Goal: Task Accomplishment & Management: Manage account settings

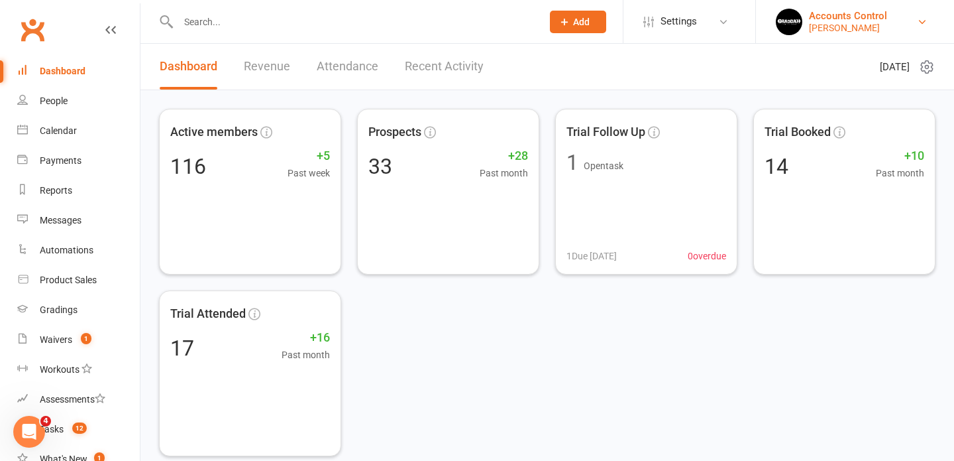
click at [887, 17] on div "Accounts Control" at bounding box center [848, 16] width 78 height 12
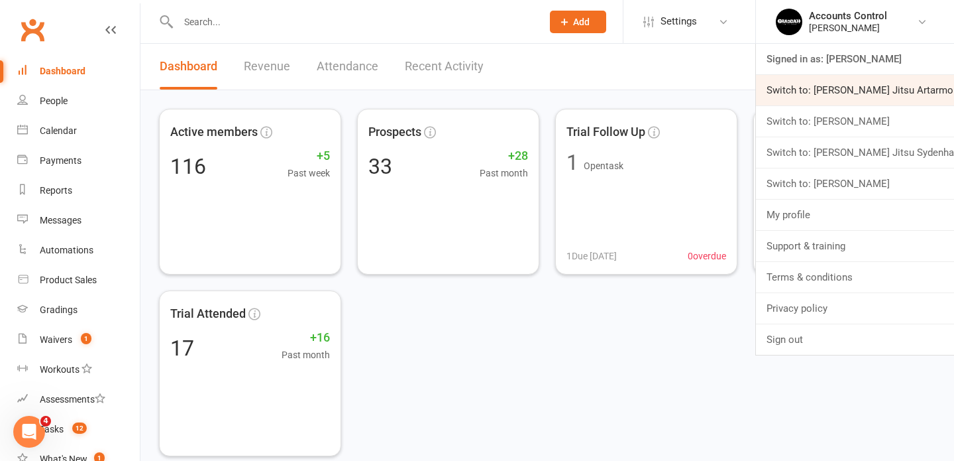
click at [839, 91] on link "Switch to: Braddah Jiu Jitsu Artarmon" at bounding box center [855, 90] width 198 height 30
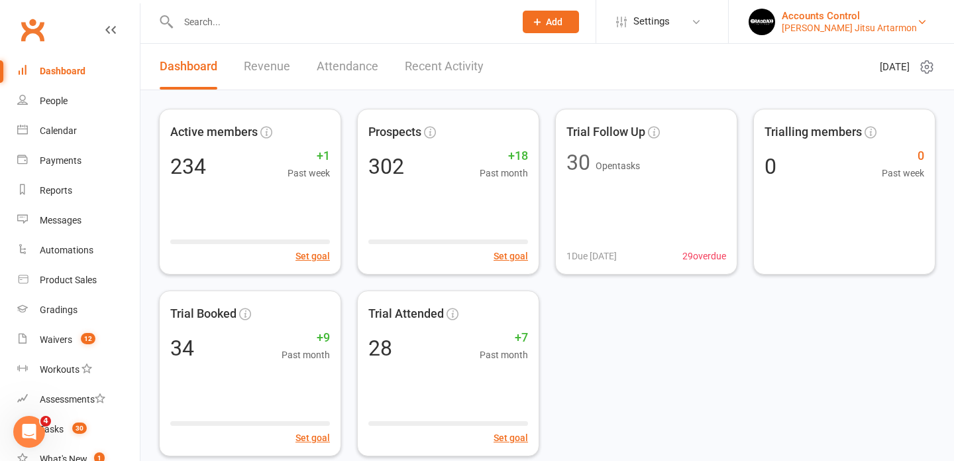
click at [884, 22] on div "[PERSON_NAME] Jitsu Artarmon" at bounding box center [849, 28] width 135 height 12
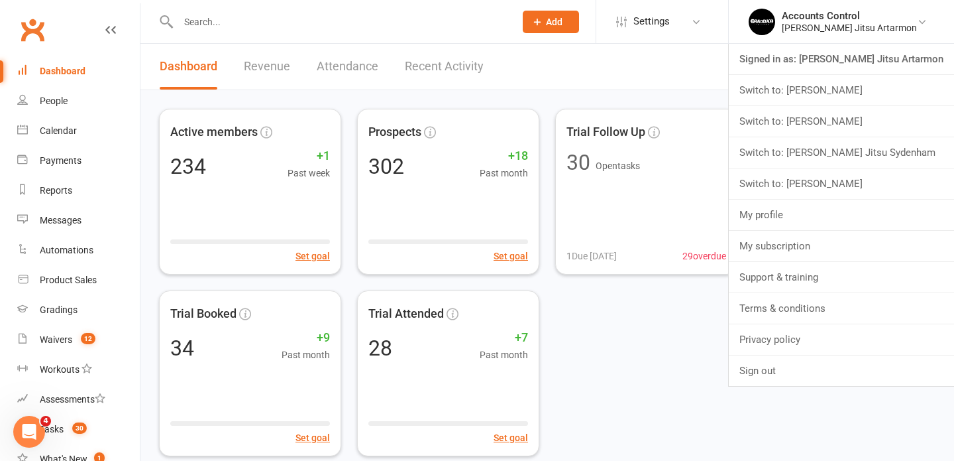
click at [699, 78] on header "Dashboard Revenue Attendance Recent Activity [DATE]" at bounding box center [547, 67] width 814 height 46
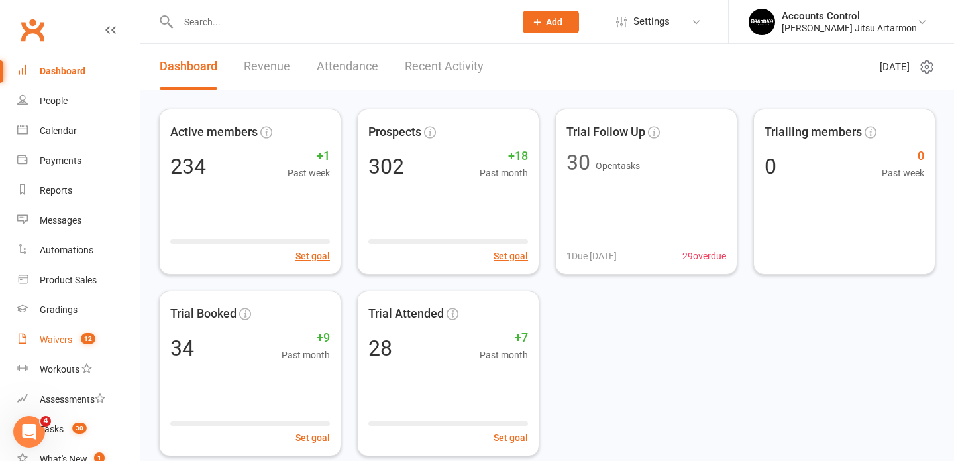
click at [51, 343] on div "Waivers" at bounding box center [56, 339] width 32 height 11
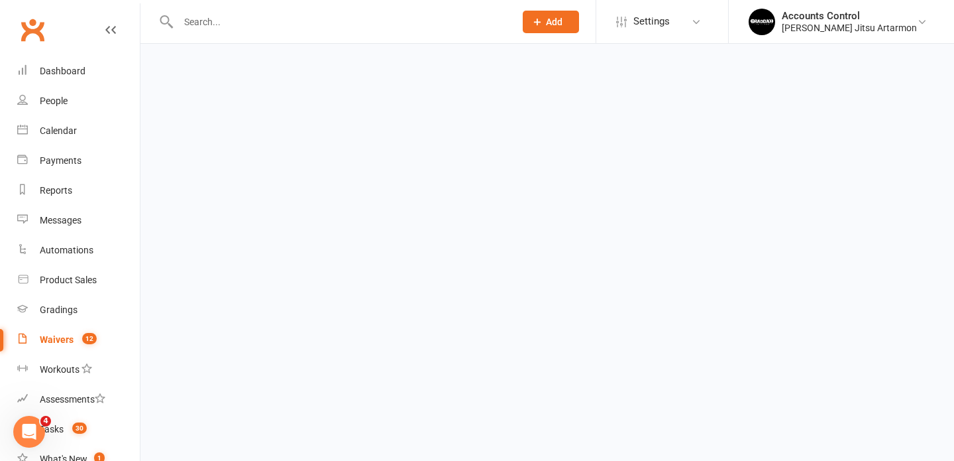
select select "50"
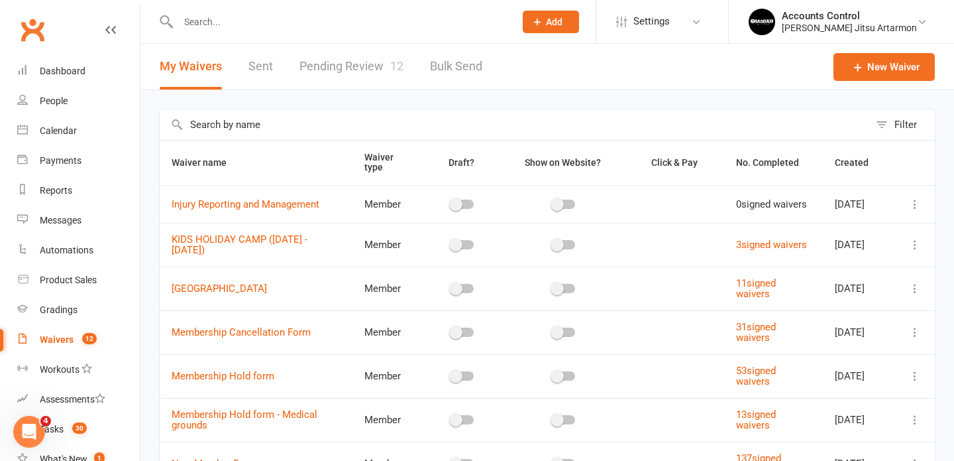
click at [359, 68] on link "Pending Review 12" at bounding box center [352, 67] width 104 height 46
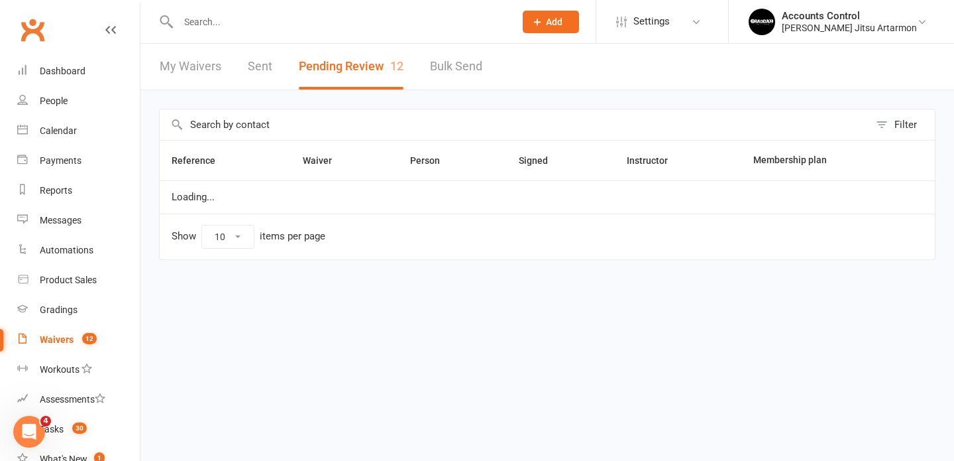
select select "50"
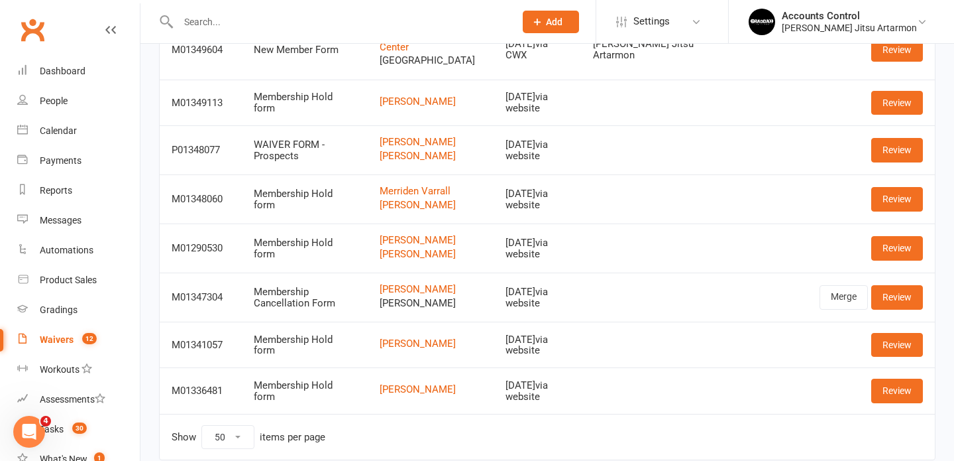
scroll to position [447, 0]
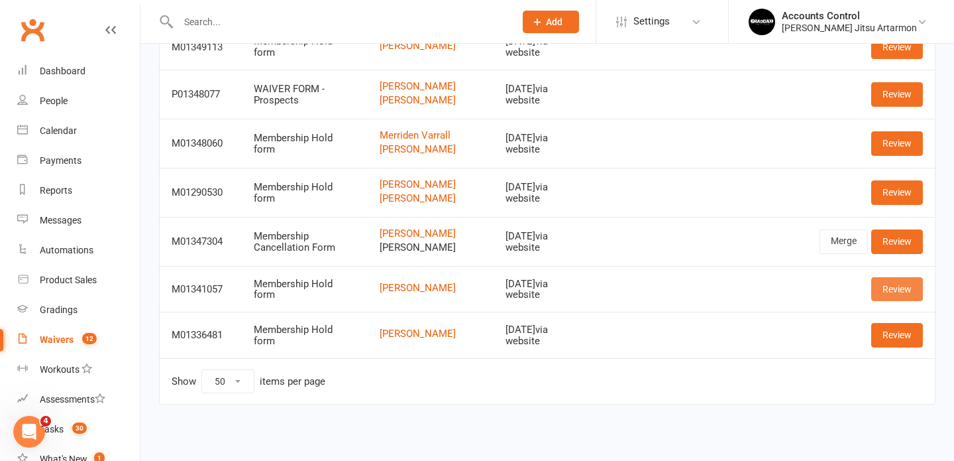
click at [910, 292] on link "Review" at bounding box center [897, 289] width 52 height 24
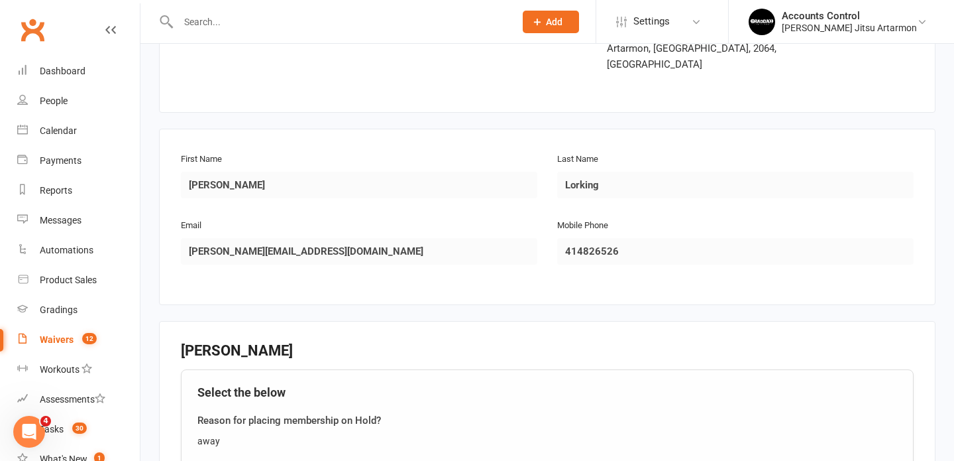
scroll to position [135, 0]
select select "50"
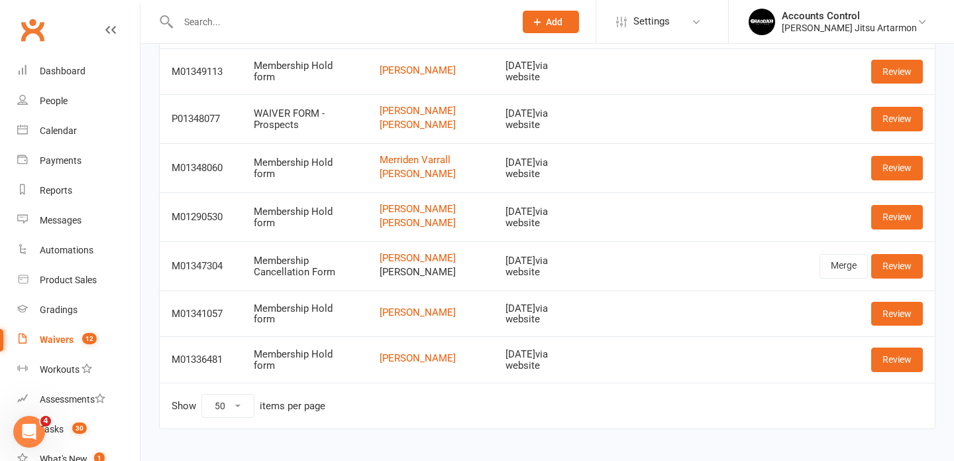
scroll to position [447, 0]
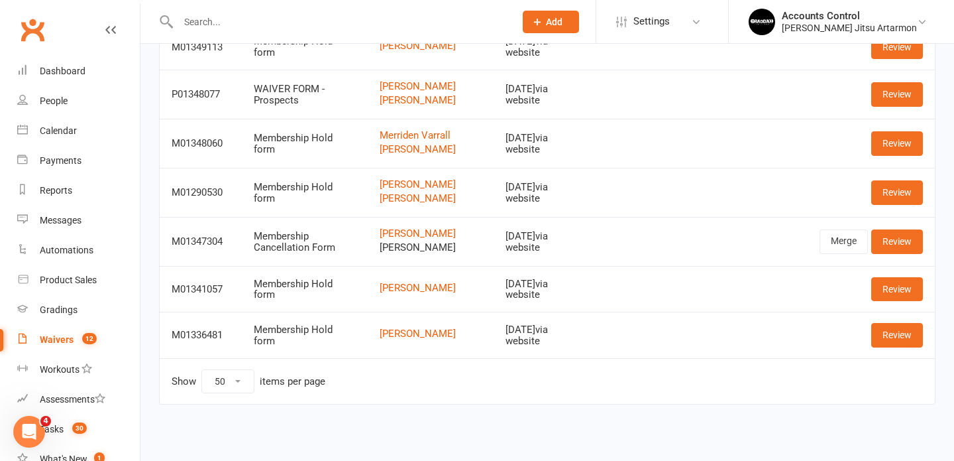
click at [796, 290] on td at bounding box center [764, 289] width 88 height 46
click at [883, 286] on link "Review" at bounding box center [897, 289] width 52 height 24
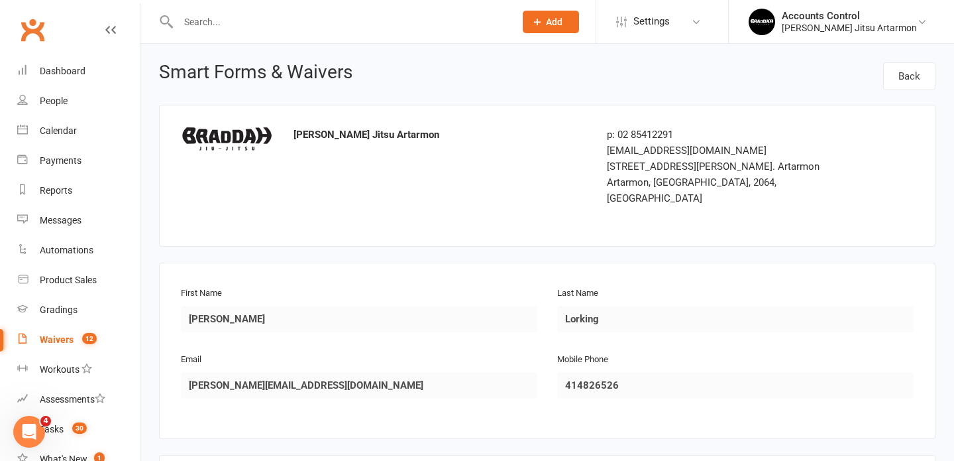
select select "50"
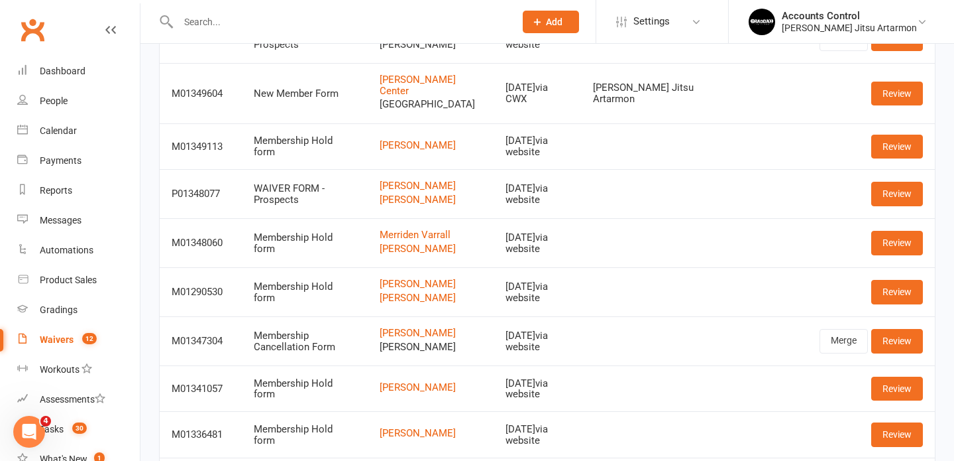
scroll to position [315, 0]
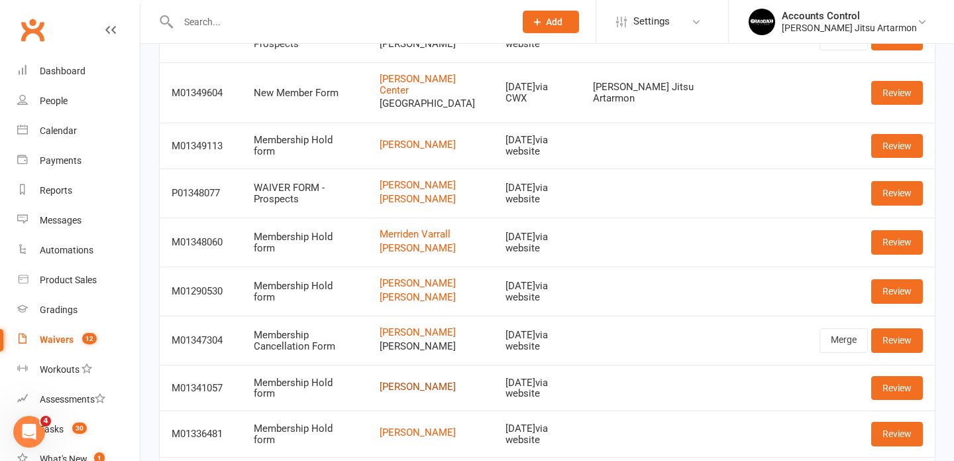
click at [414, 392] on link "John Lorking" at bounding box center [431, 386] width 103 height 11
click at [887, 400] on link "Review" at bounding box center [897, 388] width 52 height 24
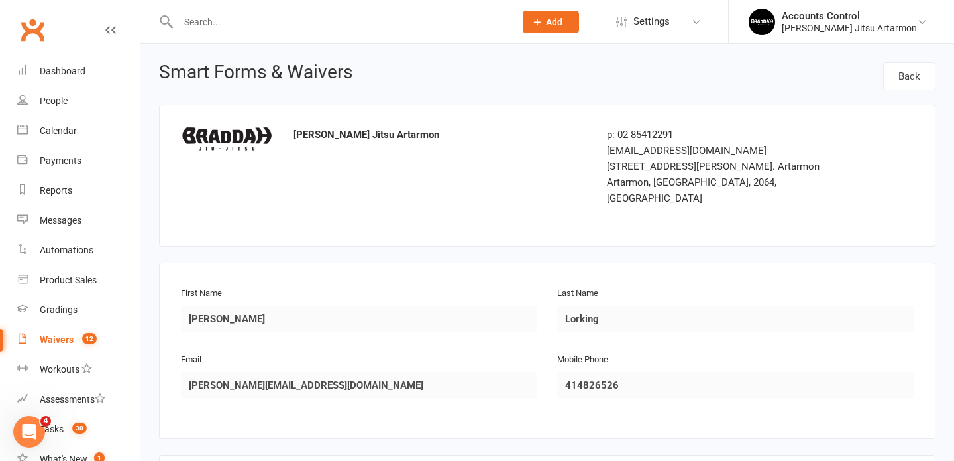
select select "50"
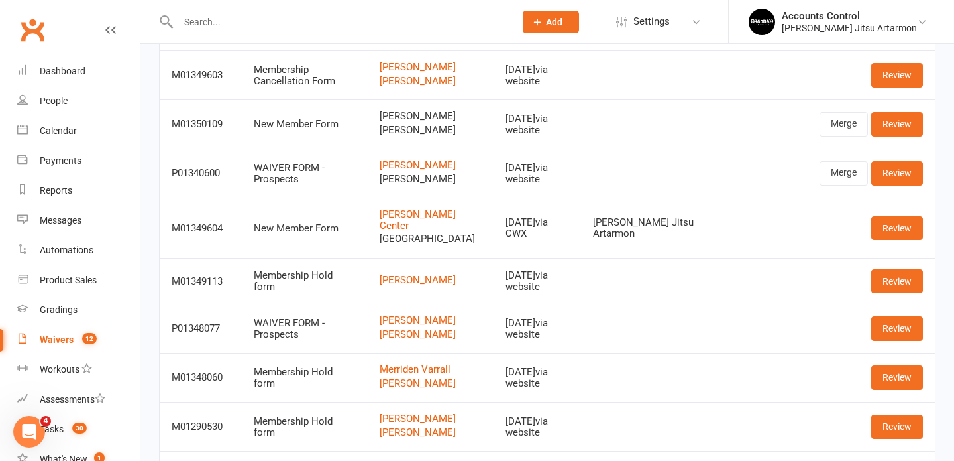
scroll to position [447, 0]
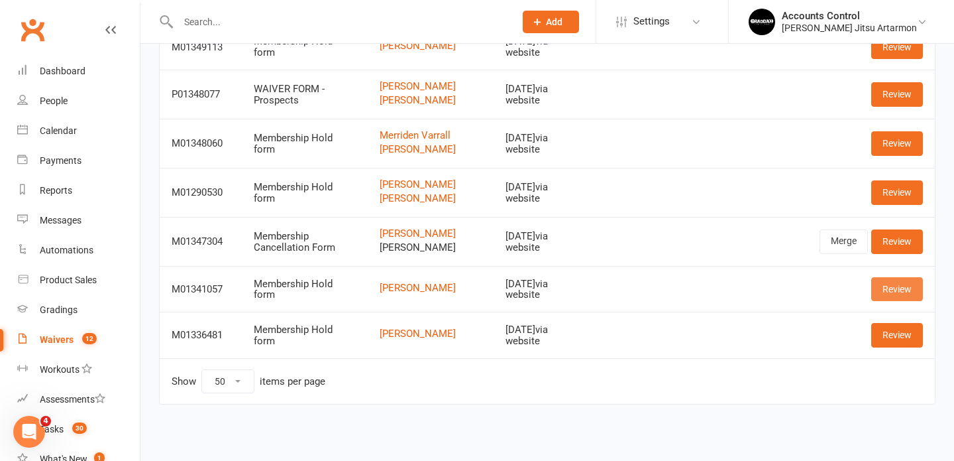
click at [900, 291] on link "Review" at bounding box center [897, 289] width 52 height 24
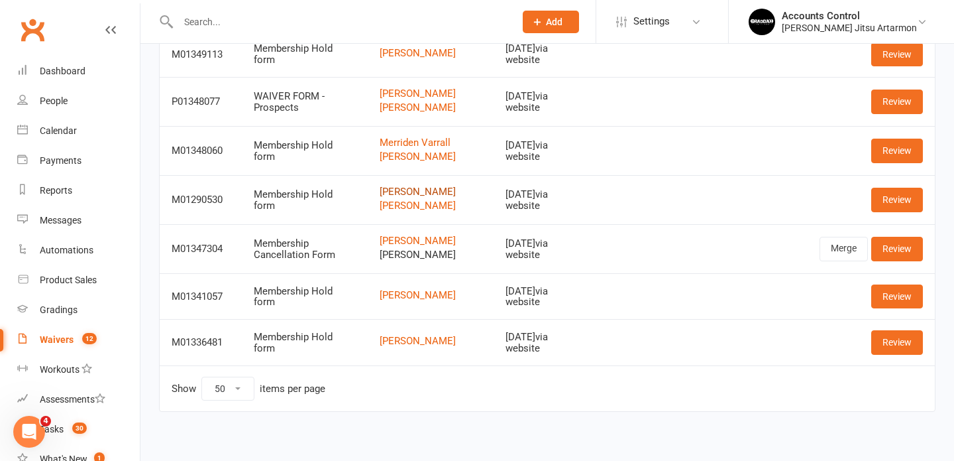
click at [407, 197] on link "[PERSON_NAME]" at bounding box center [431, 191] width 103 height 11
click at [914, 207] on link "Review" at bounding box center [897, 200] width 52 height 24
click at [416, 197] on link "[PERSON_NAME]" at bounding box center [431, 191] width 103 height 11
click at [905, 211] on link "Review" at bounding box center [897, 200] width 52 height 24
click at [418, 148] on link "Merriden Varrall" at bounding box center [431, 142] width 103 height 11
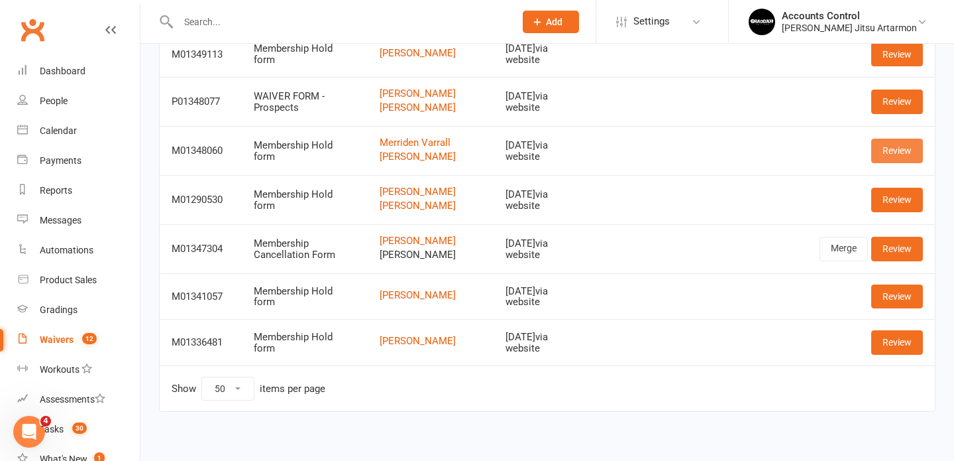
click at [909, 159] on link "Review" at bounding box center [897, 151] width 52 height 24
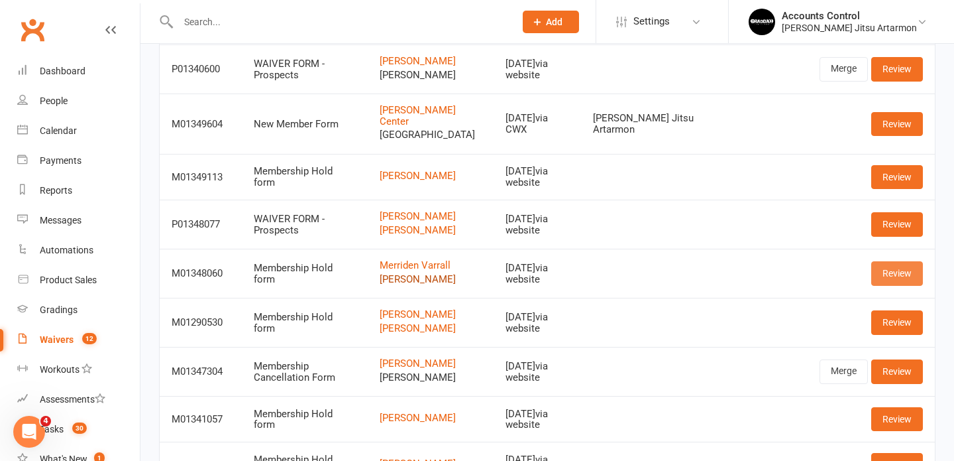
scroll to position [276, 0]
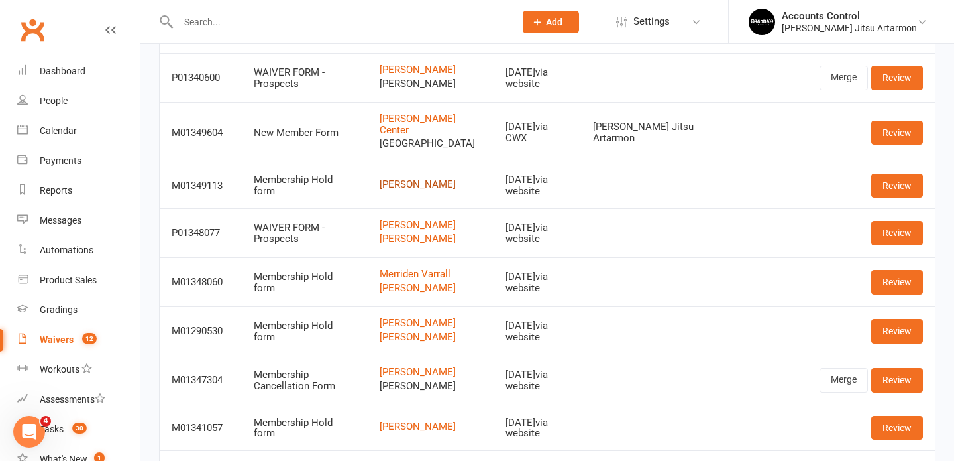
click at [408, 190] on link "Daniel O’Connell" at bounding box center [431, 184] width 103 height 11
click at [897, 196] on link "Review" at bounding box center [897, 186] width 52 height 24
click at [886, 35] on li "Accounts Control Braddah Jiu Jitsu Artarmon Signed in as: Braddah Jiu Jitsu Art…" at bounding box center [841, 21] width 226 height 43
click at [924, 26] on icon at bounding box center [922, 22] width 11 height 11
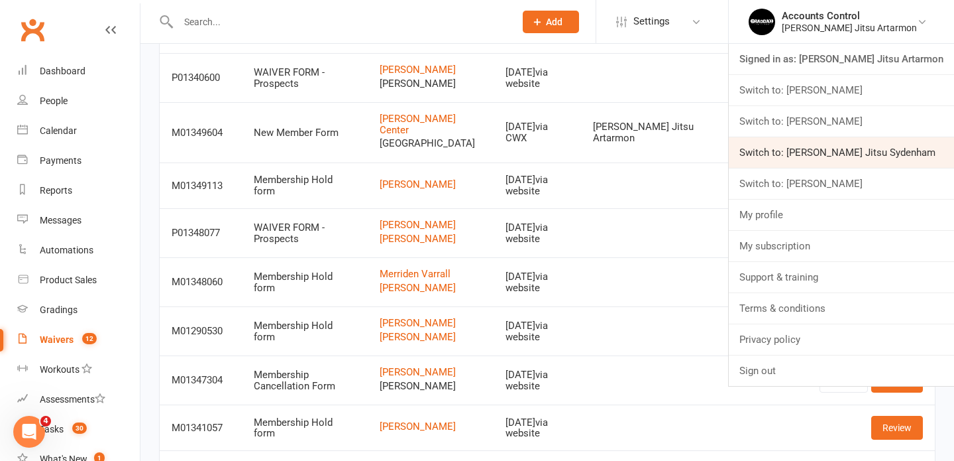
click at [832, 154] on link "Switch to: [PERSON_NAME] Jitsu Sydenham" at bounding box center [841, 152] width 225 height 30
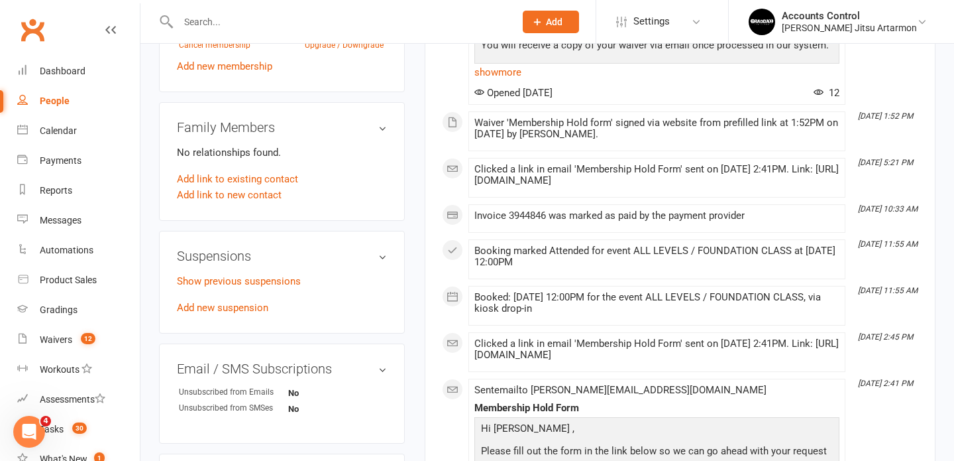
scroll to position [608, 0]
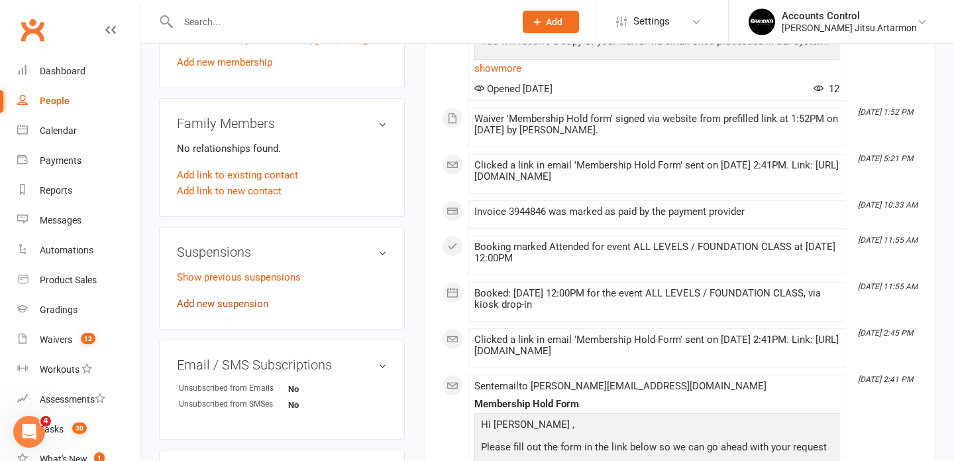
click at [257, 298] on link "Add new suspension" at bounding box center [222, 304] width 91 height 12
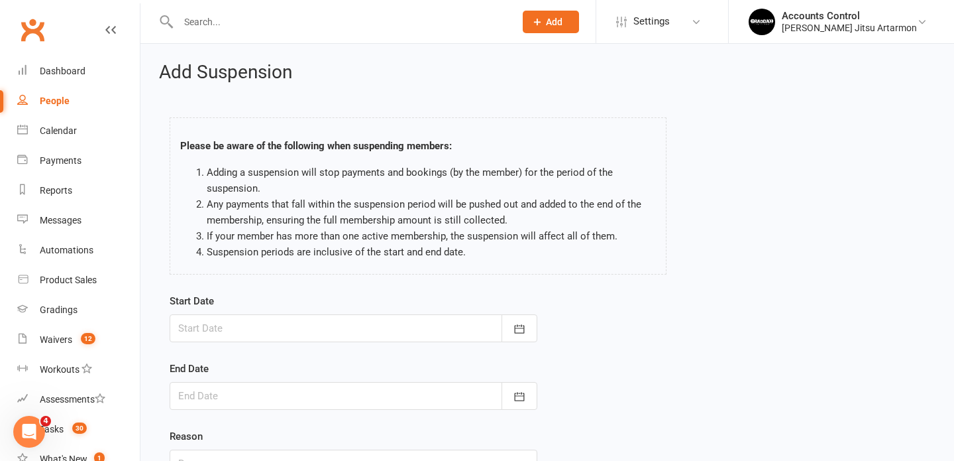
click at [802, 239] on div "Please be aware of the following when suspending members: Adding a suspension w…" at bounding box center [547, 198] width 775 height 189
click at [207, 327] on div at bounding box center [354, 328] width 368 height 28
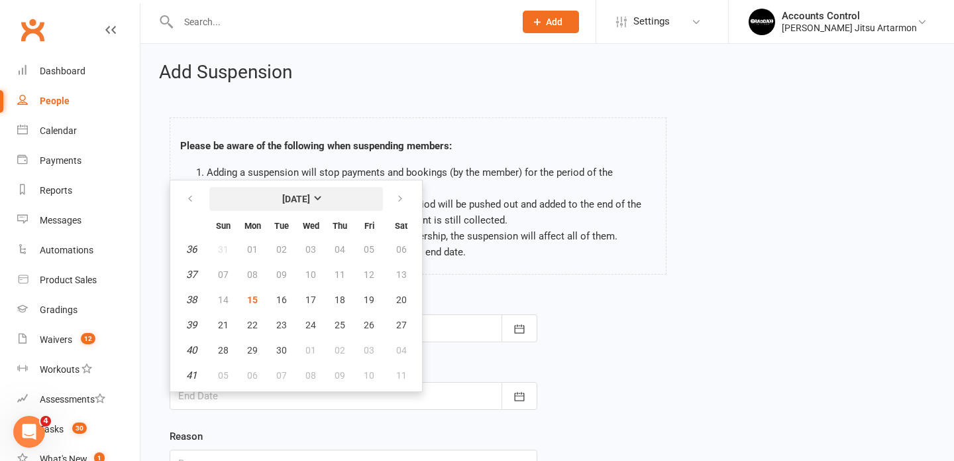
click at [310, 199] on strong "September 2025" at bounding box center [296, 199] width 28 height 11
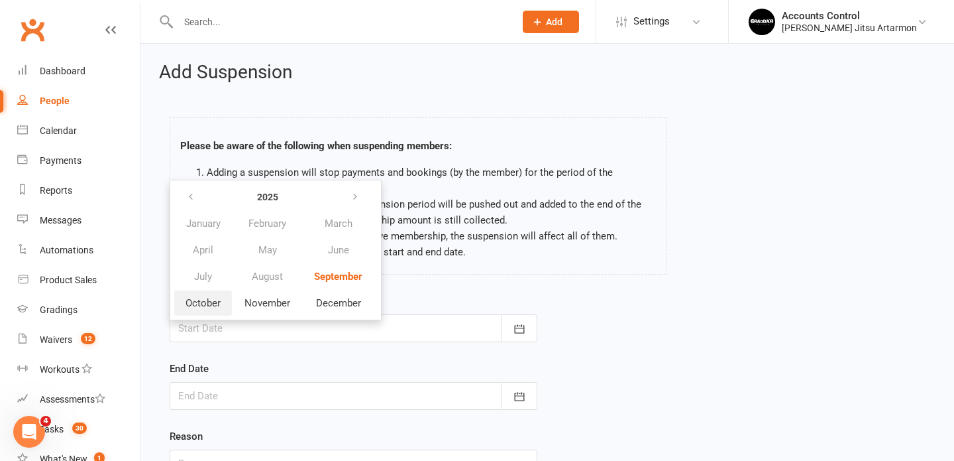
click at [215, 298] on span "October" at bounding box center [203, 303] width 35 height 12
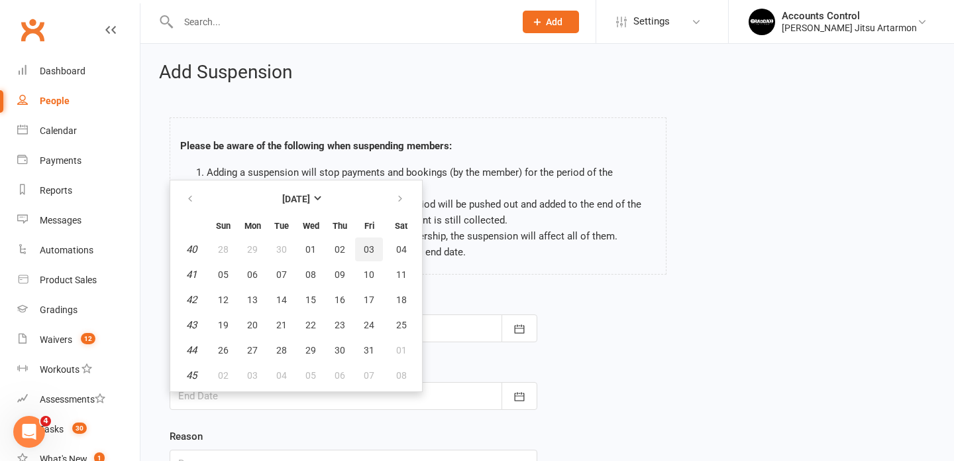
click at [368, 249] on span "03" at bounding box center [369, 249] width 11 height 11
type input "[DATE]"
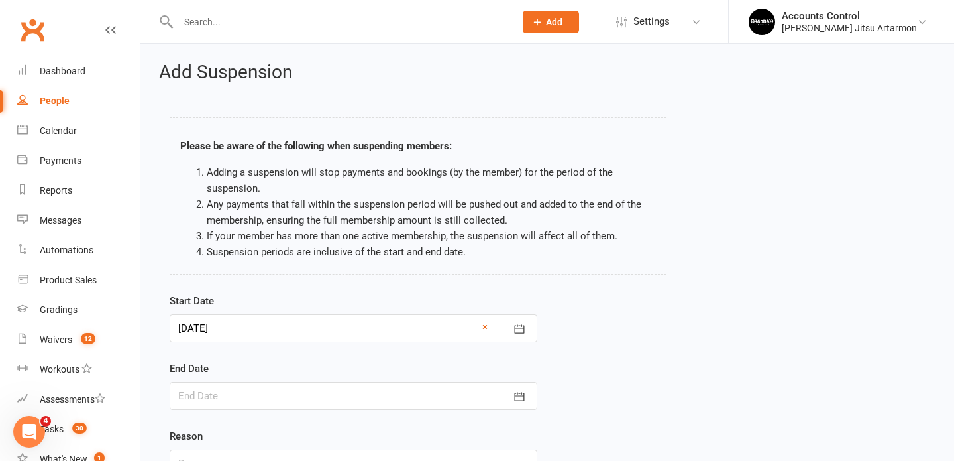
click at [193, 398] on div at bounding box center [354, 396] width 368 height 28
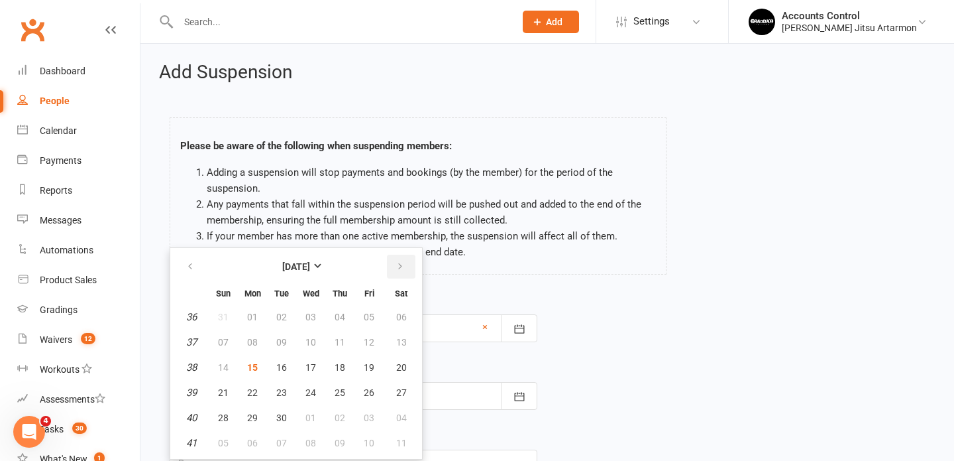
click at [397, 266] on icon "button" at bounding box center [400, 266] width 9 height 11
click at [340, 393] on span "23" at bounding box center [340, 392] width 11 height 11
type input "23 Oct 2025"
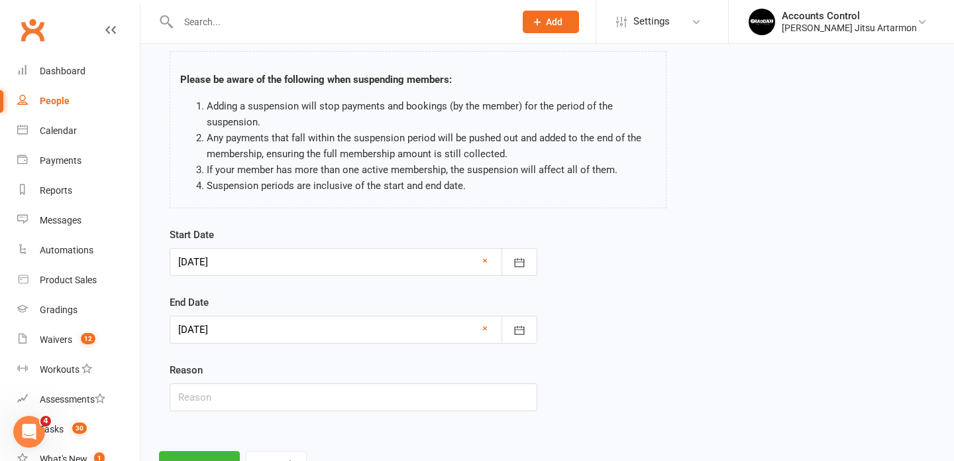
scroll to position [122, 0]
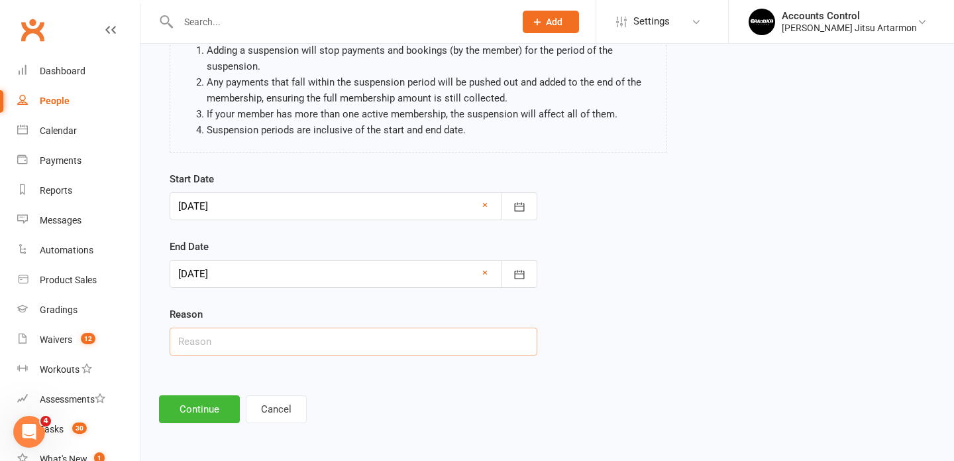
click at [421, 346] on input "text" at bounding box center [354, 341] width 368 height 28
type input "holiday"
click at [194, 412] on button "Continue" at bounding box center [199, 409] width 81 height 28
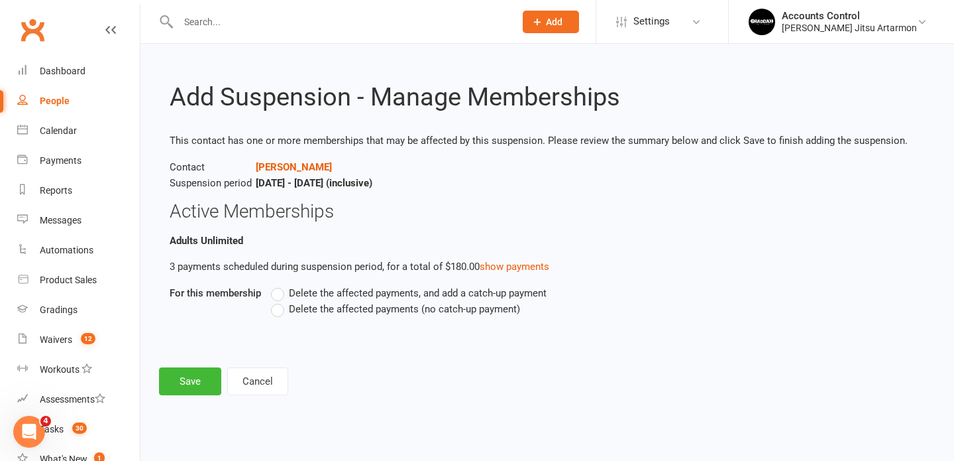
scroll to position [0, 0]
click at [281, 309] on label "Delete the affected payments (no catch-up payment)" at bounding box center [395, 309] width 249 height 16
click at [280, 301] on input "Delete the affected payments (no catch-up payment)" at bounding box center [275, 301] width 9 height 0
click at [194, 382] on button "Save" at bounding box center [190, 381] width 62 height 28
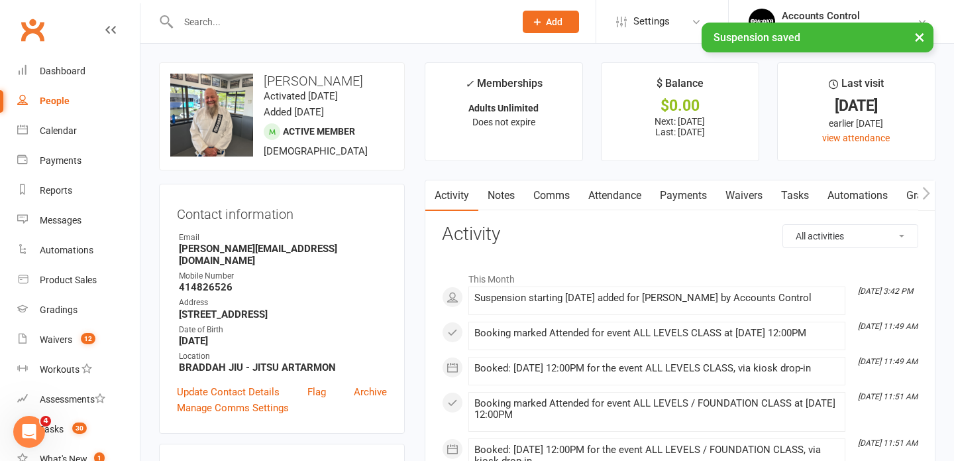
click at [701, 236] on h3 "Activity" at bounding box center [680, 234] width 477 height 21
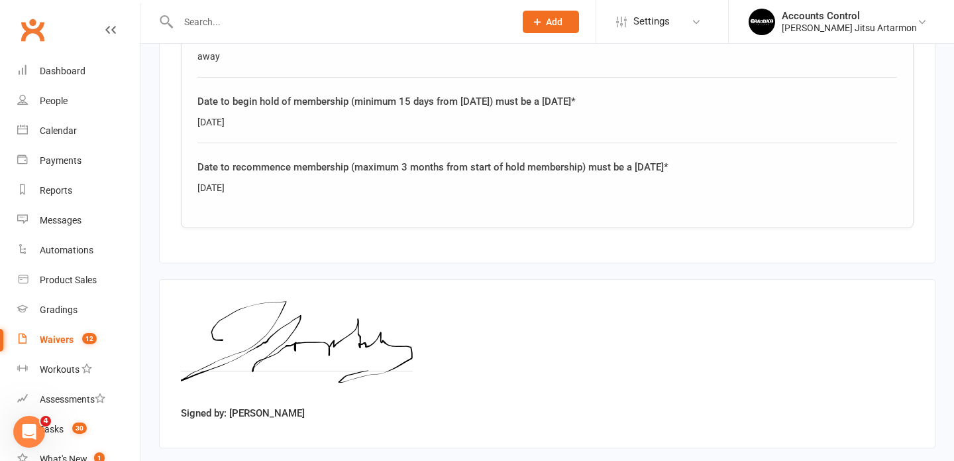
scroll to position [571, 0]
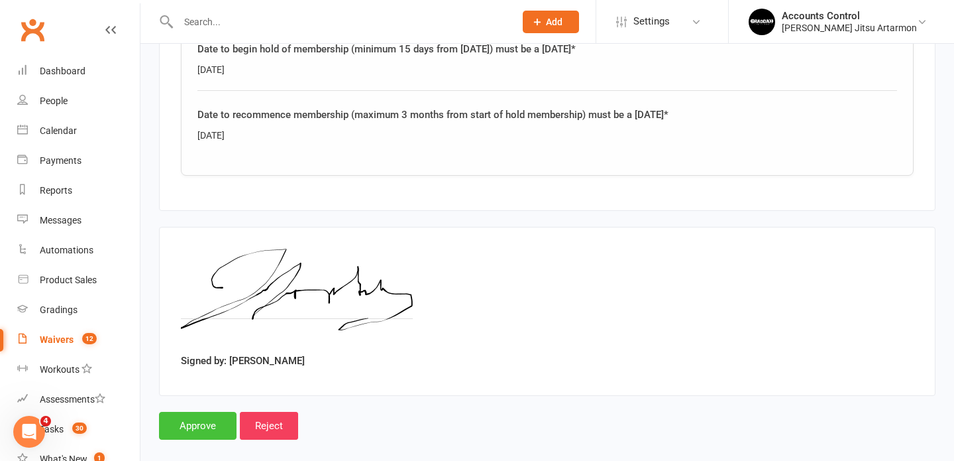
click at [196, 412] on input "Approve" at bounding box center [198, 426] width 78 height 28
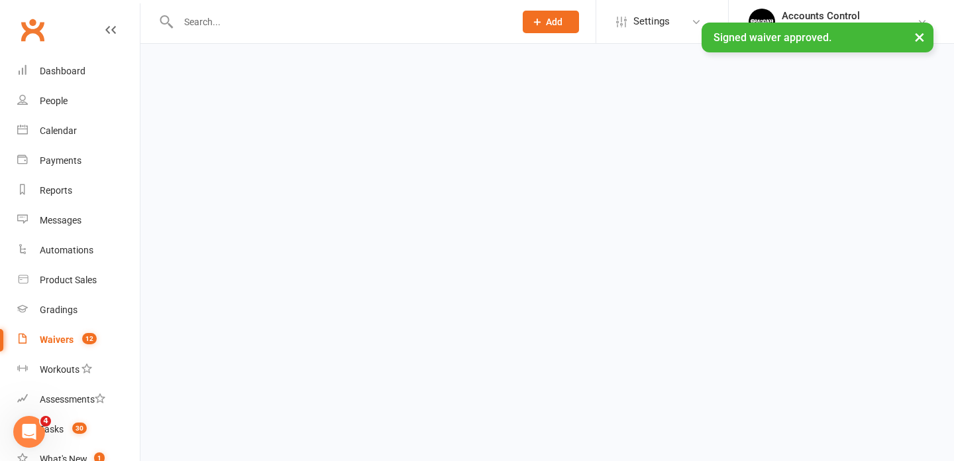
select select "50"
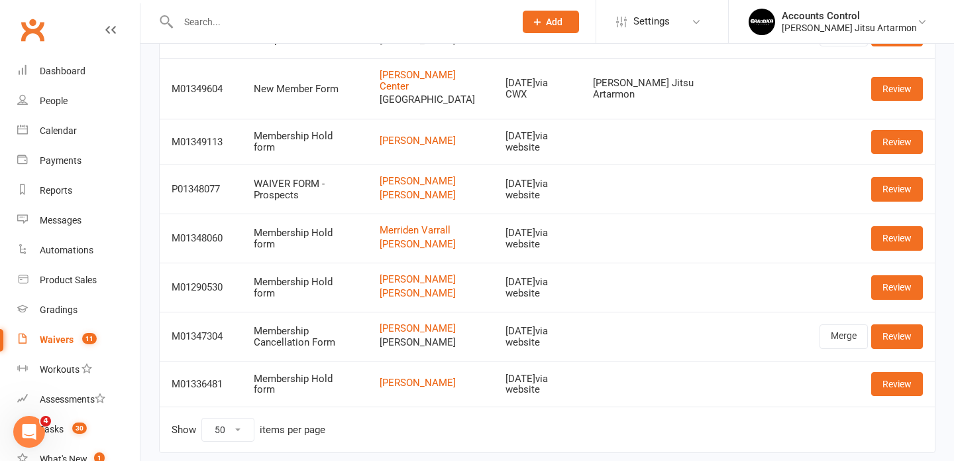
scroll to position [319, 0]
click at [693, 214] on td at bounding box center [650, 189] width 139 height 49
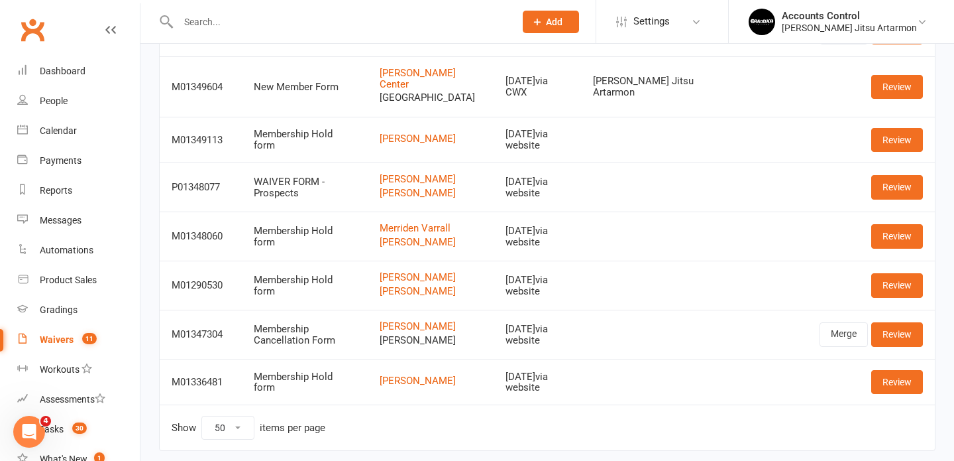
scroll to position [340, 0]
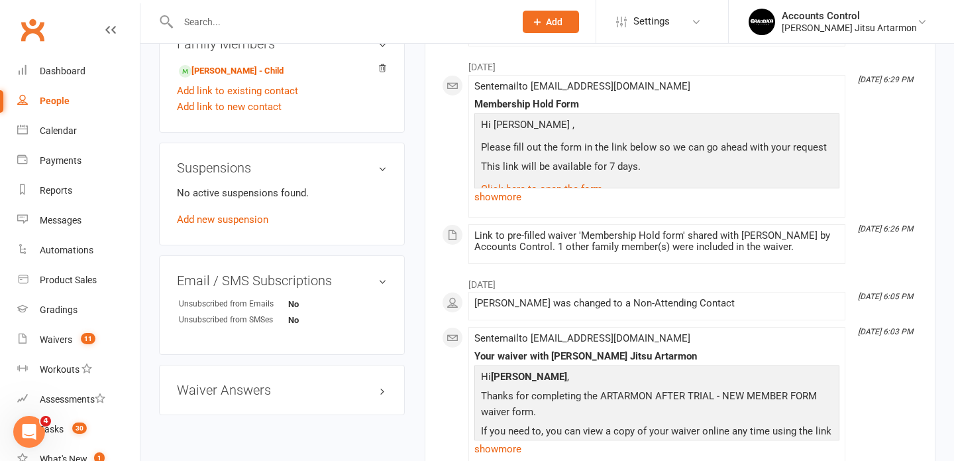
scroll to position [651, 0]
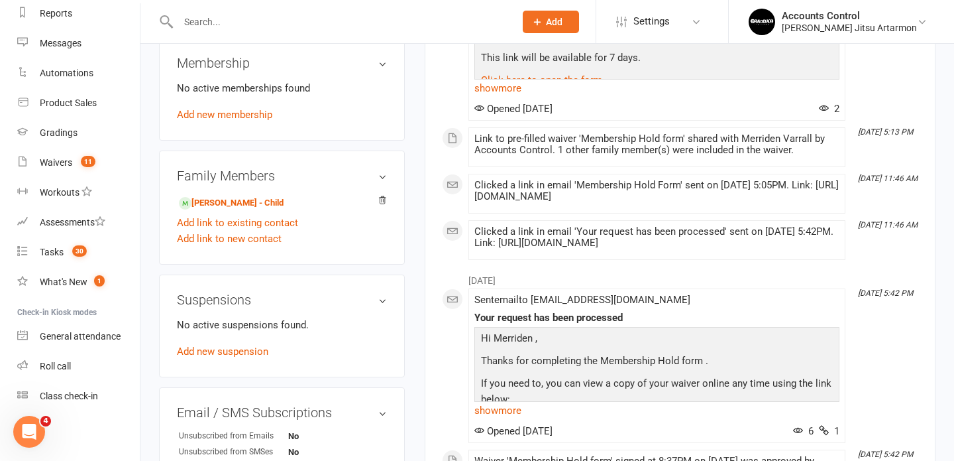
scroll to position [513, 0]
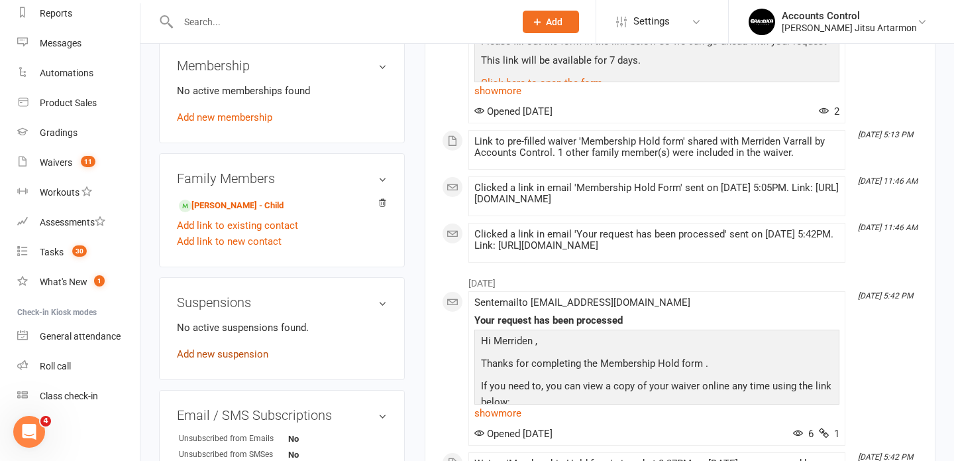
click at [238, 353] on link "Add new suspension" at bounding box center [222, 354] width 91 height 12
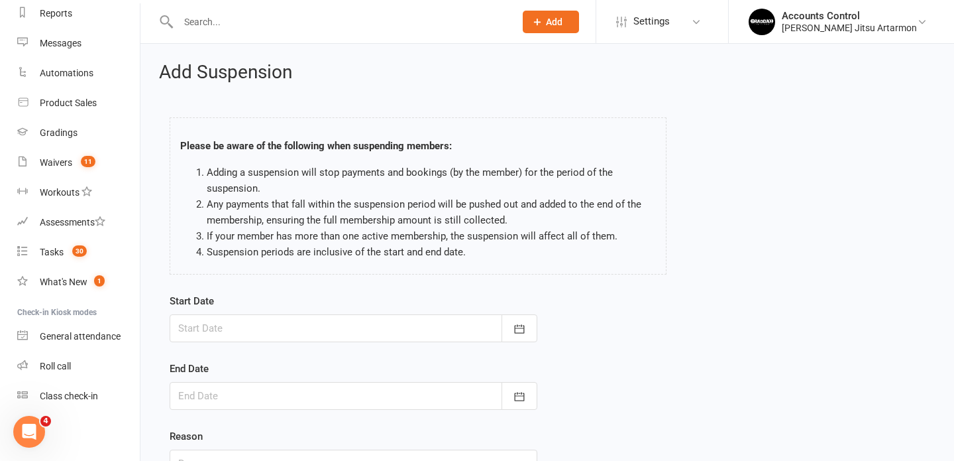
click at [262, 330] on div at bounding box center [354, 328] width 368 height 28
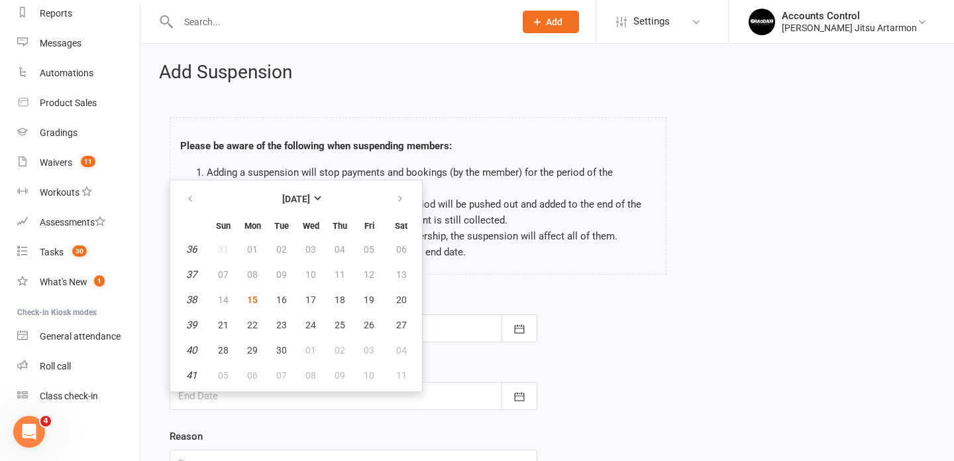
click at [562, 283] on div "Please be aware of the following when suspending members: Adding a suspension w…" at bounding box center [418, 198] width 517 height 189
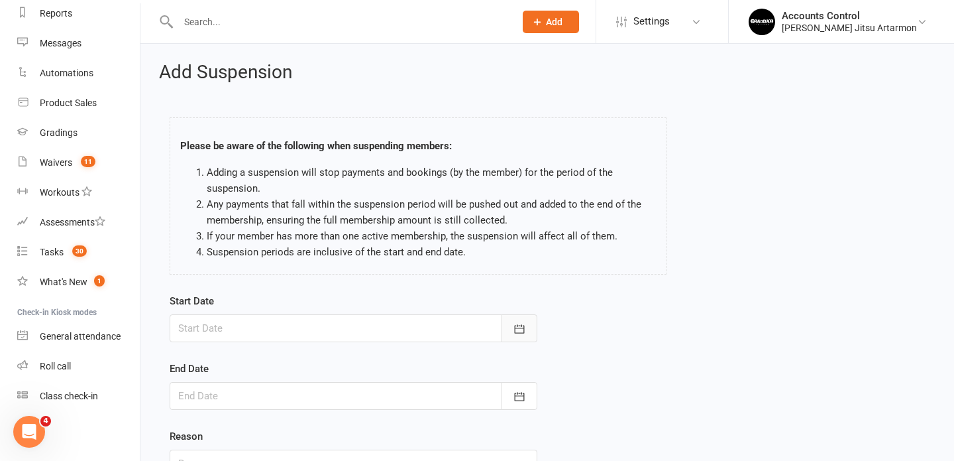
click at [518, 325] on icon "button" at bounding box center [520, 328] width 10 height 9
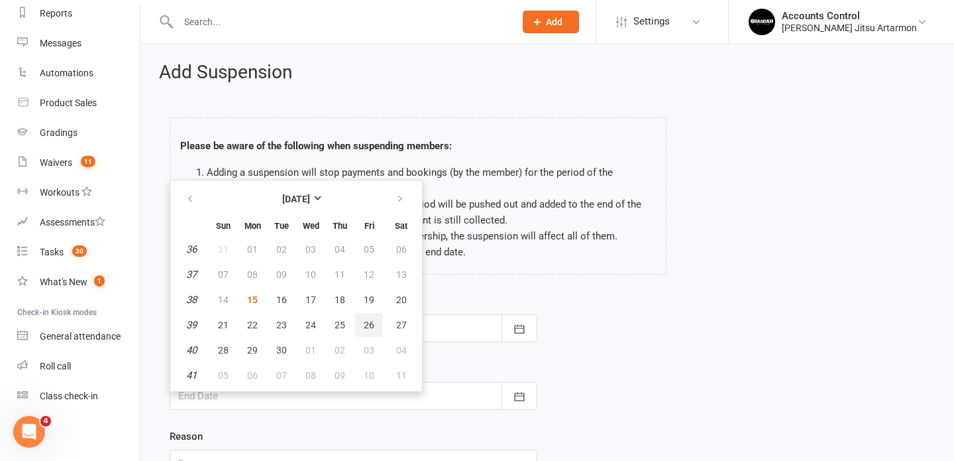
click at [365, 327] on span "26" at bounding box center [369, 324] width 11 height 11
type input "[DATE]"
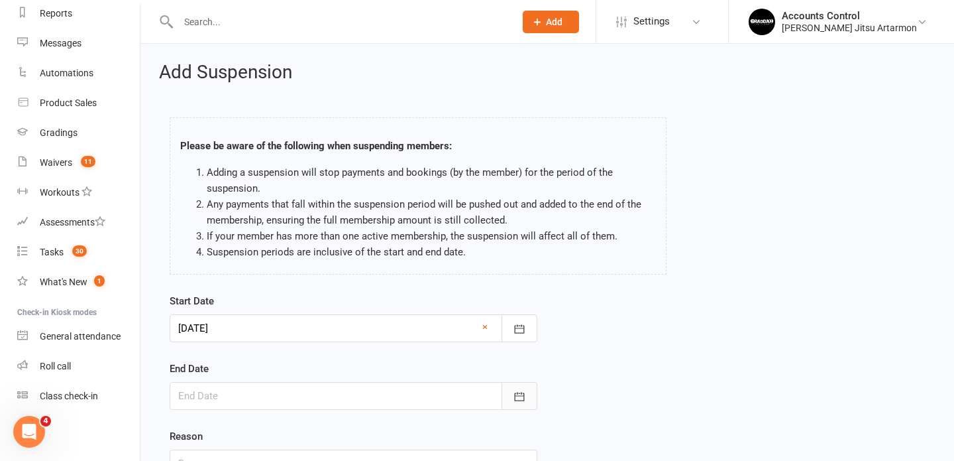
click at [522, 396] on icon "button" at bounding box center [519, 396] width 13 height 13
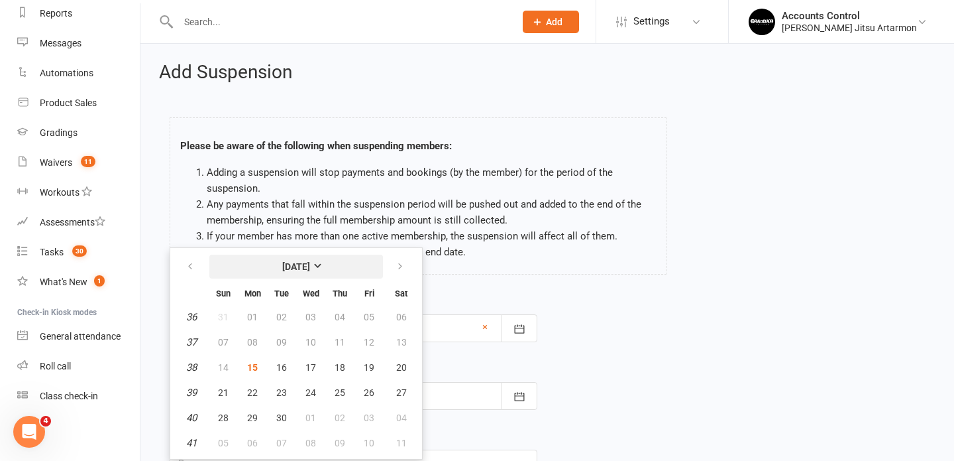
click at [331, 273] on button "[DATE]" at bounding box center [296, 266] width 174 height 24
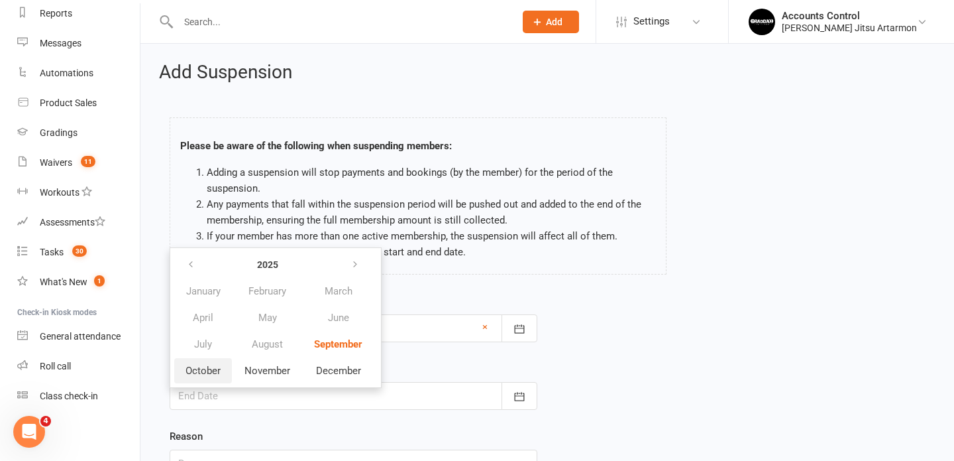
click at [215, 370] on span "October" at bounding box center [203, 371] width 35 height 12
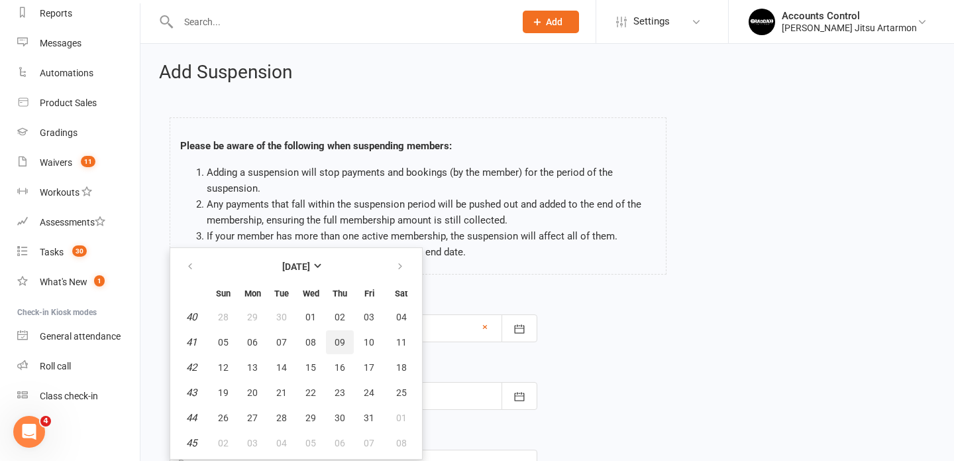
click at [343, 343] on span "09" at bounding box center [340, 342] width 11 height 11
type input "09 Oct 2025"
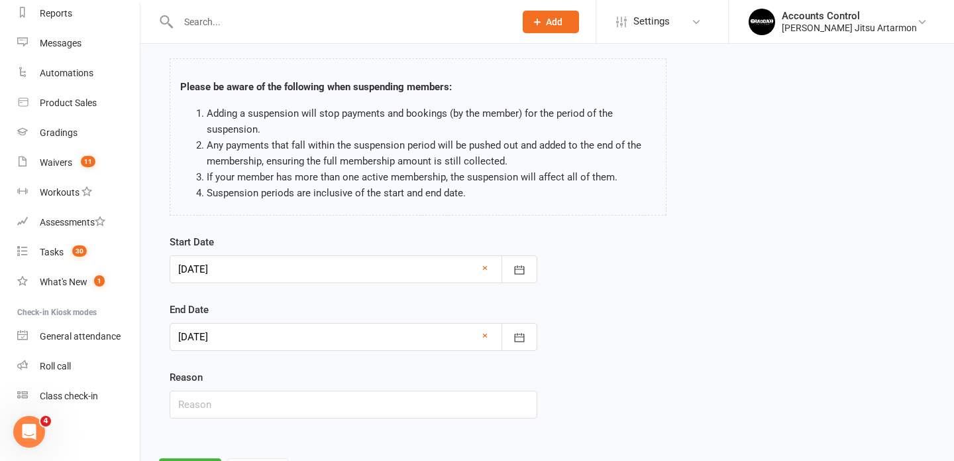
scroll to position [122, 0]
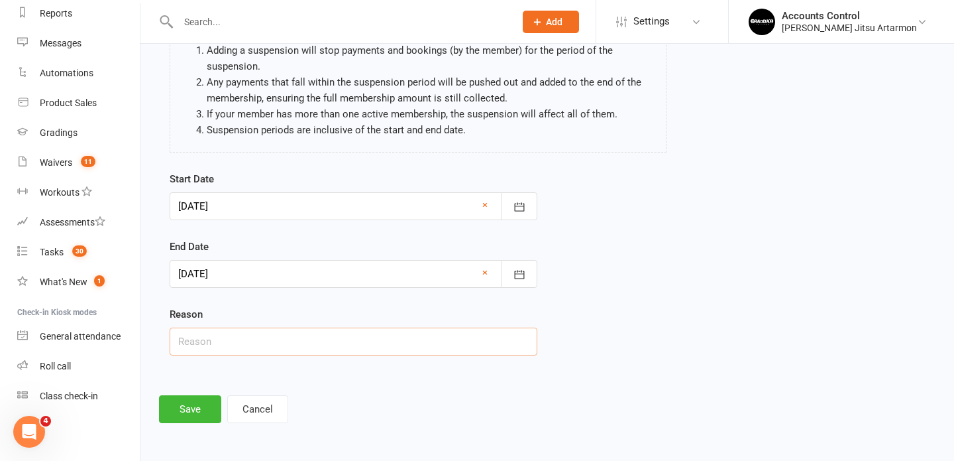
click at [503, 339] on input "text" at bounding box center [354, 341] width 368 height 28
type input "holidays"
click at [184, 414] on button "Save" at bounding box center [190, 409] width 62 height 28
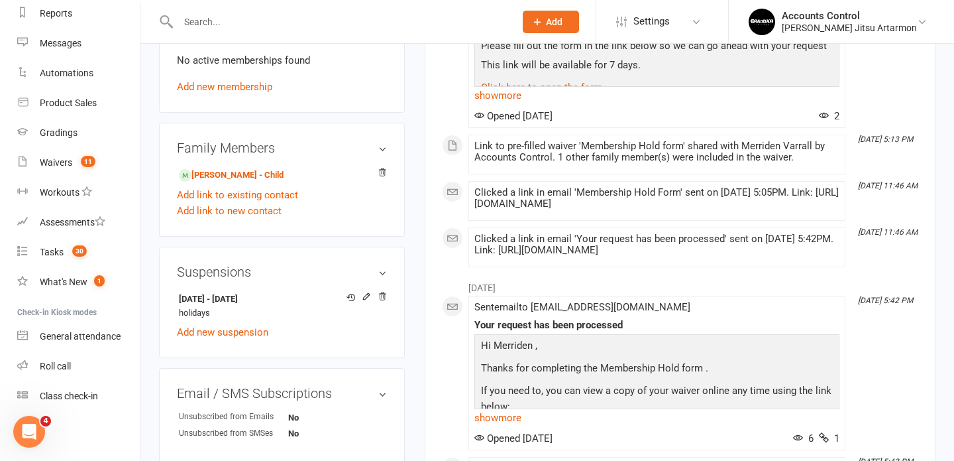
scroll to position [545, 0]
click at [366, 296] on icon at bounding box center [366, 295] width 6 height 6
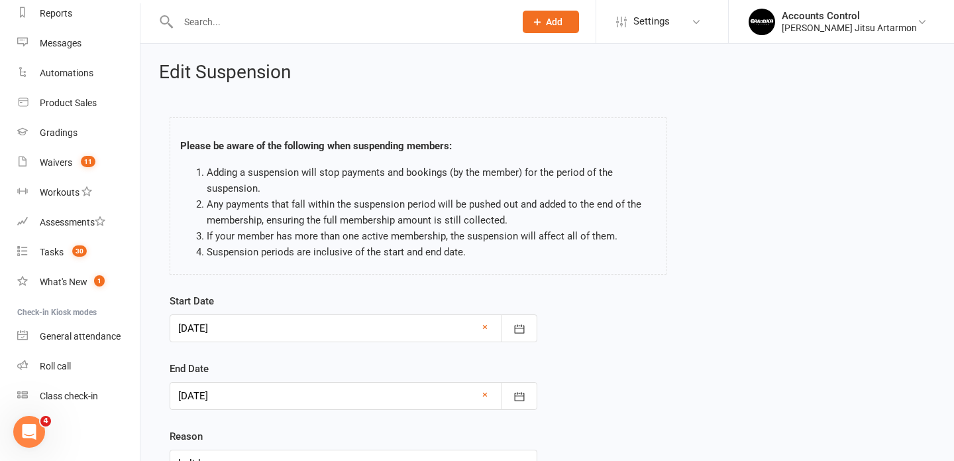
scroll to position [122, 0]
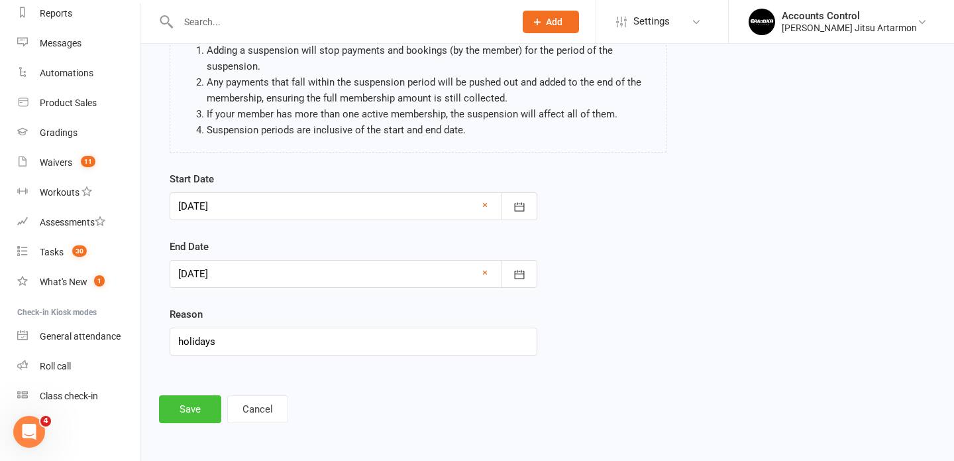
click at [196, 415] on button "Save" at bounding box center [190, 409] width 62 height 28
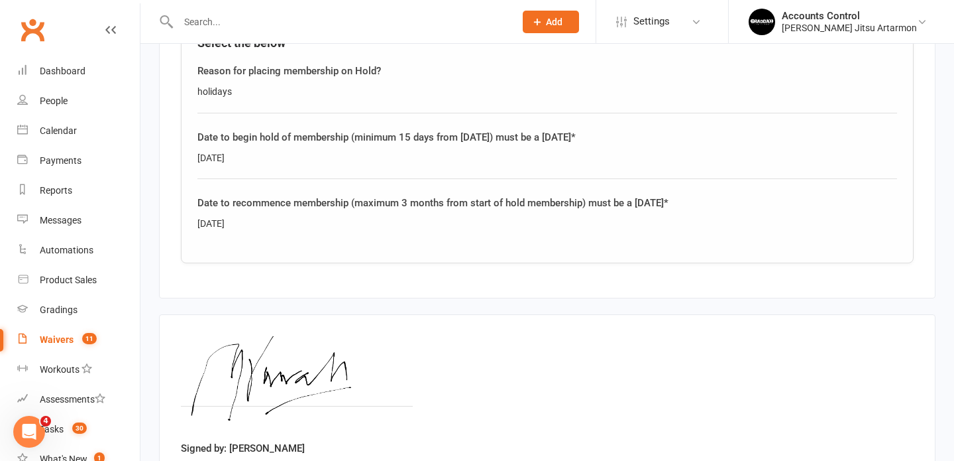
scroll to position [875, 0]
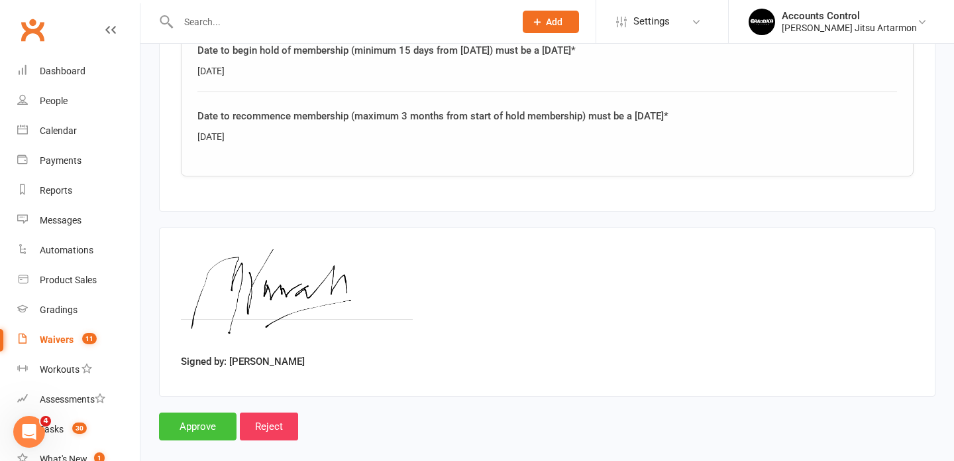
click at [209, 412] on input "Approve" at bounding box center [198, 426] width 78 height 28
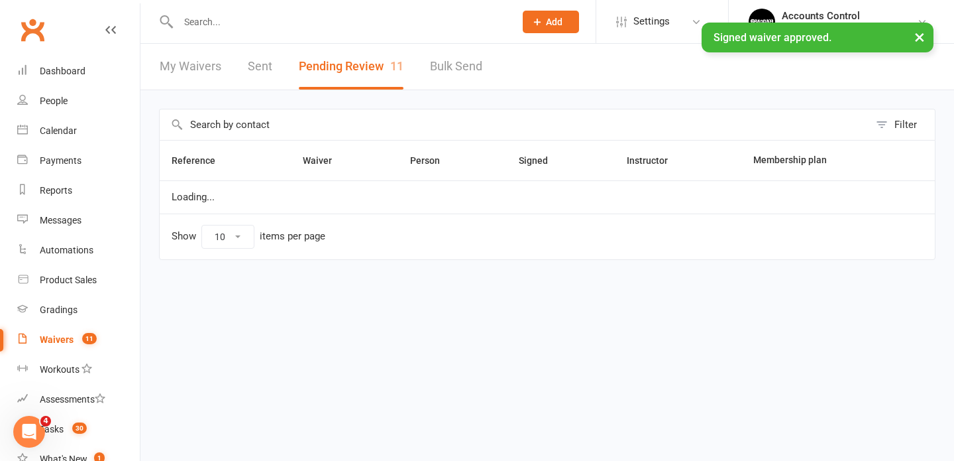
select select "50"
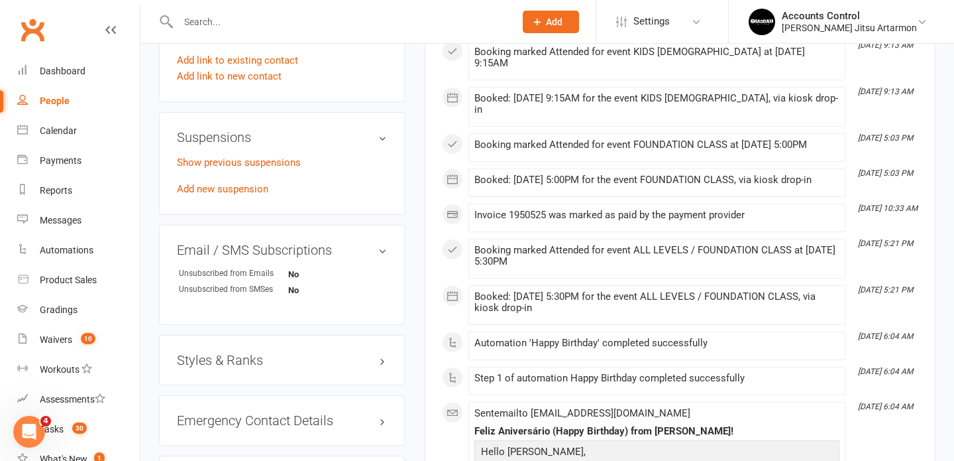
scroll to position [744, 0]
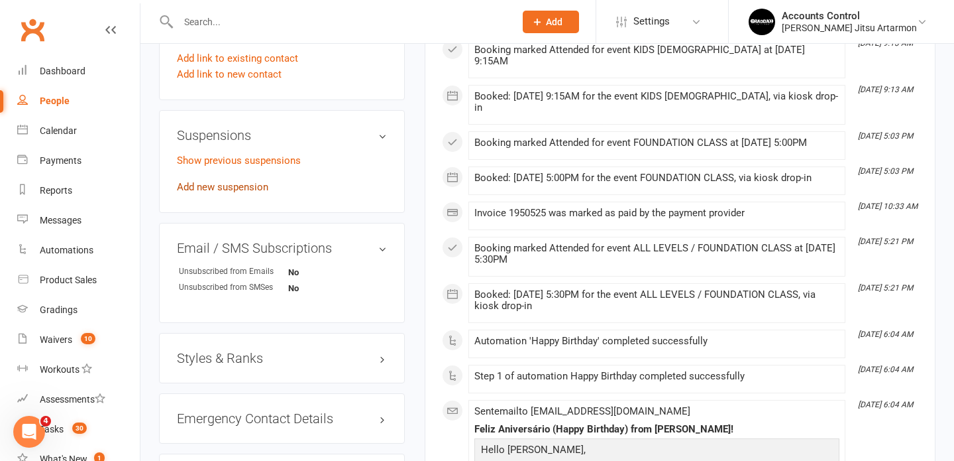
click at [237, 186] on link "Add new suspension" at bounding box center [222, 187] width 91 height 12
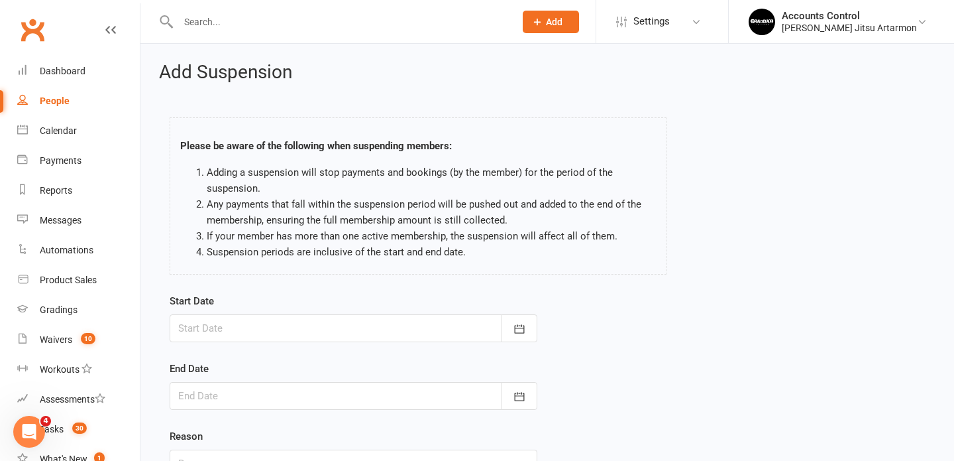
click at [451, 327] on div at bounding box center [354, 328] width 368 height 28
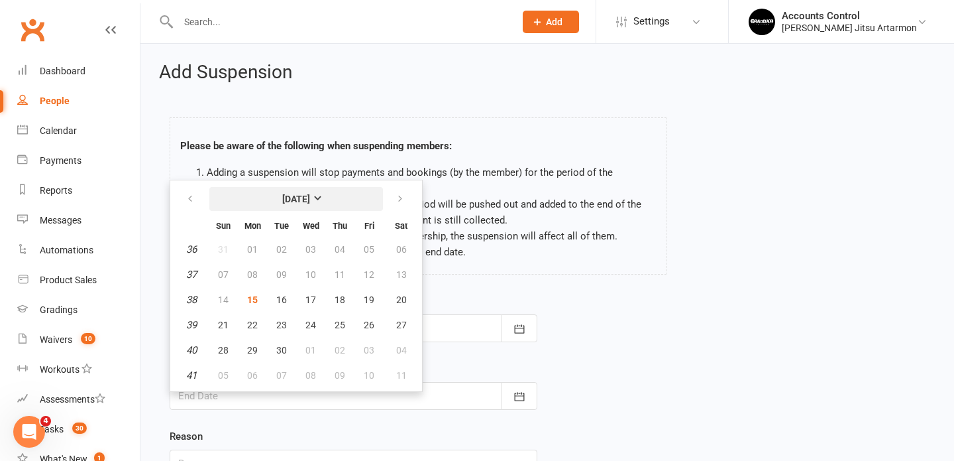
click at [310, 198] on strong "September 2025" at bounding box center [296, 199] width 28 height 11
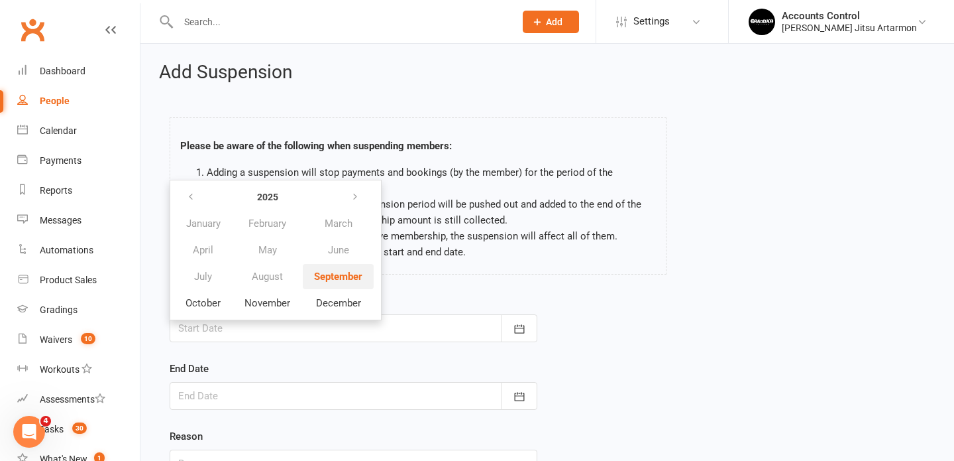
click at [335, 274] on span "September" at bounding box center [338, 276] width 48 height 12
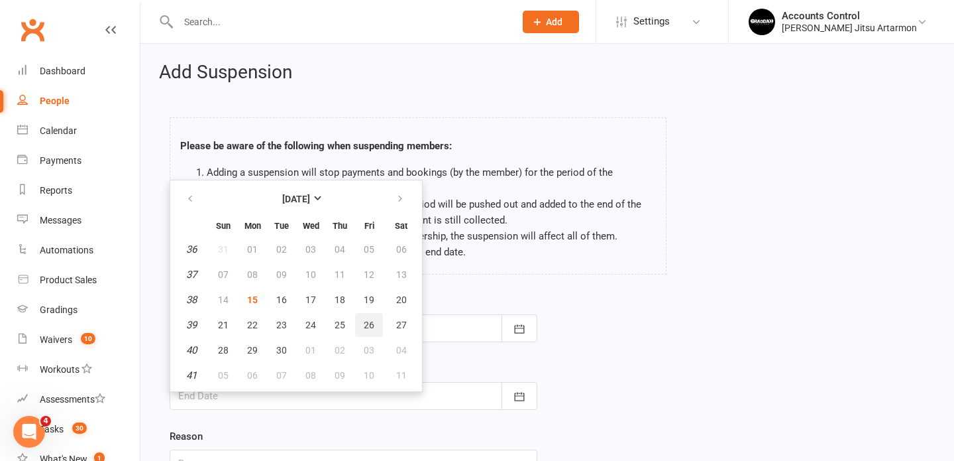
click at [368, 324] on span "26" at bounding box center [369, 324] width 11 height 11
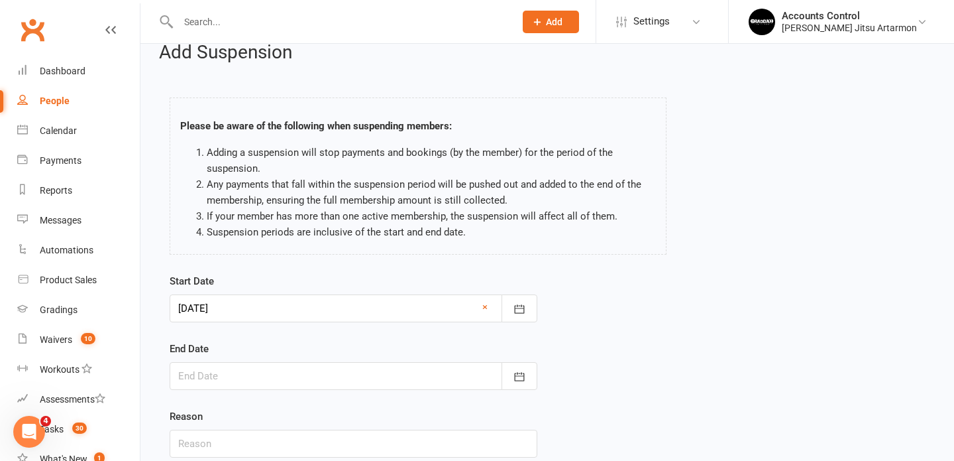
scroll to position [24, 0]
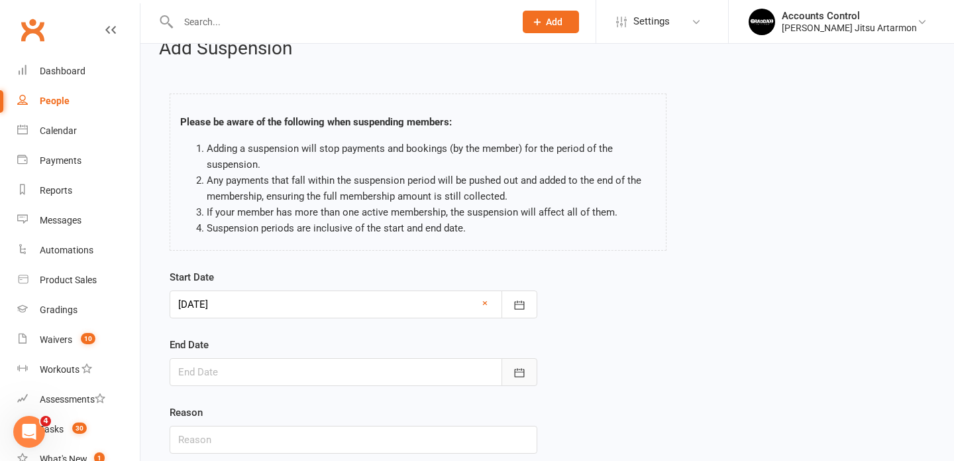
click at [525, 373] on icon "button" at bounding box center [519, 372] width 13 height 13
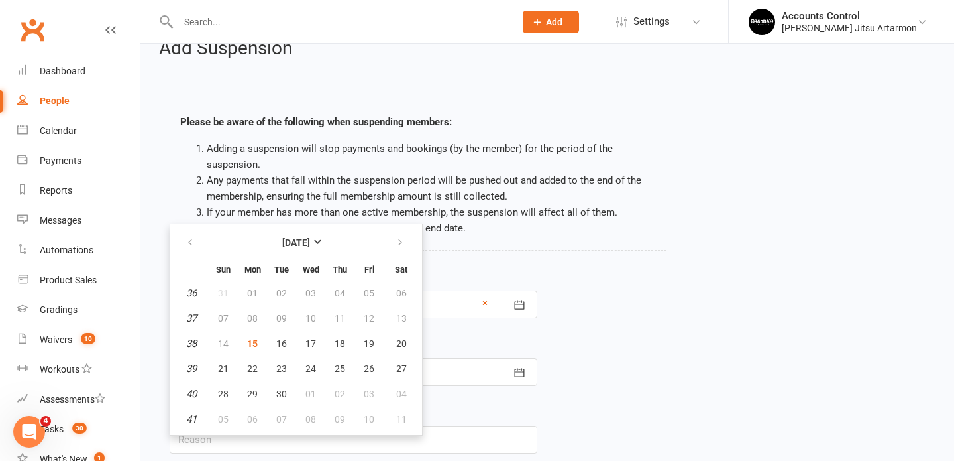
click at [482, 270] on div "Start Date 26 Sep 2025 September 2025 Sun Mon Tue Wed Thu Fri Sat 36 31 01 02 0…" at bounding box center [354, 293] width 368 height 49
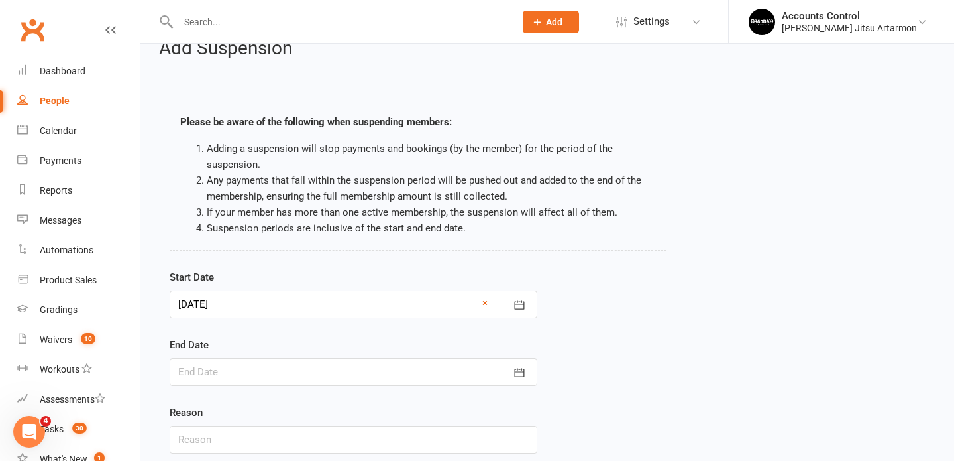
click at [490, 300] on div at bounding box center [354, 304] width 368 height 28
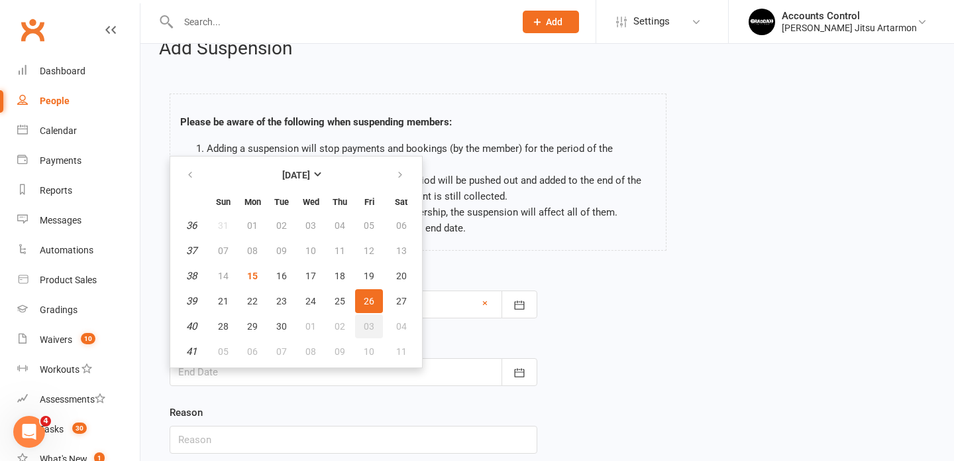
click at [369, 327] on span "03" at bounding box center [369, 326] width 11 height 11
type input "03 Oct 2025"
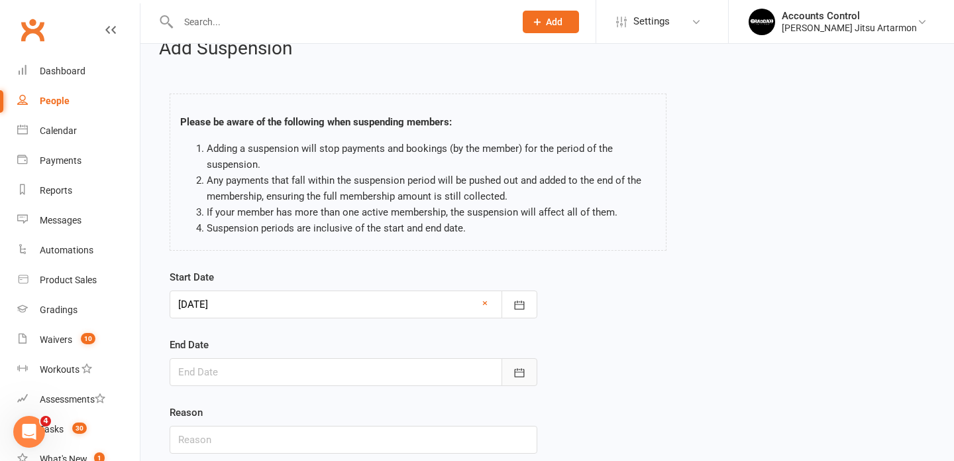
click at [525, 373] on icon "button" at bounding box center [519, 372] width 13 height 13
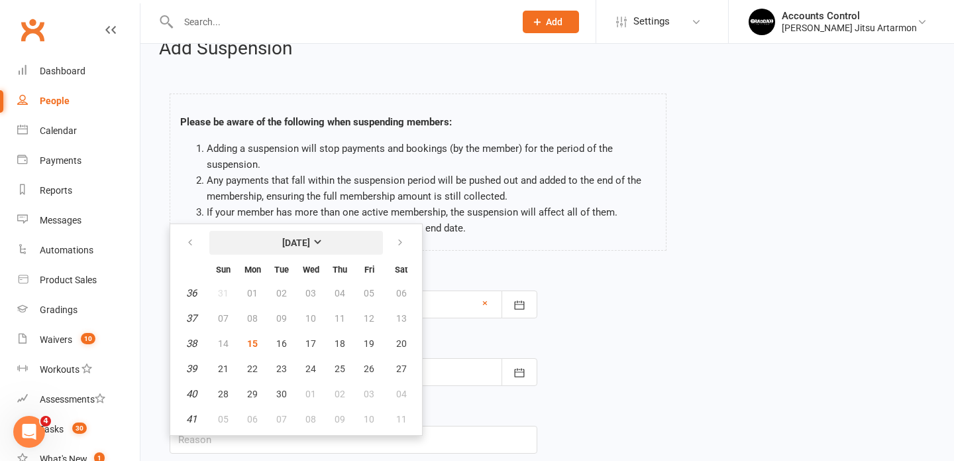
click at [310, 241] on strong "September 2025" at bounding box center [296, 242] width 28 height 11
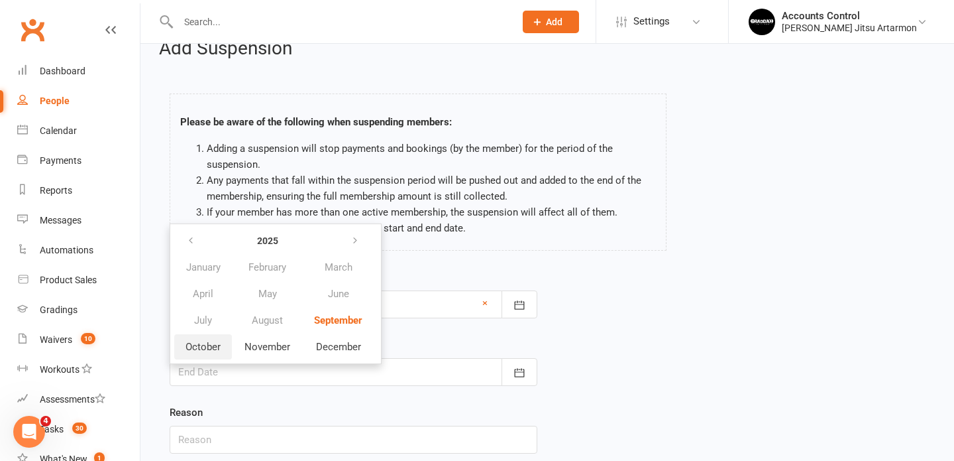
click at [211, 344] on span "October" at bounding box center [203, 347] width 35 height 12
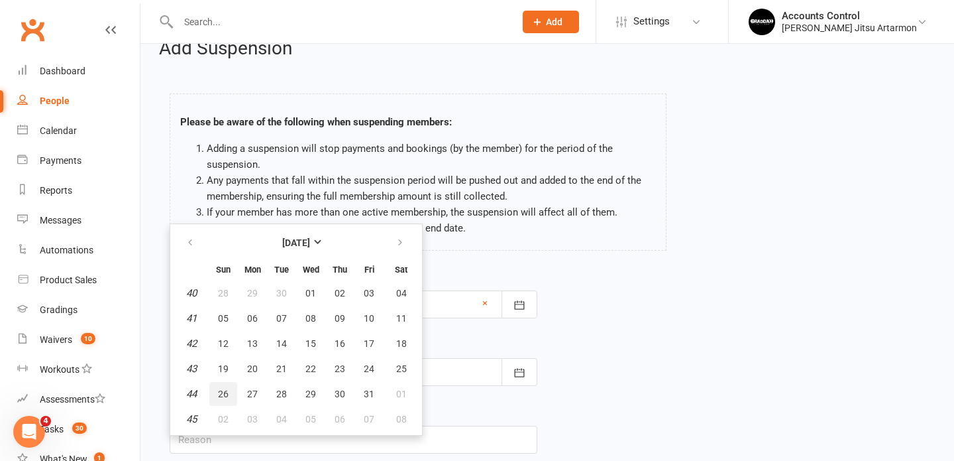
click at [225, 394] on span "26" at bounding box center [223, 393] width 11 height 11
type input "26 Oct 2025"
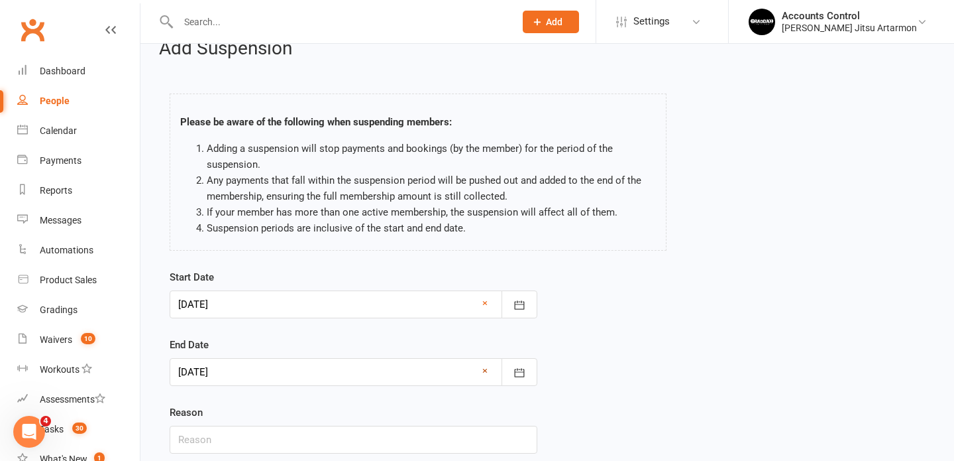
click at [486, 369] on link "×" at bounding box center [484, 371] width 5 height 16
click at [519, 370] on icon "button" at bounding box center [519, 372] width 13 height 13
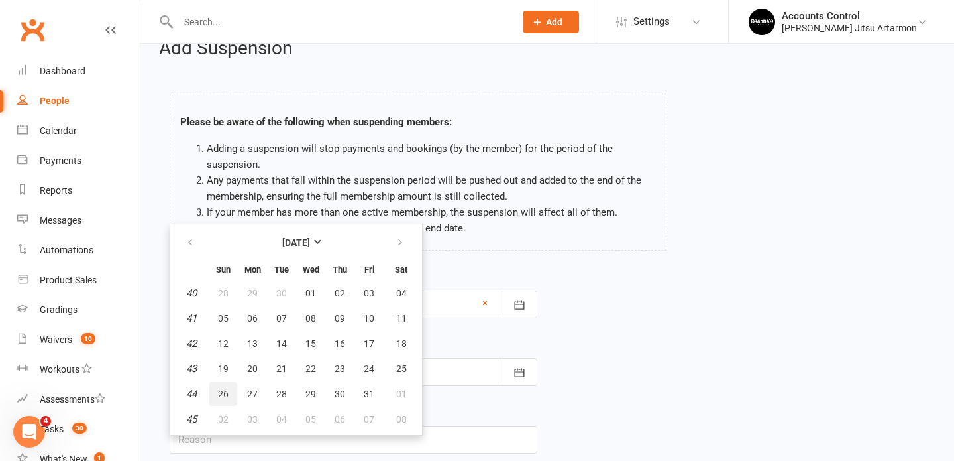
click at [223, 395] on span "26" at bounding box center [223, 393] width 11 height 11
type input "26 Oct 2025"
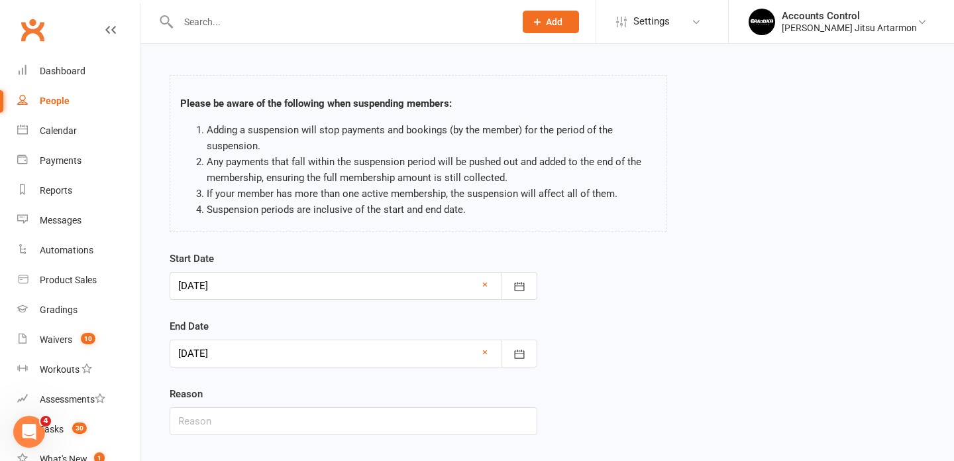
scroll to position [48, 0]
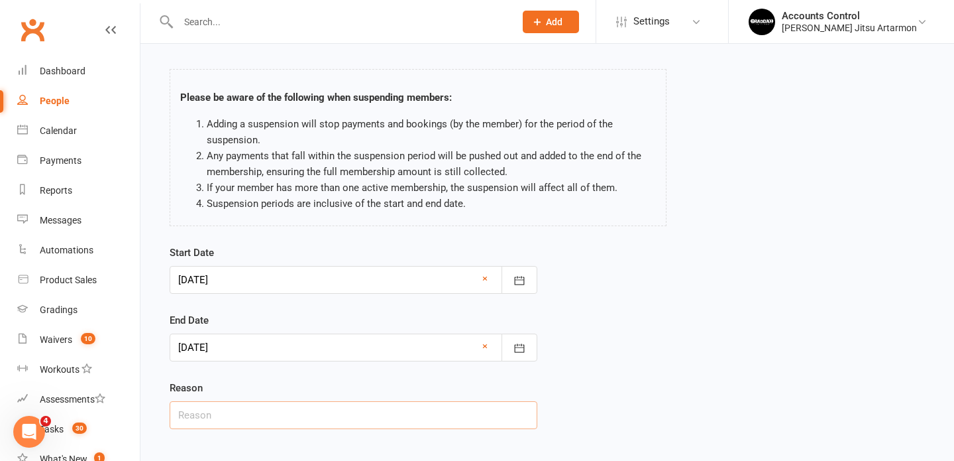
click at [433, 427] on input "text" at bounding box center [354, 415] width 368 height 28
type input "holidays"
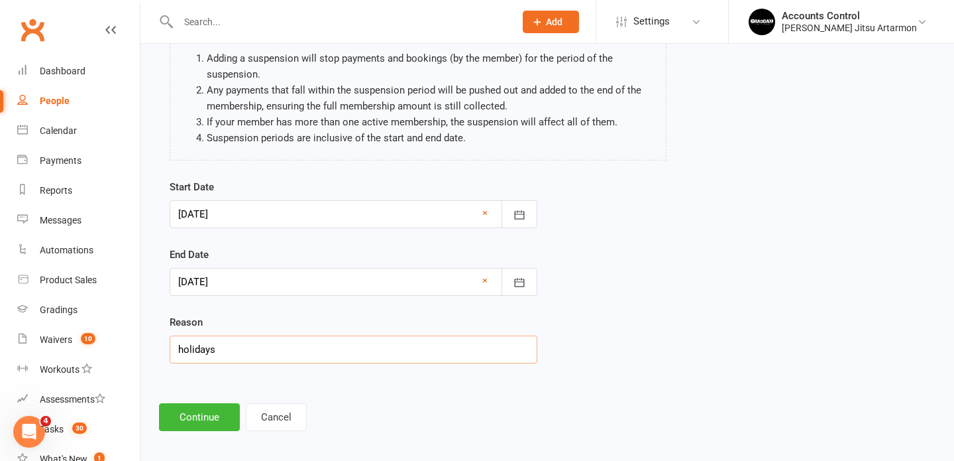
scroll to position [122, 0]
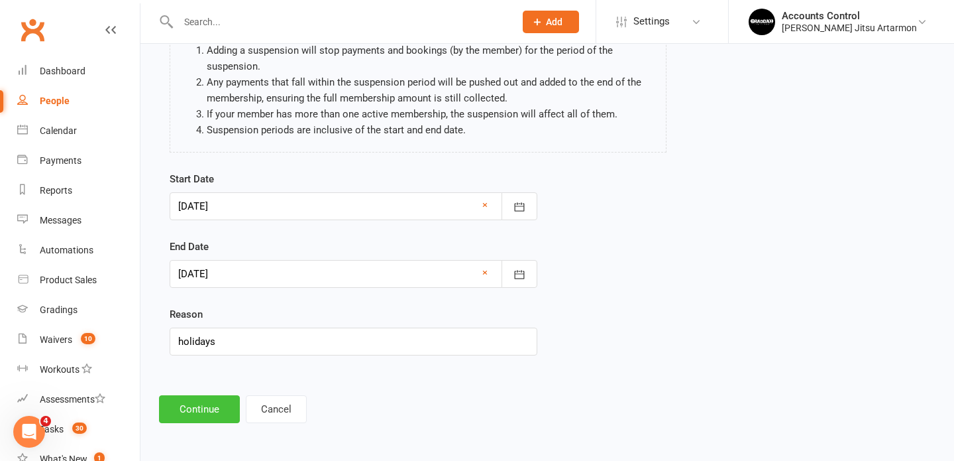
click at [184, 412] on button "Continue" at bounding box center [199, 409] width 81 height 28
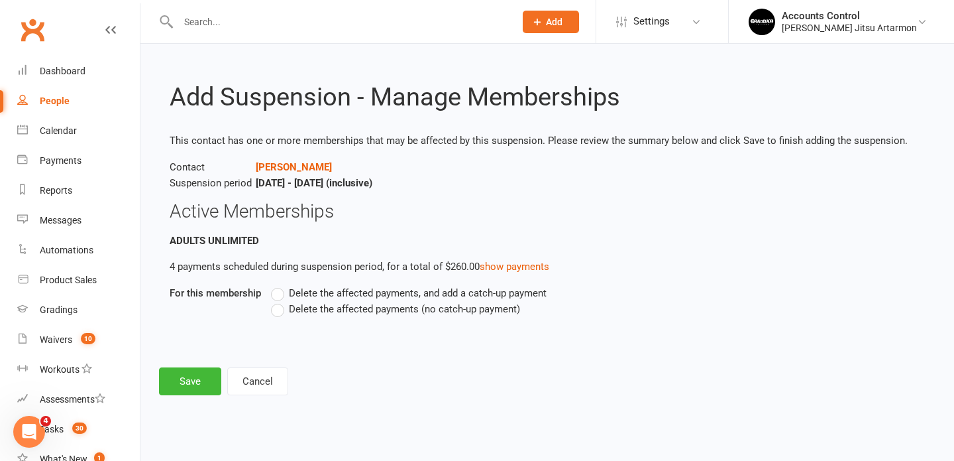
click at [278, 309] on label "Delete the affected payments (no catch-up payment)" at bounding box center [395, 309] width 249 height 16
click at [278, 301] on input "Delete the affected payments (no catch-up payment)" at bounding box center [275, 301] width 9 height 0
click at [189, 377] on button "Save" at bounding box center [190, 381] width 62 height 28
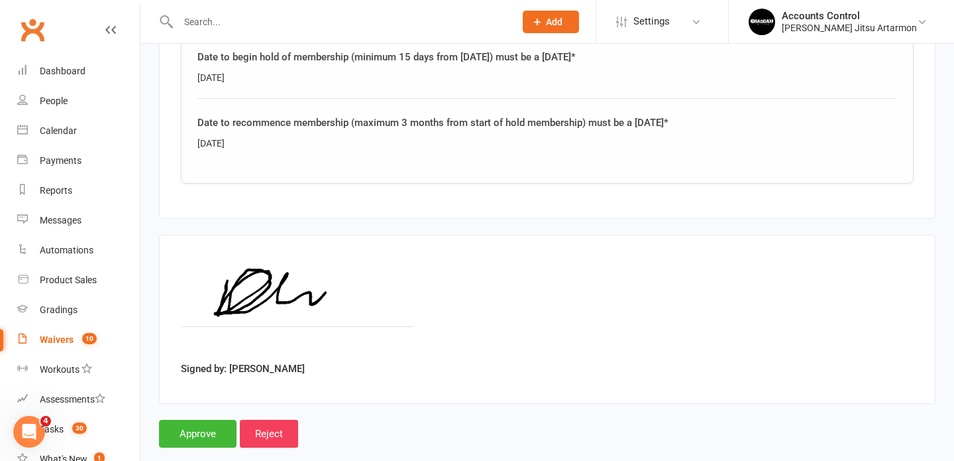
scroll to position [571, 0]
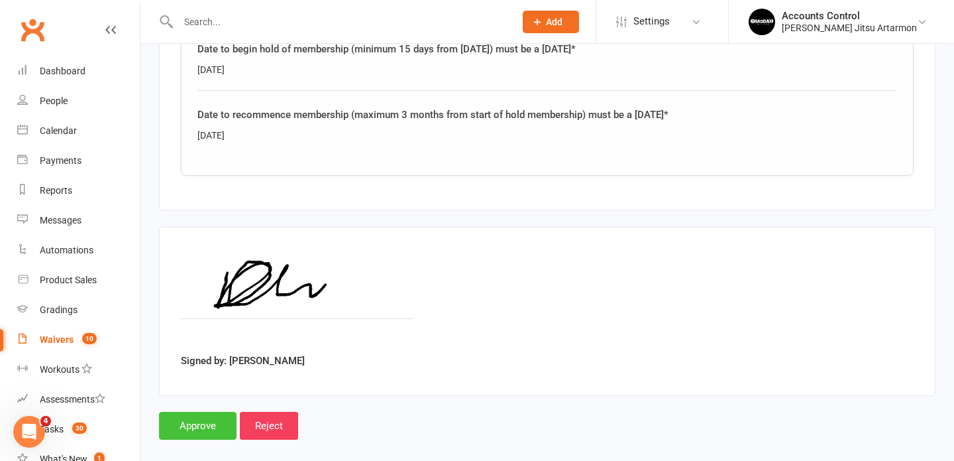
click at [195, 412] on input "Approve" at bounding box center [198, 426] width 78 height 28
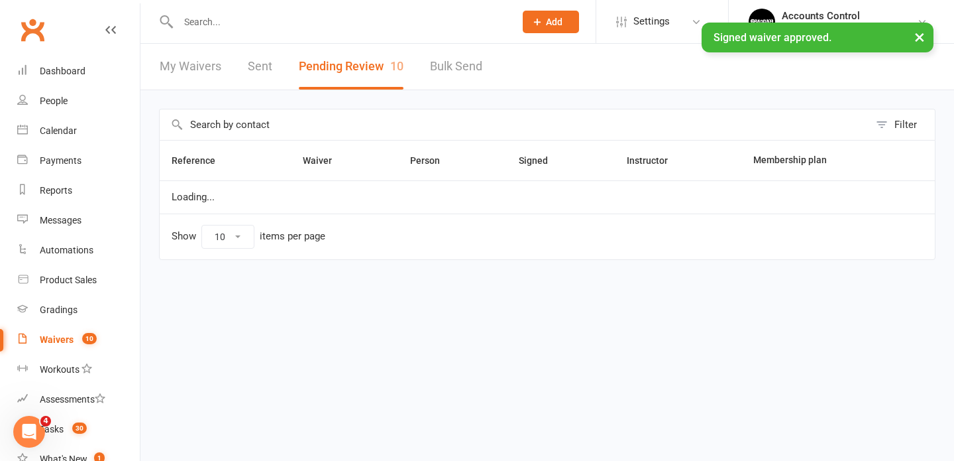
select select "50"
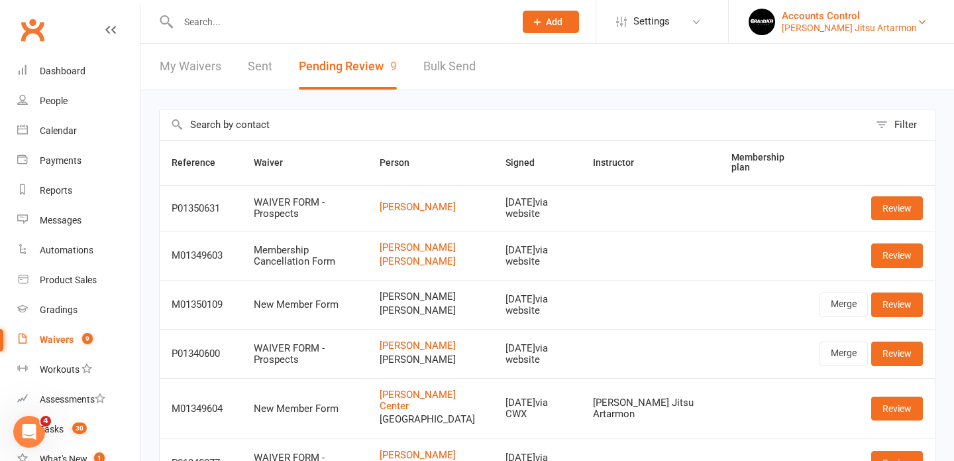
click at [901, 20] on div "Accounts Control" at bounding box center [849, 16] width 135 height 12
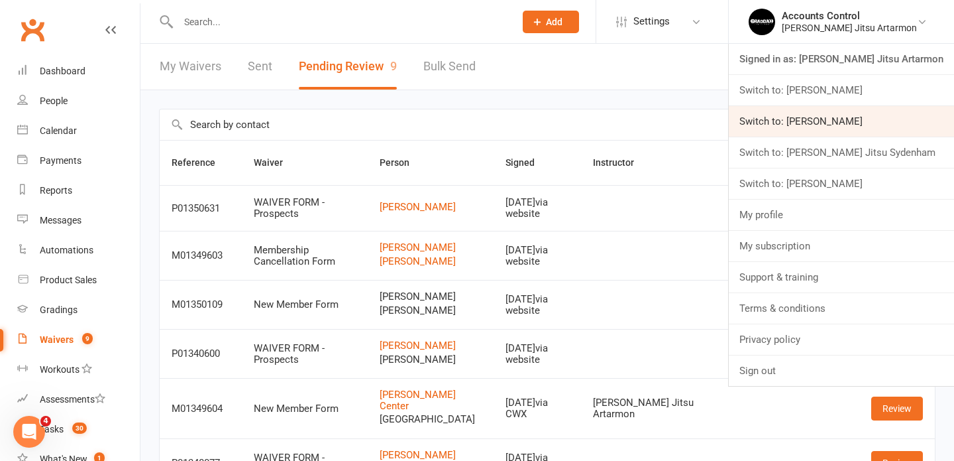
click at [903, 125] on link "Switch to: [PERSON_NAME]" at bounding box center [841, 121] width 225 height 30
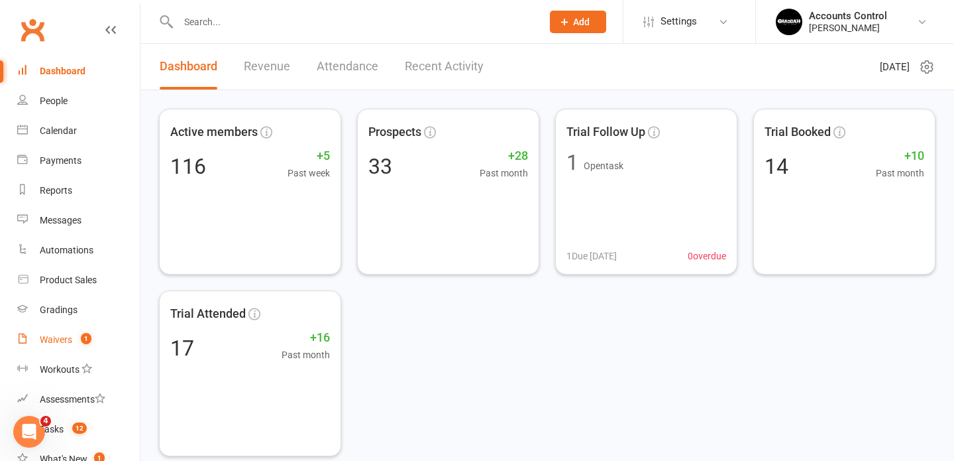
click at [67, 337] on div "Waivers" at bounding box center [56, 339] width 32 height 11
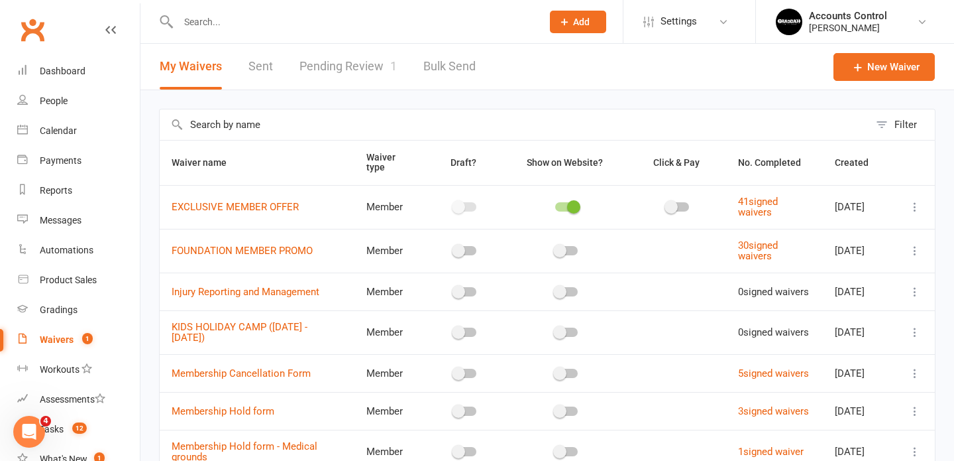
click at [328, 68] on link "Pending Review 1" at bounding box center [348, 67] width 97 height 46
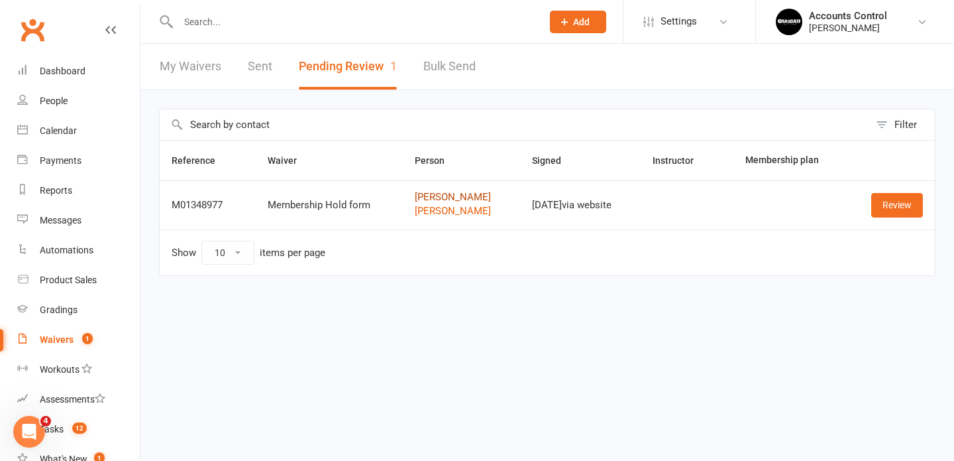
click at [438, 197] on link "[PERSON_NAME]" at bounding box center [461, 197] width 93 height 11
click at [894, 202] on link "Review" at bounding box center [897, 205] width 52 height 24
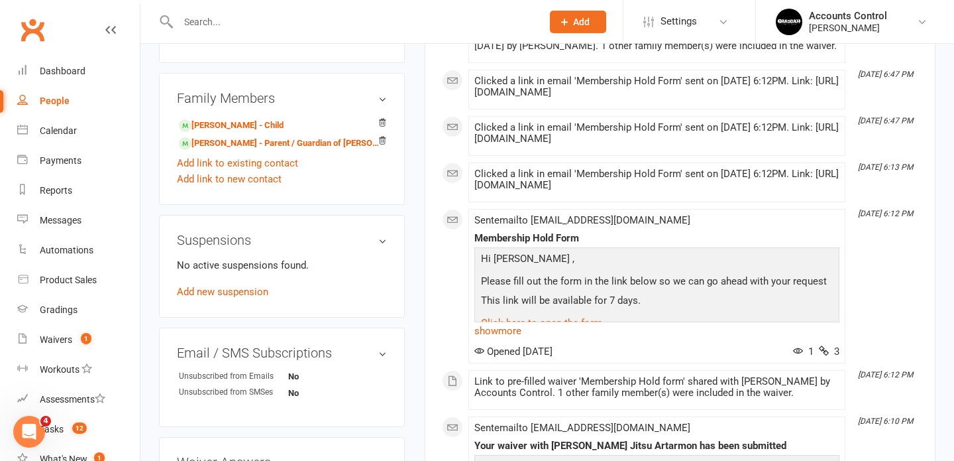
scroll to position [619, 0]
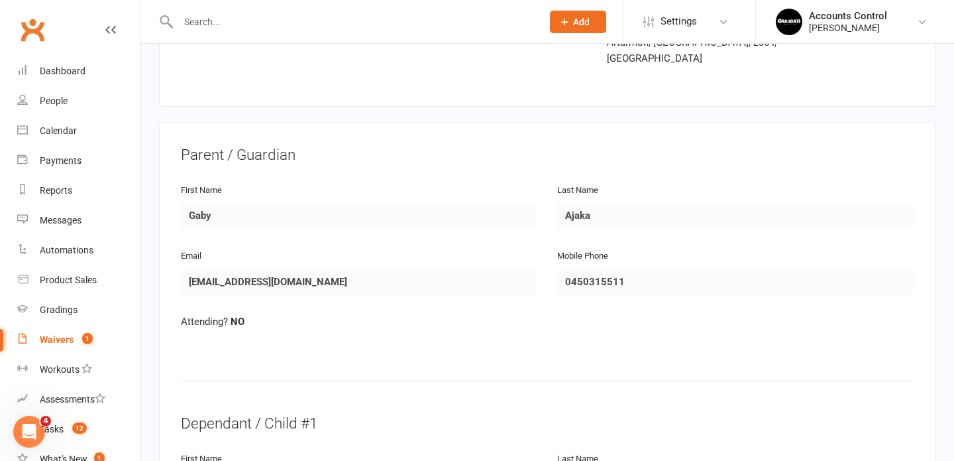
scroll to position [87, 0]
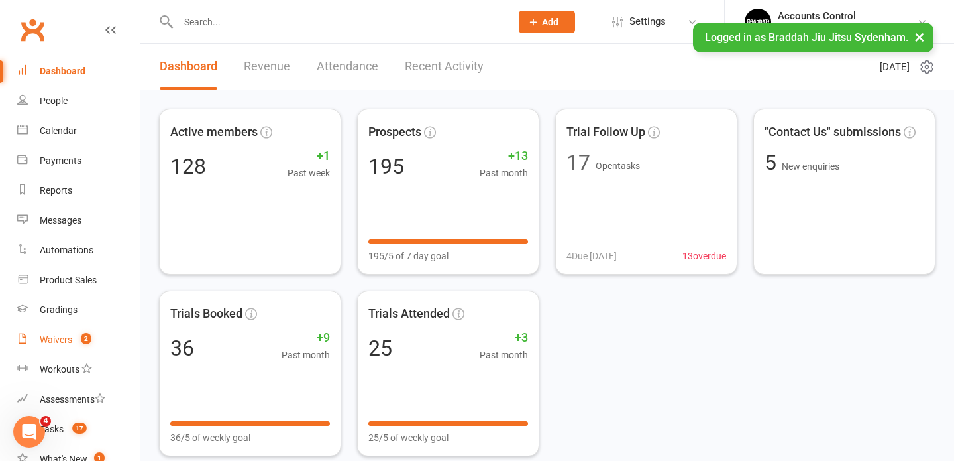
click at [72, 341] on link "Waivers 2" at bounding box center [78, 340] width 123 height 30
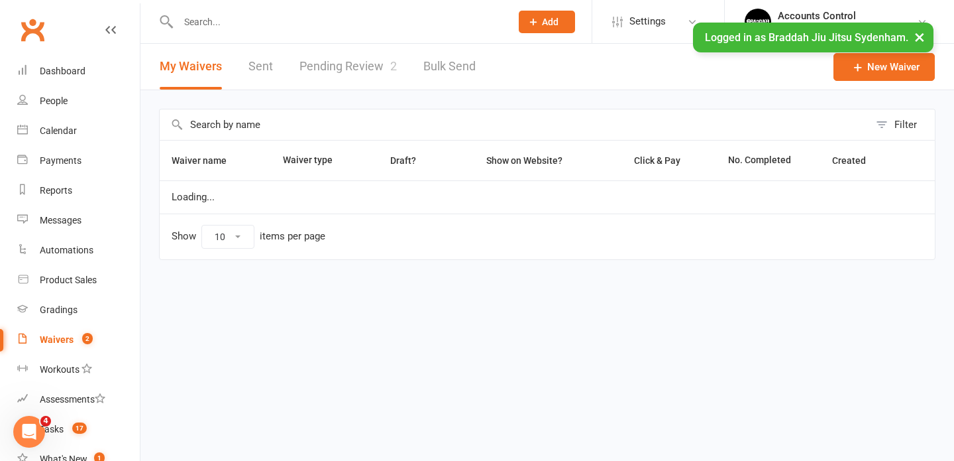
select select "25"
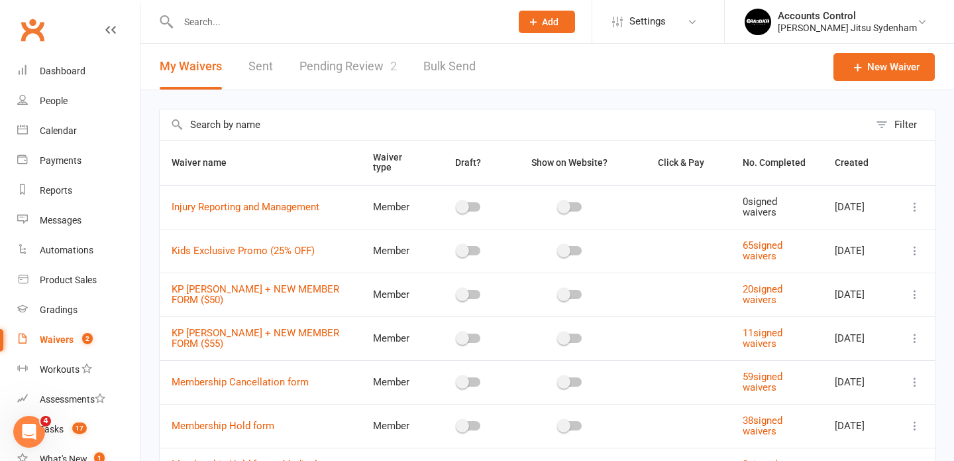
click at [347, 64] on link "Pending Review 2" at bounding box center [348, 67] width 97 height 46
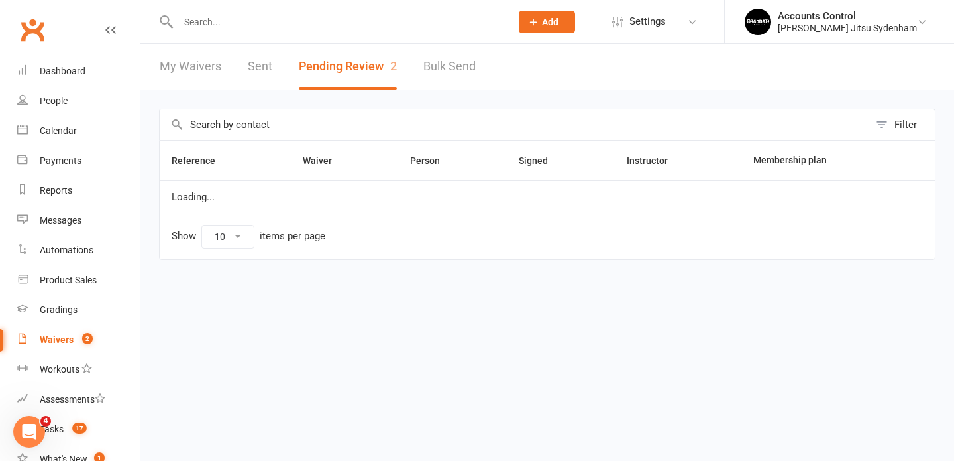
select select "25"
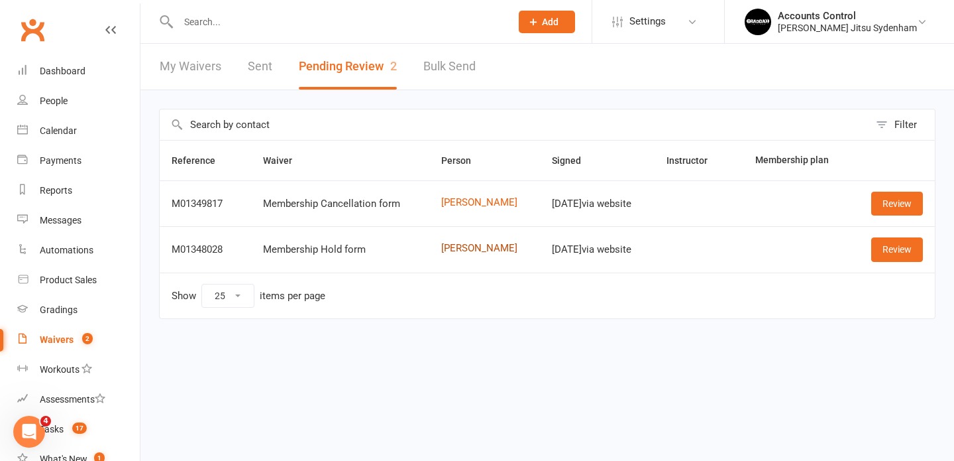
click at [461, 249] on link "[PERSON_NAME]" at bounding box center [484, 248] width 87 height 11
click at [895, 249] on link "Review" at bounding box center [897, 249] width 52 height 24
click at [913, 20] on div "Accounts Control" at bounding box center [847, 16] width 139 height 12
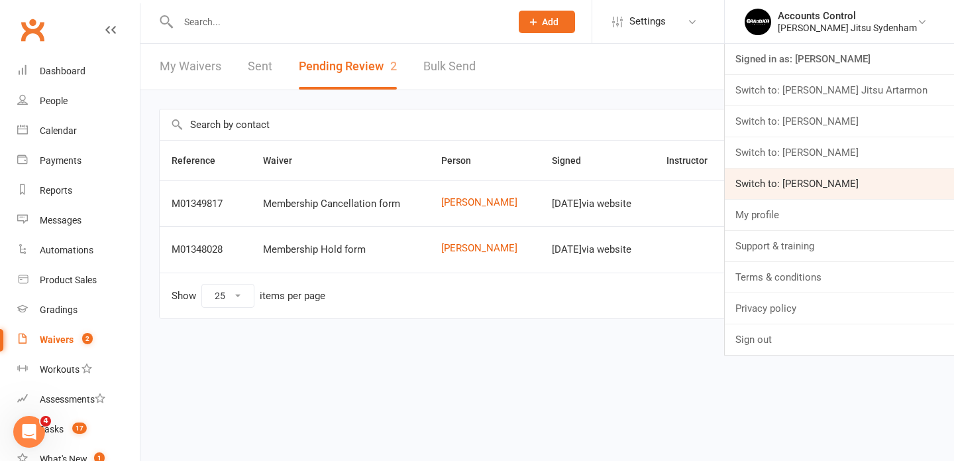
click at [853, 180] on link "Switch to: [PERSON_NAME]" at bounding box center [839, 183] width 229 height 30
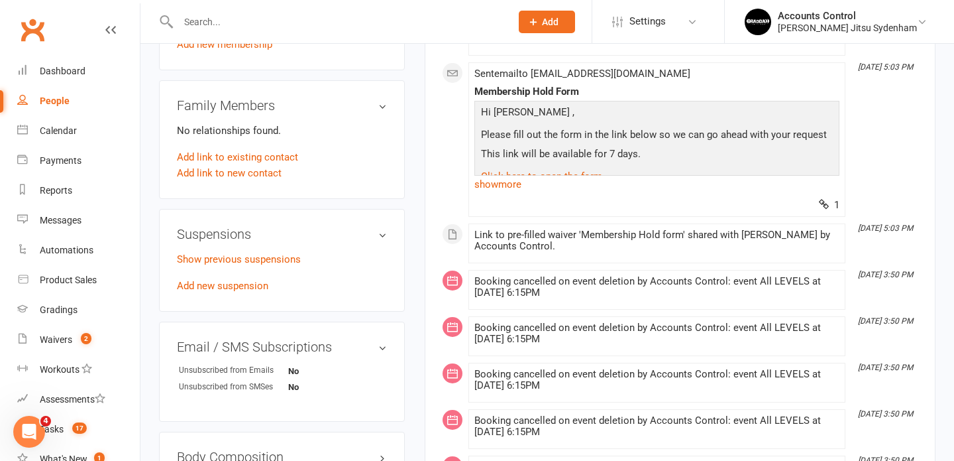
scroll to position [630, 0]
click at [235, 279] on link "Add new suspension" at bounding box center [222, 285] width 91 height 12
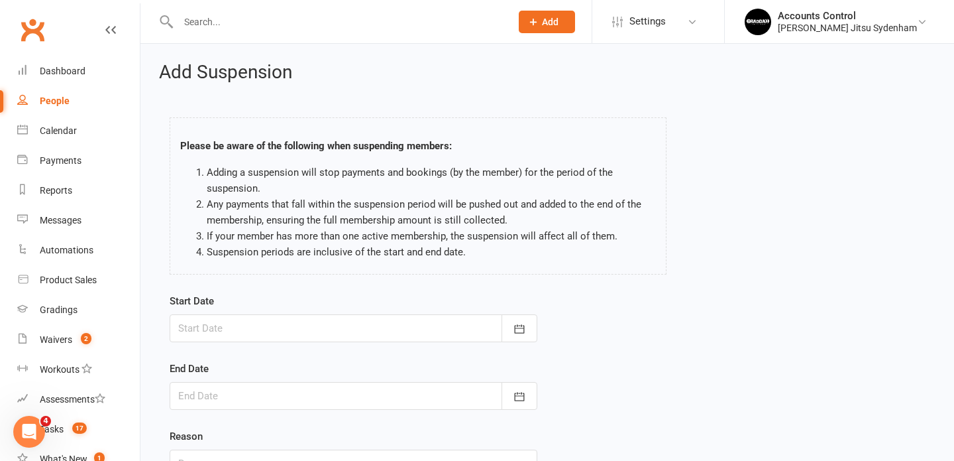
click at [221, 327] on div at bounding box center [354, 328] width 368 height 28
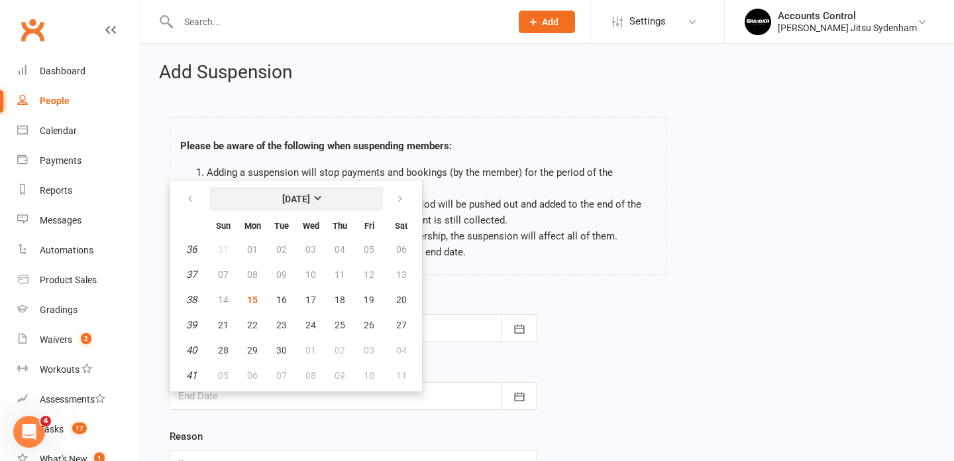
click at [310, 199] on strong "September 2025" at bounding box center [296, 199] width 28 height 11
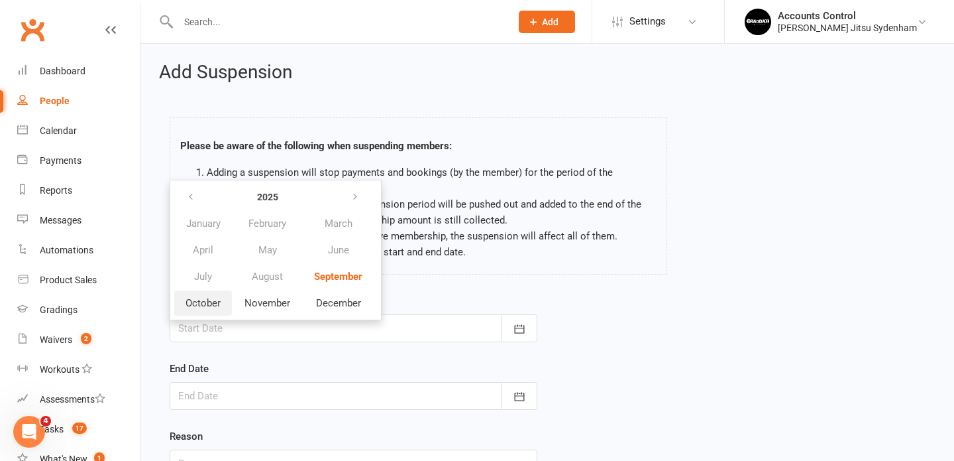
click at [212, 298] on span "October" at bounding box center [203, 303] width 35 height 12
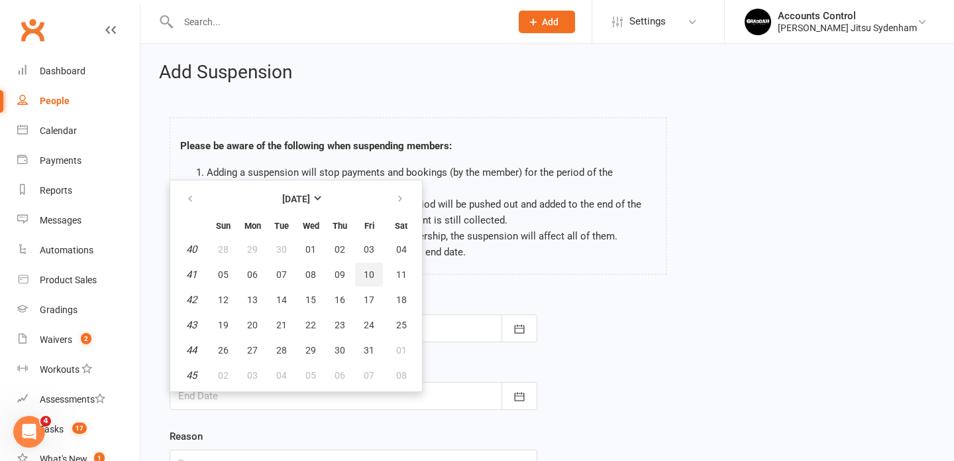
click at [368, 269] on span "10" at bounding box center [369, 274] width 11 height 11
type input "10 Oct 2025"
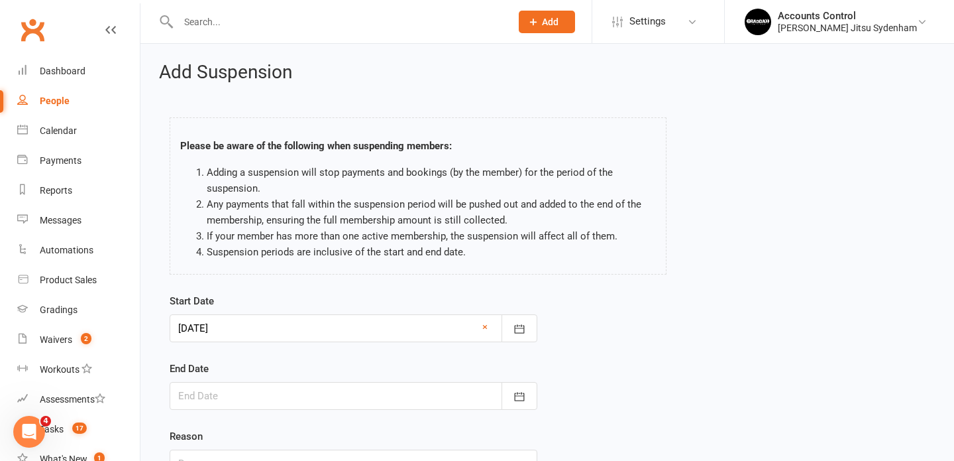
click at [223, 397] on div at bounding box center [354, 396] width 368 height 28
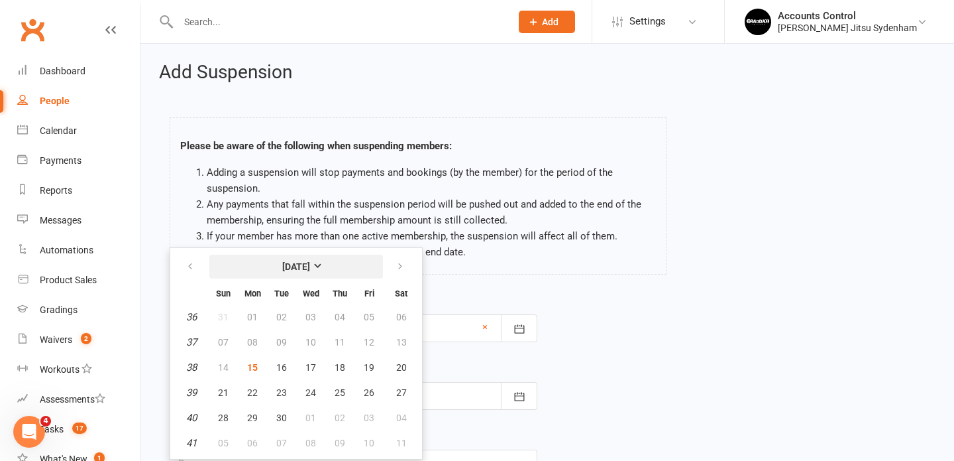
click at [310, 268] on strong "September 2025" at bounding box center [296, 266] width 28 height 11
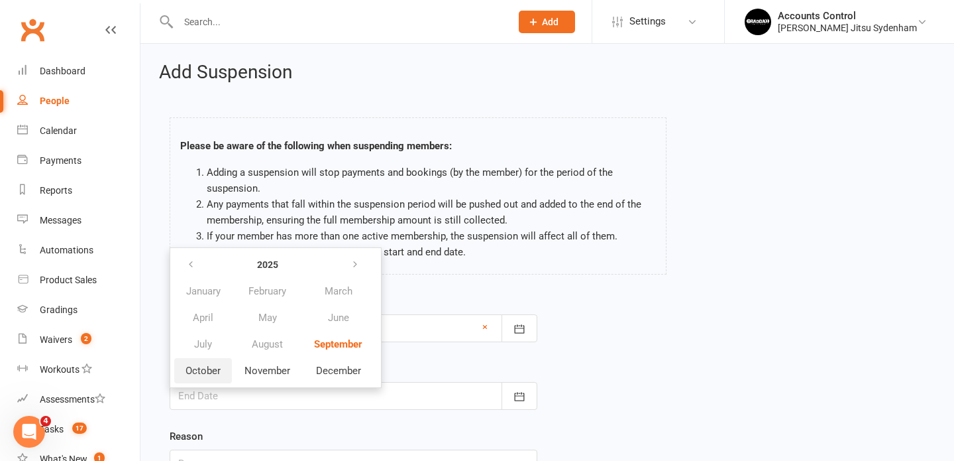
click at [211, 376] on button "October" at bounding box center [203, 370] width 58 height 25
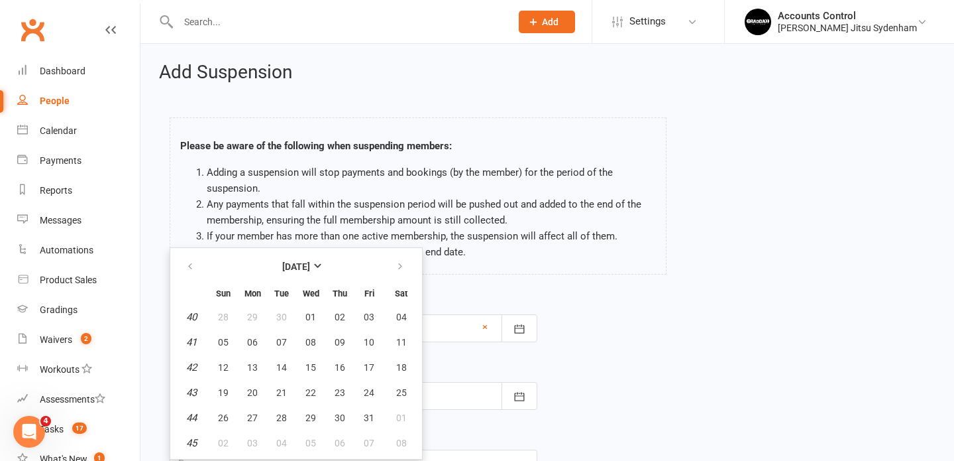
click at [736, 319] on div "Start Date 10 Oct 2025 October 2025 Sun Mon Tue Wed Thu Fri Sat 40 28 29 30 01 …" at bounding box center [547, 394] width 775 height 203
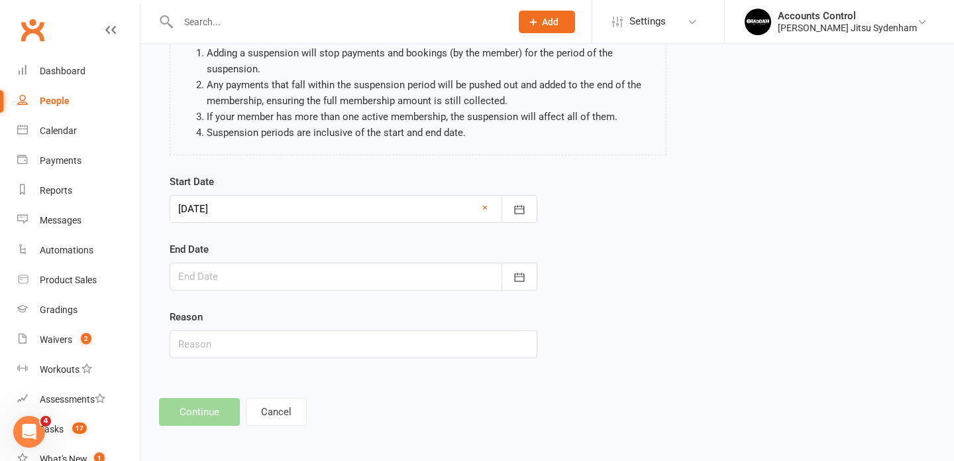
scroll to position [122, 0]
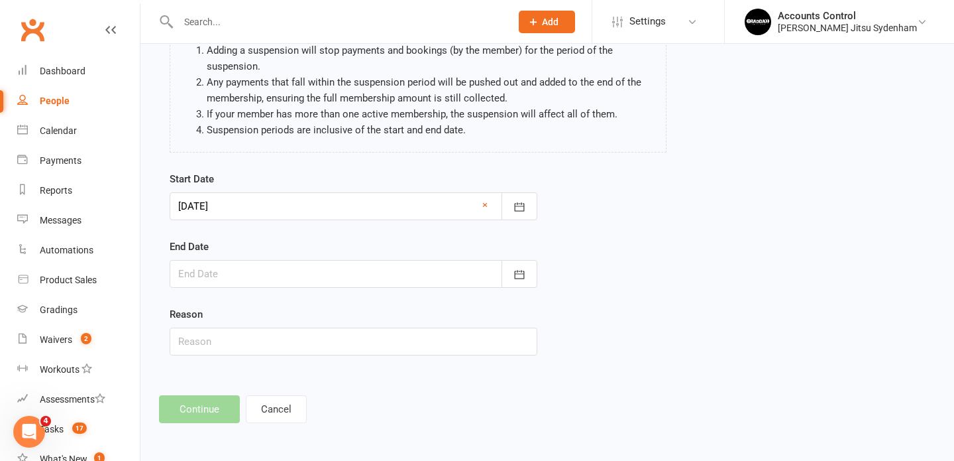
click at [386, 274] on div at bounding box center [354, 274] width 368 height 28
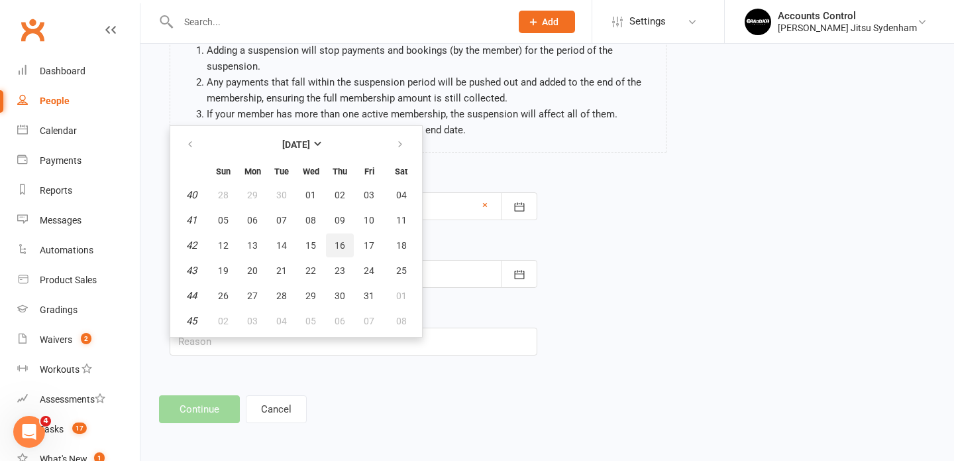
click at [340, 248] on span "16" at bounding box center [340, 245] width 11 height 11
type input "16 Oct 2025"
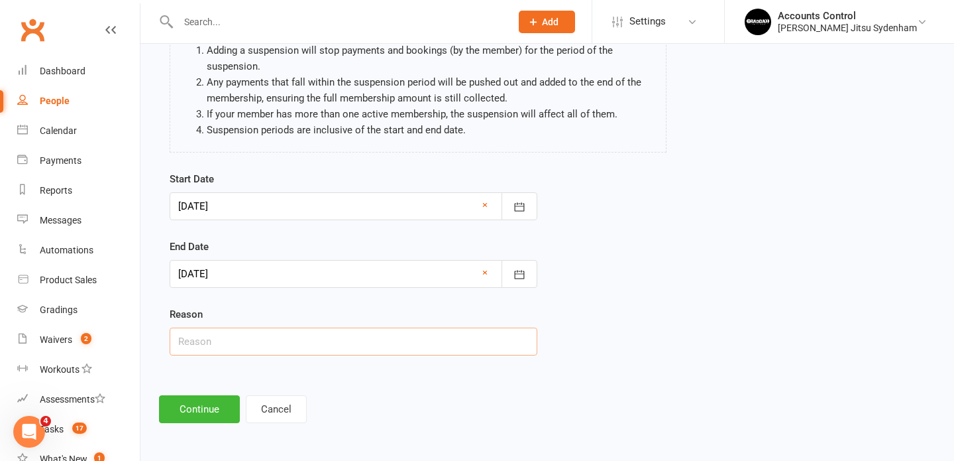
click at [203, 343] on input "text" at bounding box center [354, 341] width 368 height 28
type input "Surgery"
click at [190, 416] on button "Continue" at bounding box center [199, 409] width 81 height 28
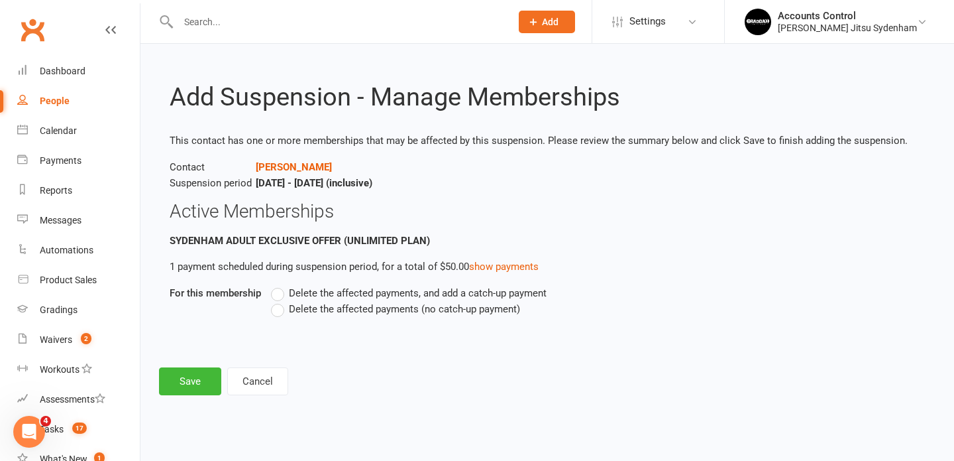
scroll to position [0, 0]
click at [280, 310] on label "Delete the affected payments (no catch-up payment)" at bounding box center [395, 309] width 249 height 16
click at [280, 301] on input "Delete the affected payments (no catch-up payment)" at bounding box center [275, 301] width 9 height 0
click at [187, 384] on button "Save" at bounding box center [190, 381] width 62 height 28
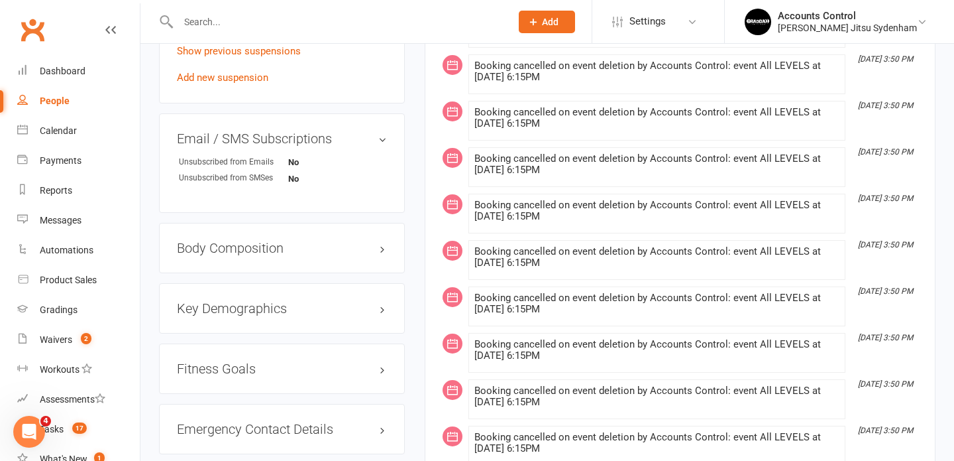
scroll to position [877, 0]
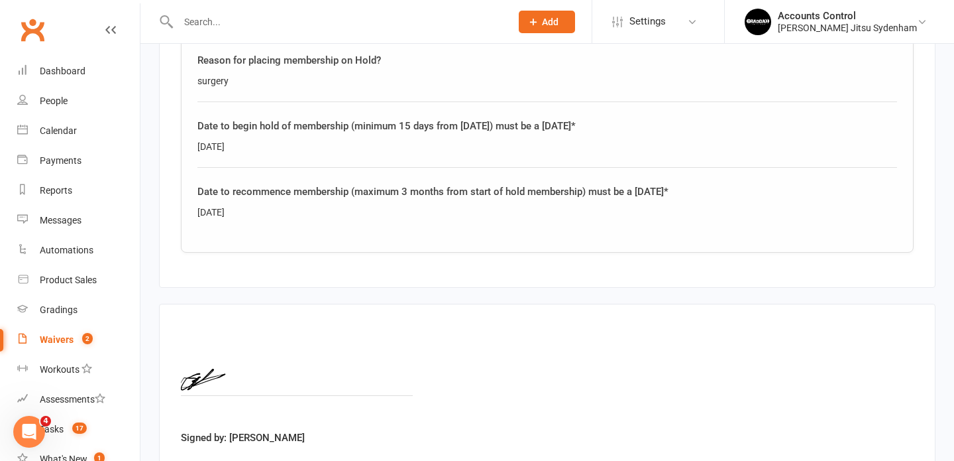
scroll to position [571, 0]
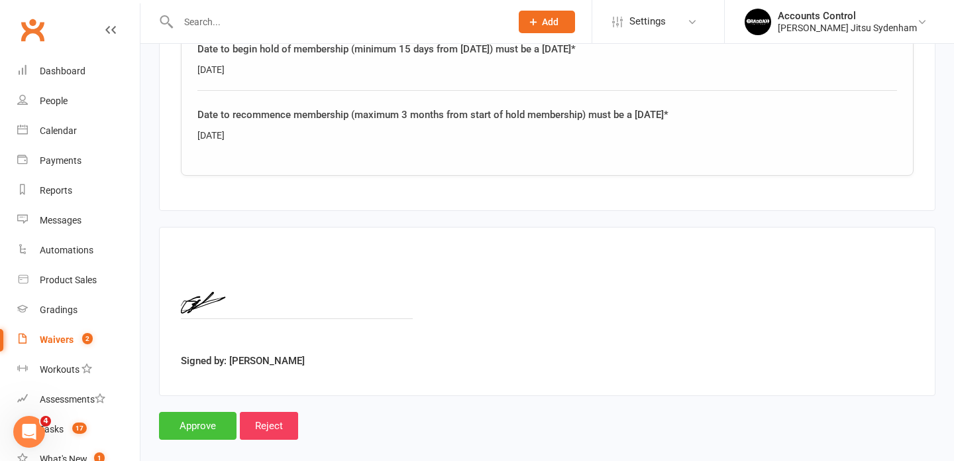
click at [216, 412] on input "Approve" at bounding box center [198, 426] width 78 height 28
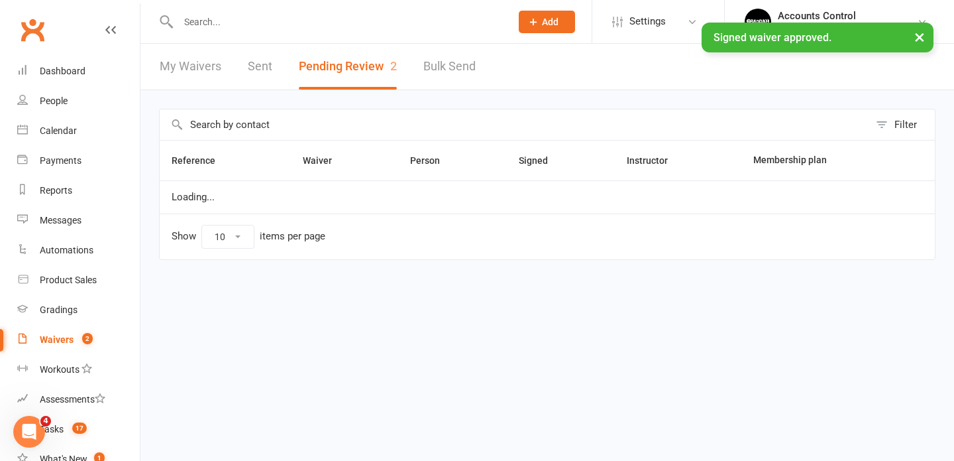
select select "25"
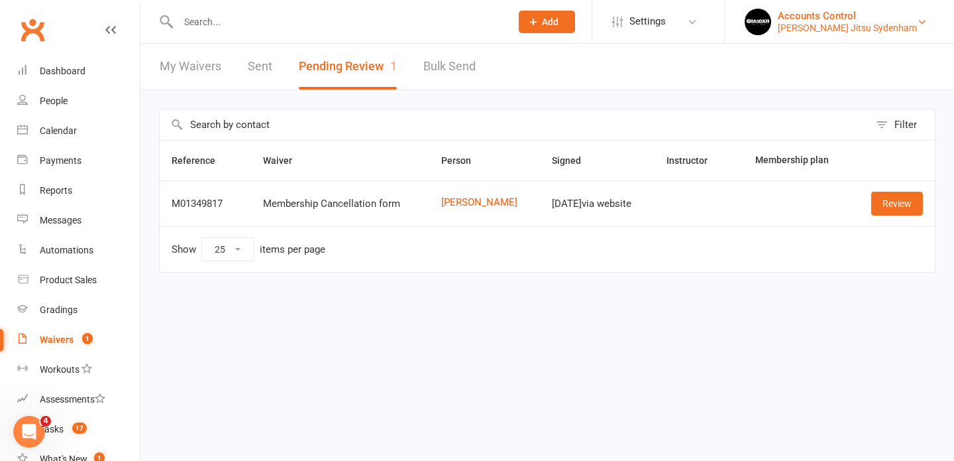
click at [884, 19] on div "Accounts Control" at bounding box center [847, 16] width 139 height 12
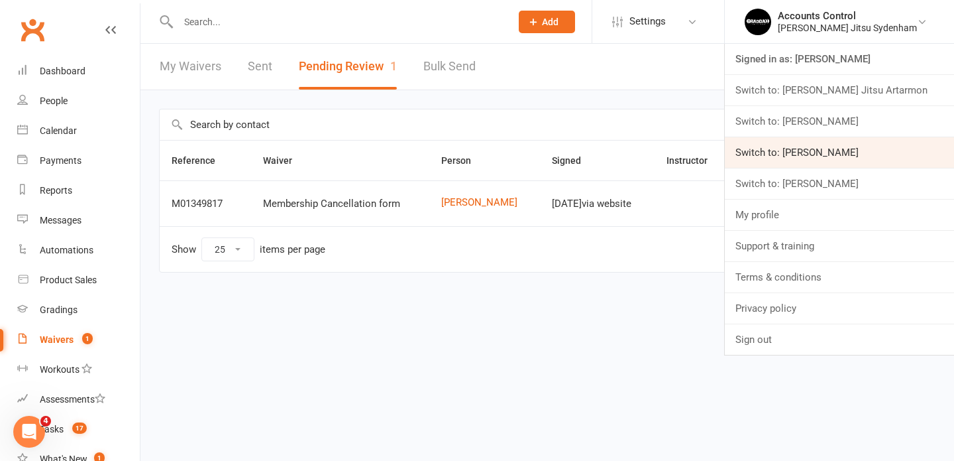
click at [860, 156] on link "Switch to: [PERSON_NAME]" at bounding box center [839, 152] width 229 height 30
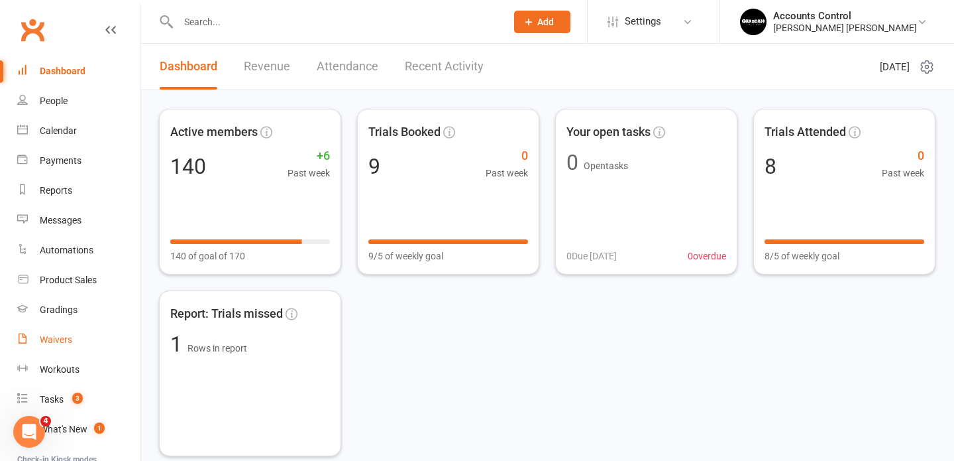
click at [58, 342] on div "Waivers" at bounding box center [56, 339] width 32 height 11
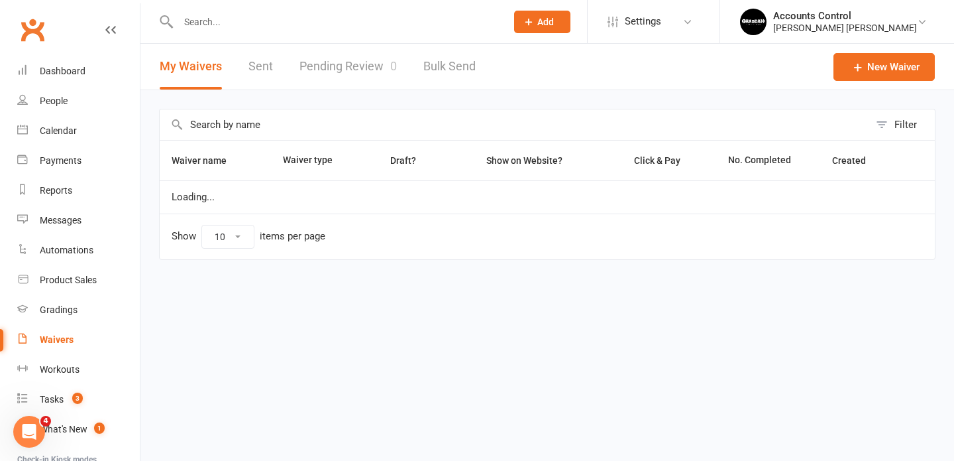
select select "100"
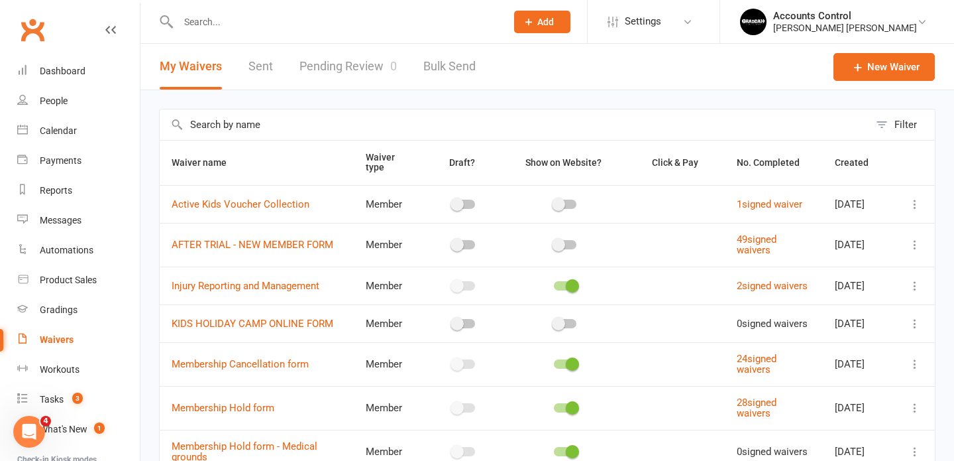
click at [339, 69] on link "Pending Review 0" at bounding box center [348, 67] width 97 height 46
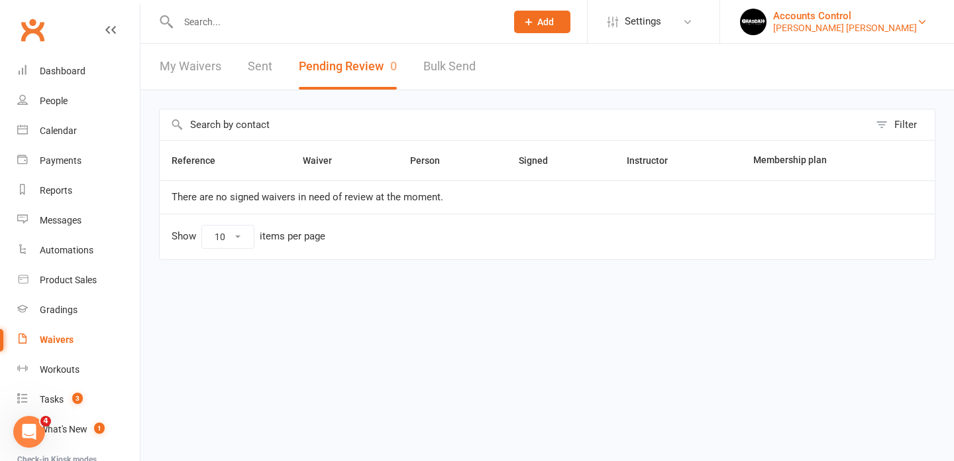
click at [883, 34] on link "Accounts Control Braddah Jiu Jitsu Thornleigh" at bounding box center [837, 22] width 194 height 27
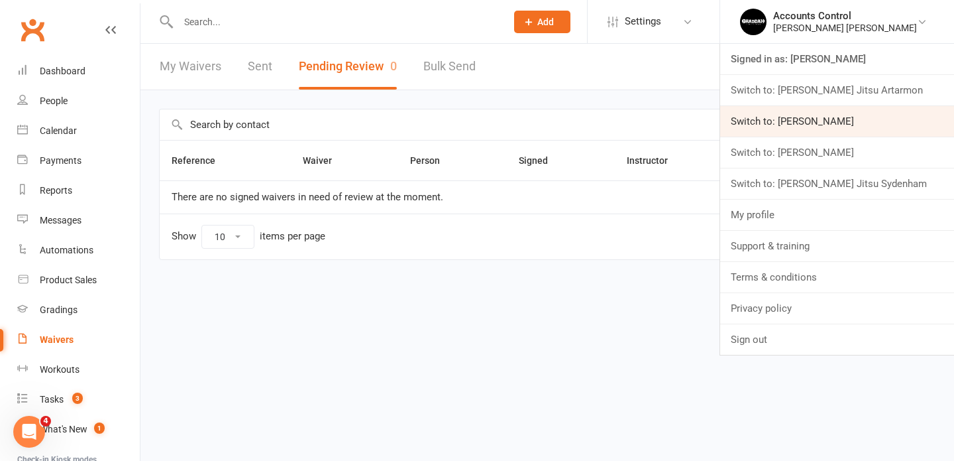
click at [875, 113] on link "Switch to: [PERSON_NAME]" at bounding box center [837, 121] width 234 height 30
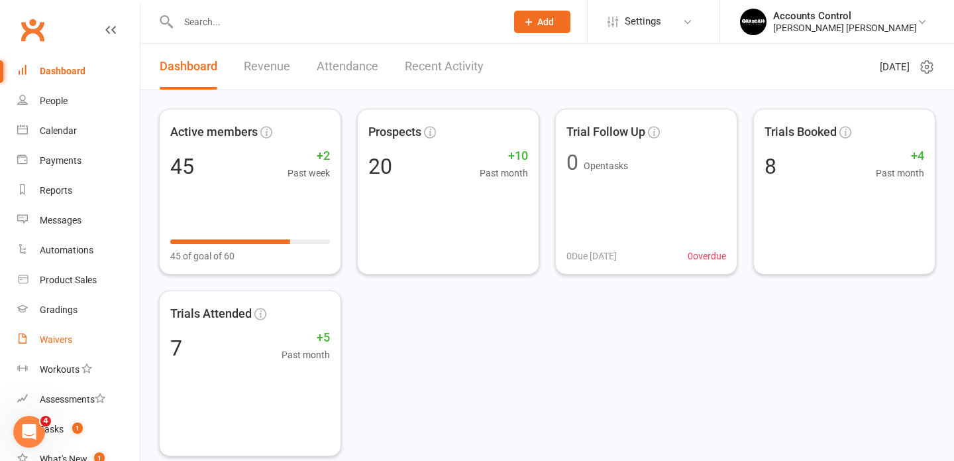
click at [60, 339] on div "Waivers" at bounding box center [56, 339] width 32 height 11
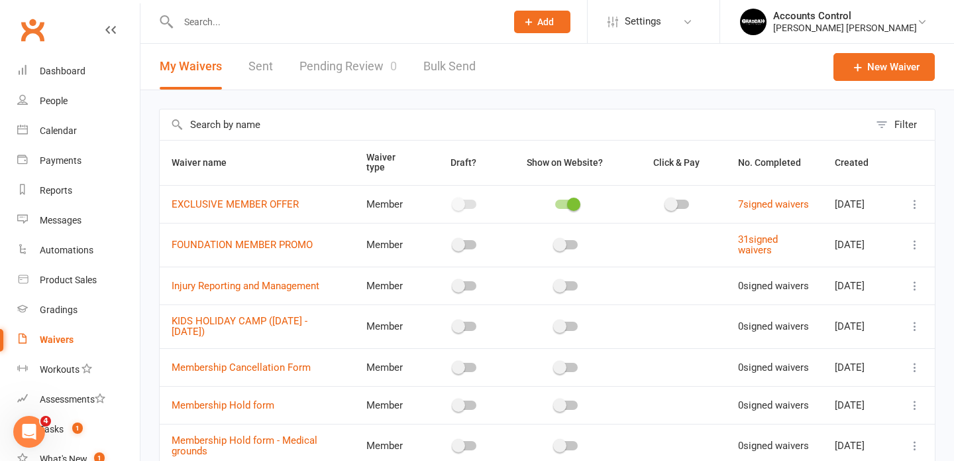
click at [339, 76] on link "Pending Review 0" at bounding box center [348, 67] width 97 height 46
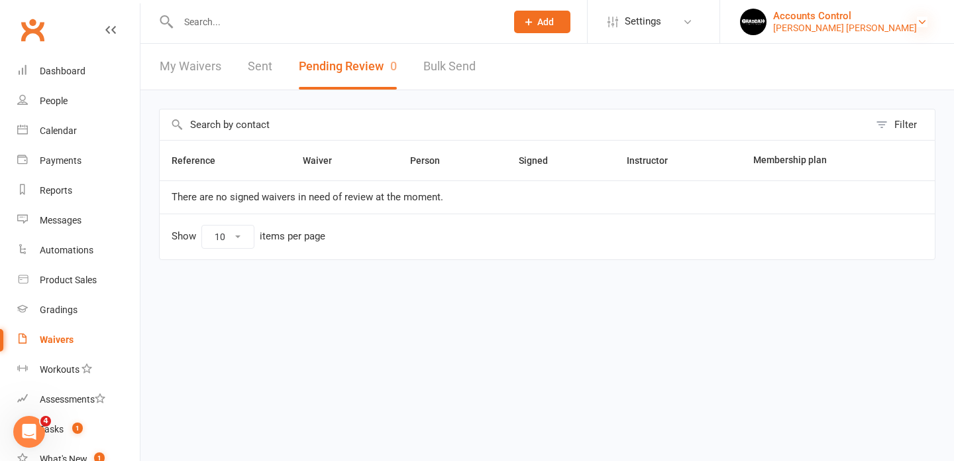
click at [923, 19] on icon at bounding box center [922, 22] width 11 height 11
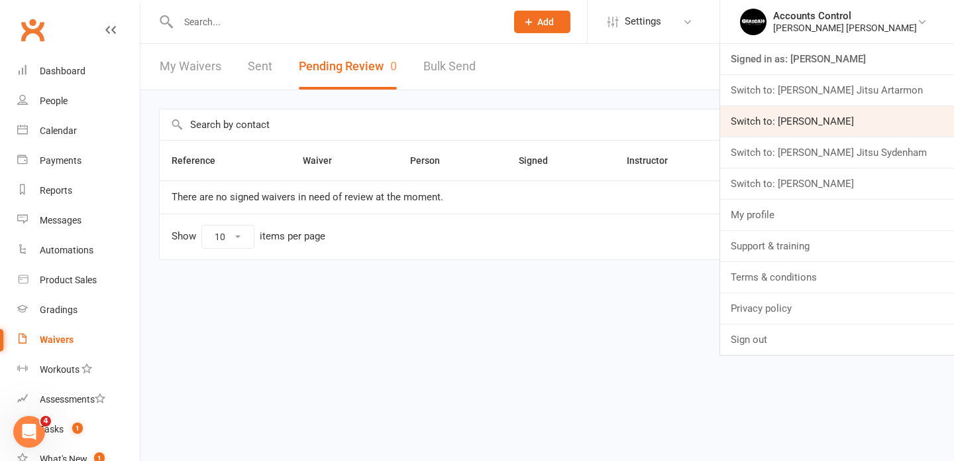
click at [898, 113] on link "Switch to: [PERSON_NAME]" at bounding box center [837, 121] width 234 height 30
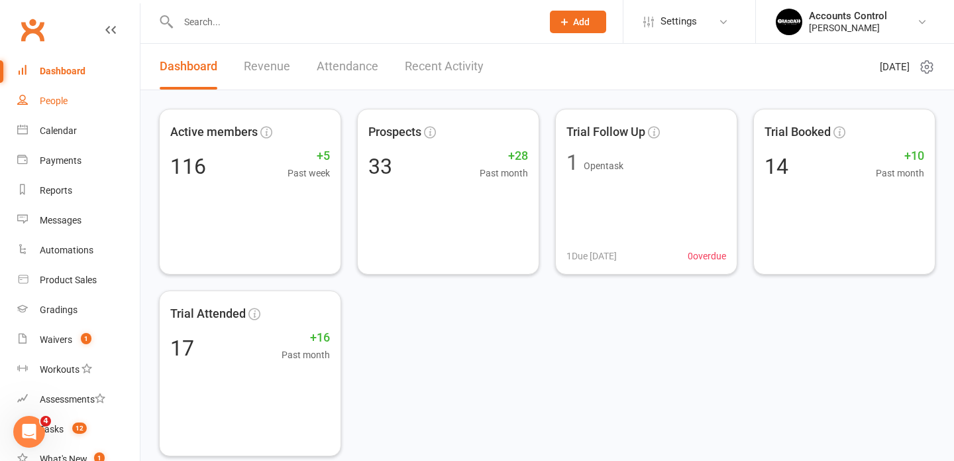
click at [34, 106] on link "People" at bounding box center [78, 101] width 123 height 30
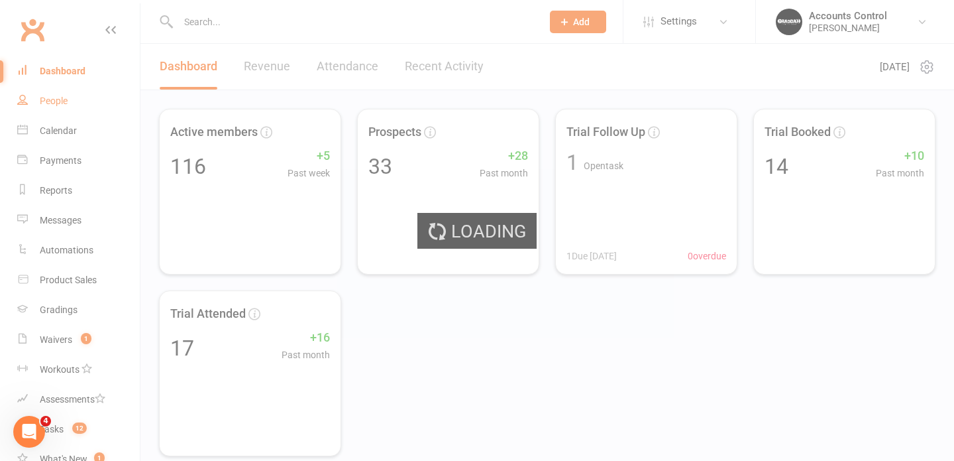
select select "100"
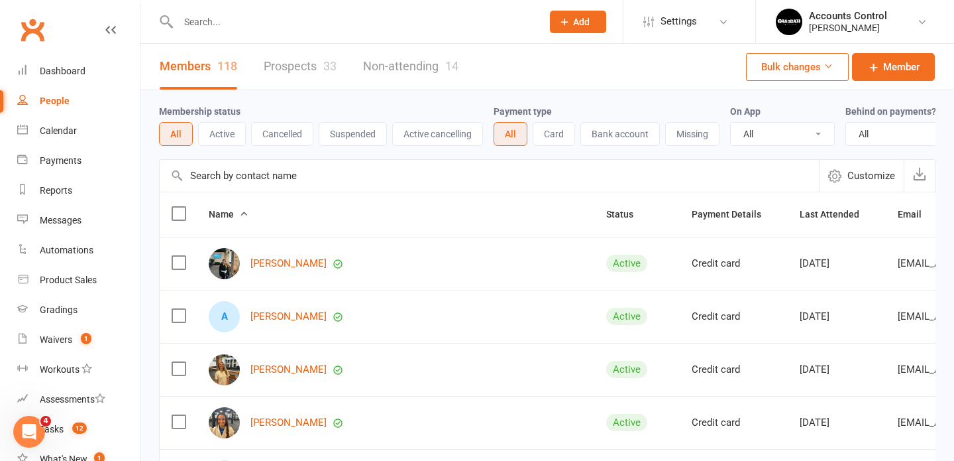
click at [307, 25] on input "text" at bounding box center [353, 22] width 359 height 19
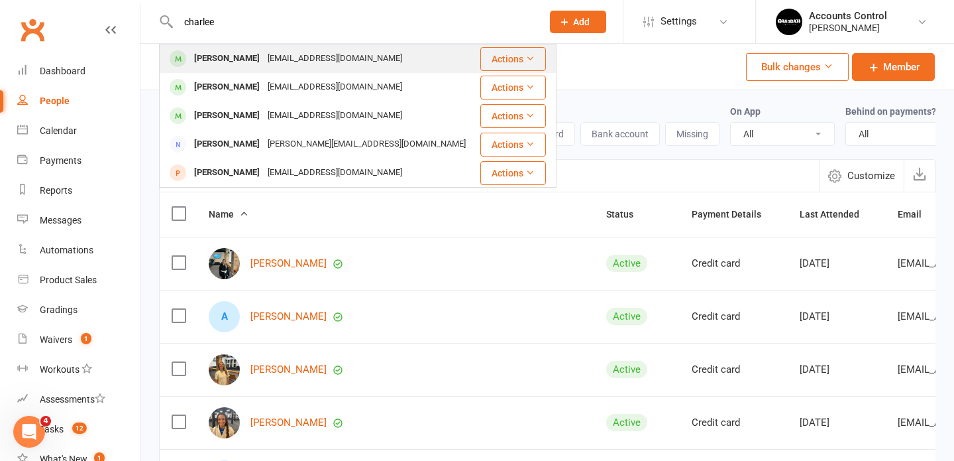
type input "charlee"
click at [247, 54] on div "Charlee Mamea" at bounding box center [227, 58] width 74 height 19
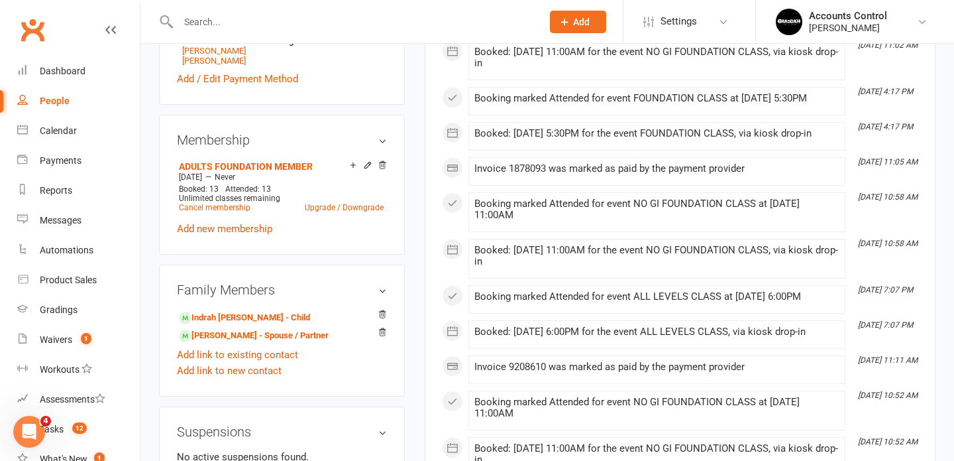
scroll to position [478, 0]
click at [54, 101] on div "People" at bounding box center [55, 100] width 30 height 11
select select "100"
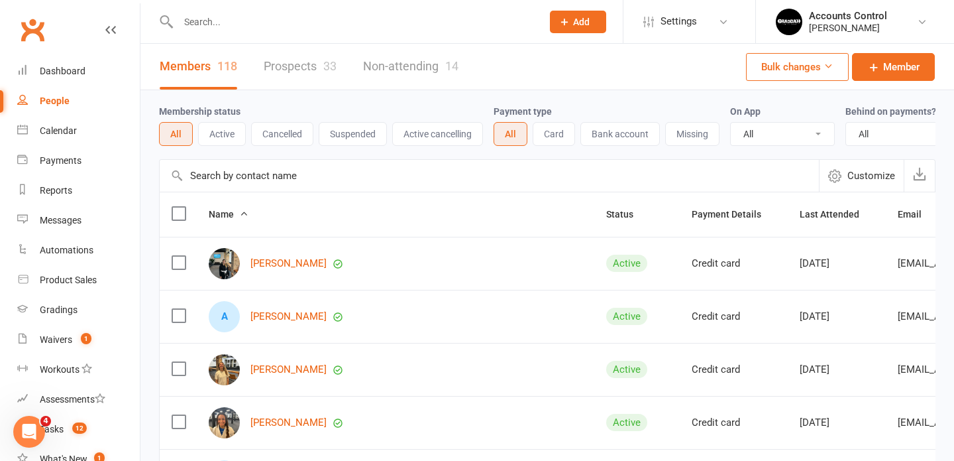
click at [278, 67] on link "Prospects 33" at bounding box center [300, 67] width 73 height 46
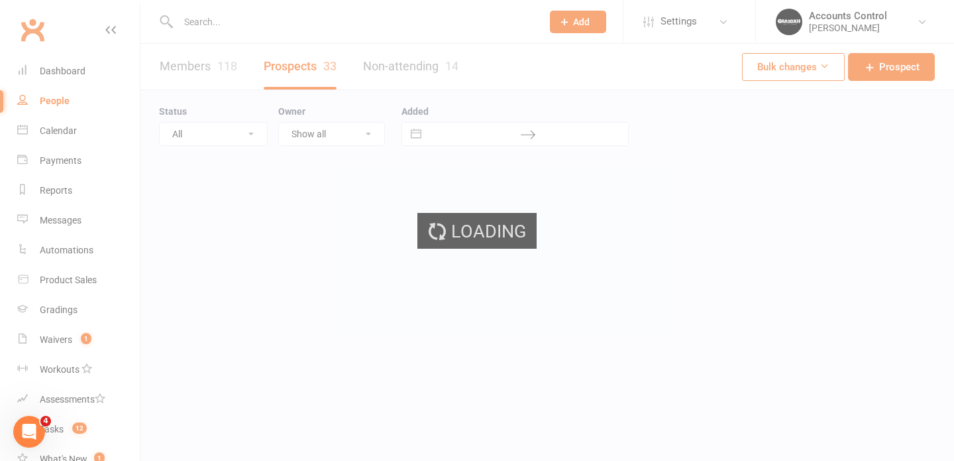
select select "100"
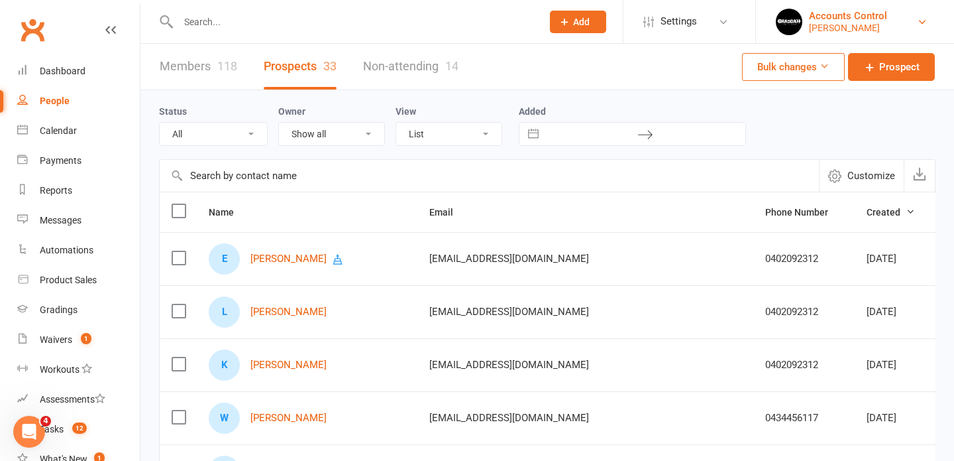
click at [887, 20] on div "Accounts Control" at bounding box center [848, 16] width 78 height 12
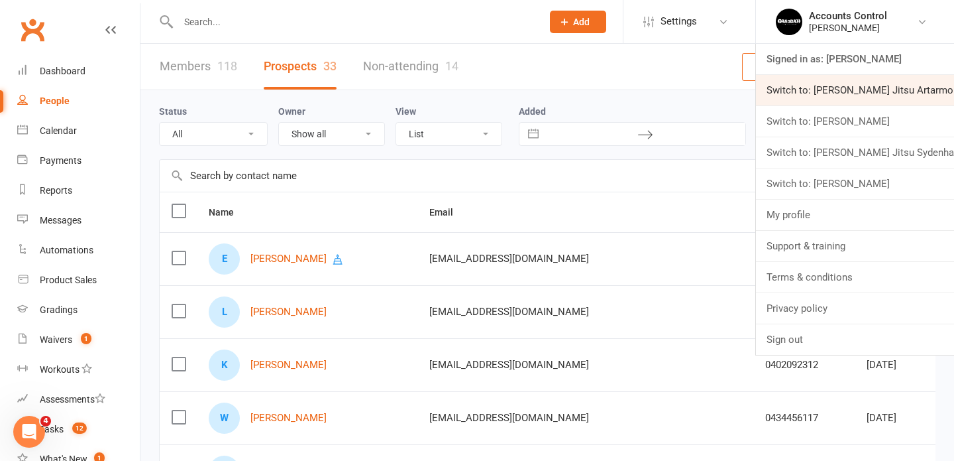
click at [893, 88] on link "Switch to: [PERSON_NAME] Jitsu Artarmon" at bounding box center [855, 90] width 198 height 30
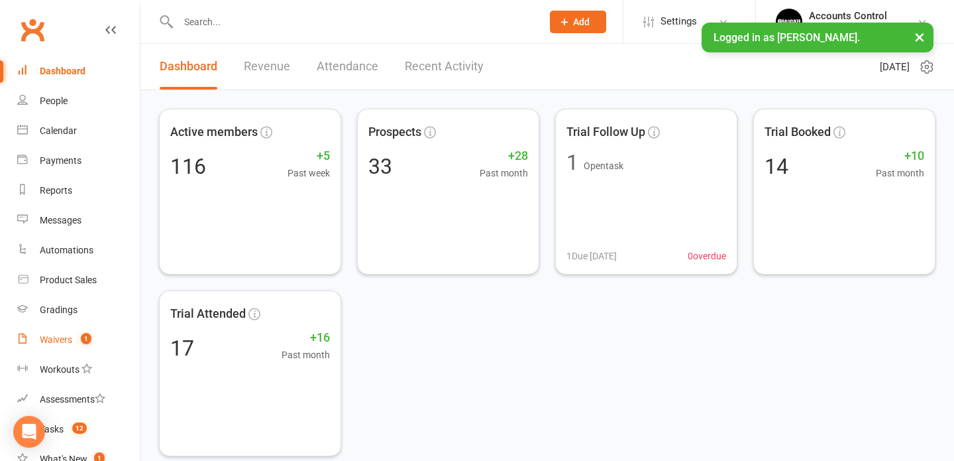
click at [50, 345] on div "Waivers" at bounding box center [56, 339] width 32 height 11
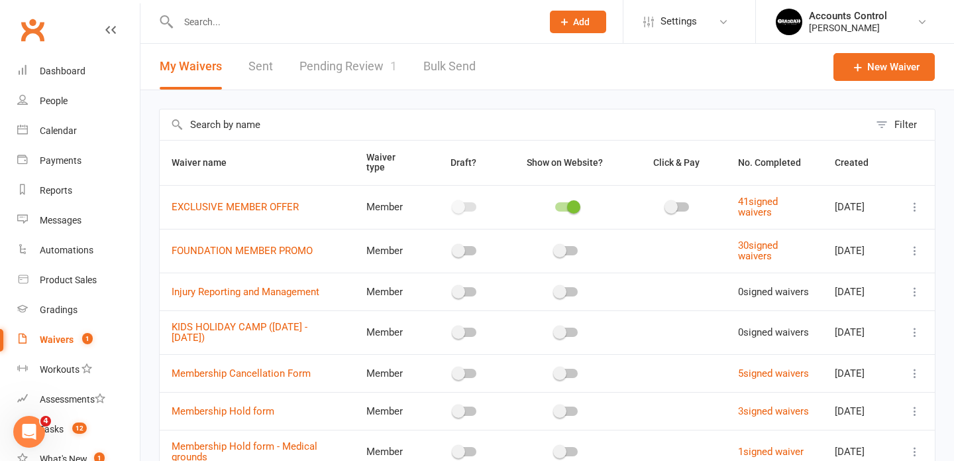
click at [351, 63] on link "Pending Review 1" at bounding box center [348, 67] width 97 height 46
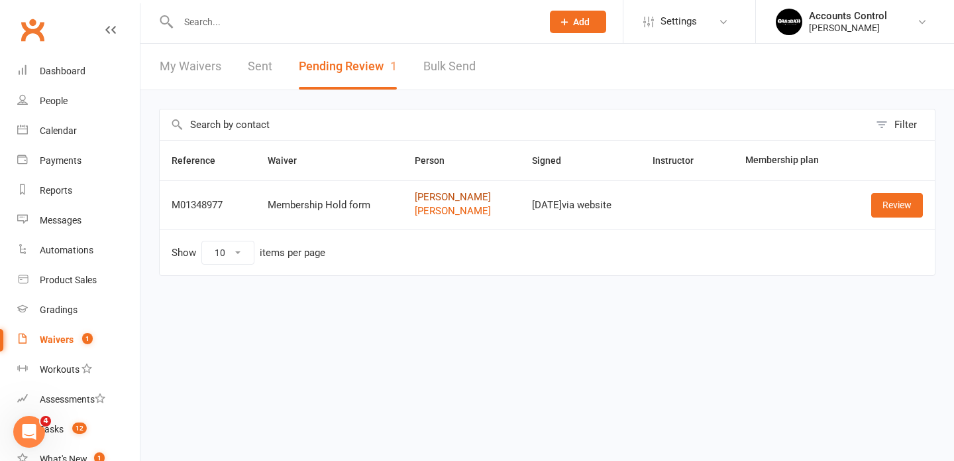
click at [429, 199] on link "[PERSON_NAME]" at bounding box center [461, 197] width 93 height 11
click at [907, 204] on link "Review" at bounding box center [897, 205] width 52 height 24
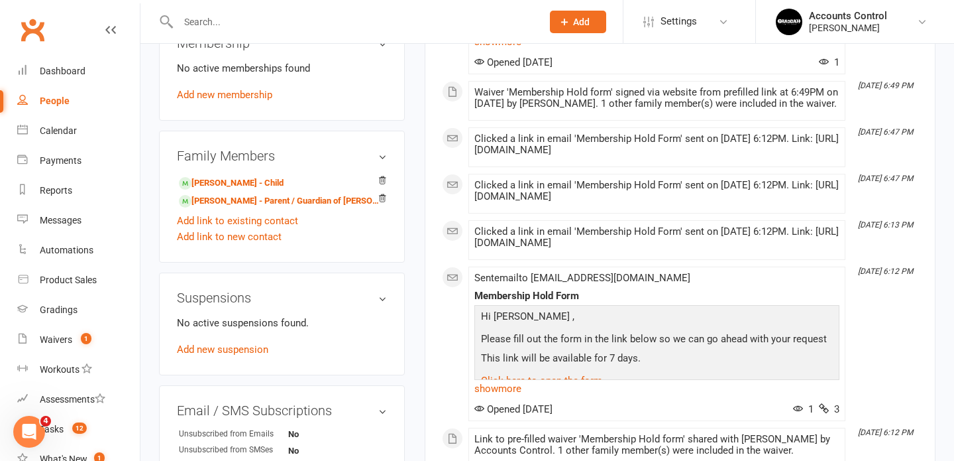
scroll to position [561, 0]
click at [233, 349] on link "Add new suspension" at bounding box center [222, 351] width 91 height 12
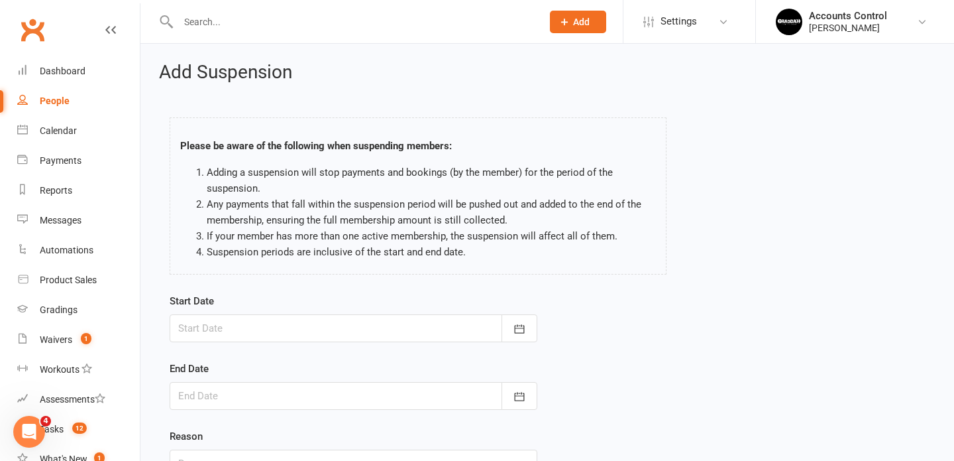
click at [243, 325] on div at bounding box center [354, 328] width 368 height 28
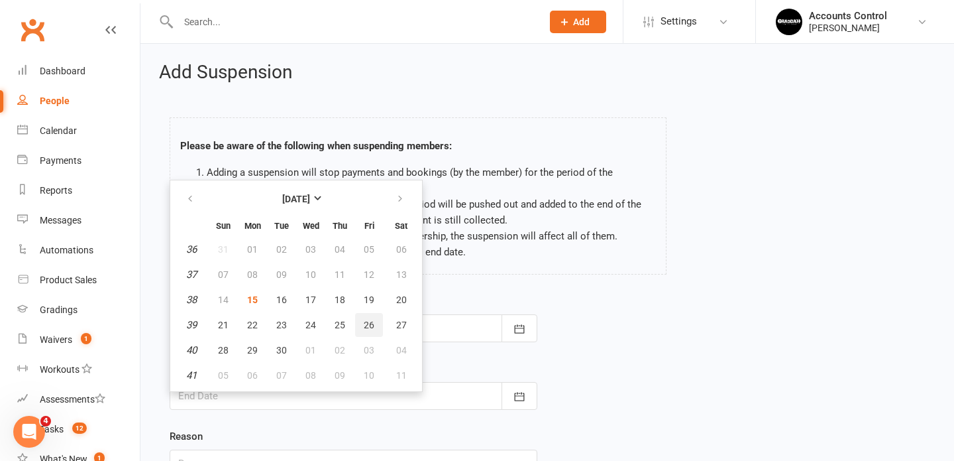
click at [369, 330] on button "26" at bounding box center [369, 325] width 28 height 24
type input "26 Sep 2025"
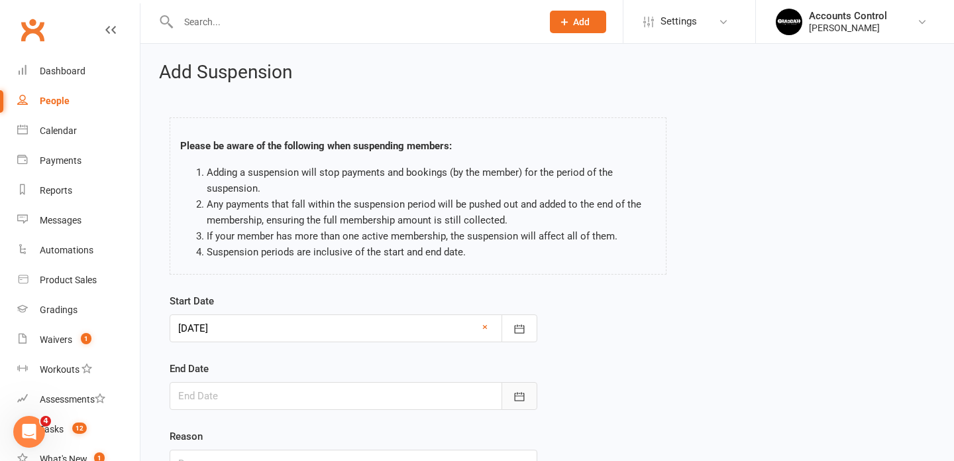
click at [521, 403] on button "button" at bounding box center [520, 396] width 36 height 28
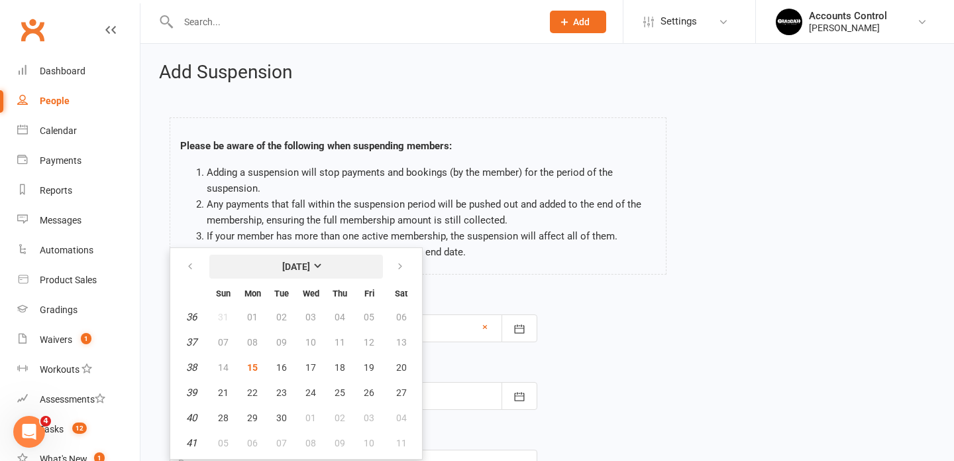
click at [310, 264] on strong "September 2025" at bounding box center [296, 266] width 28 height 11
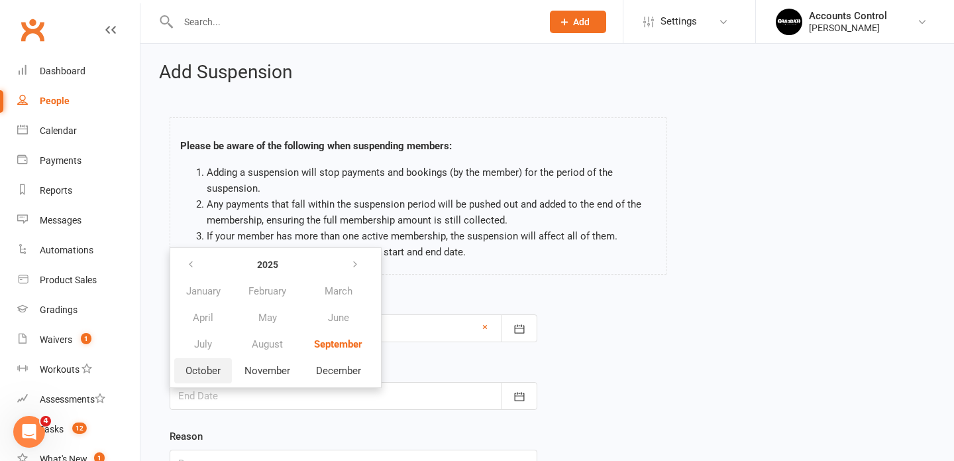
click at [211, 371] on span "October" at bounding box center [203, 371] width 35 height 12
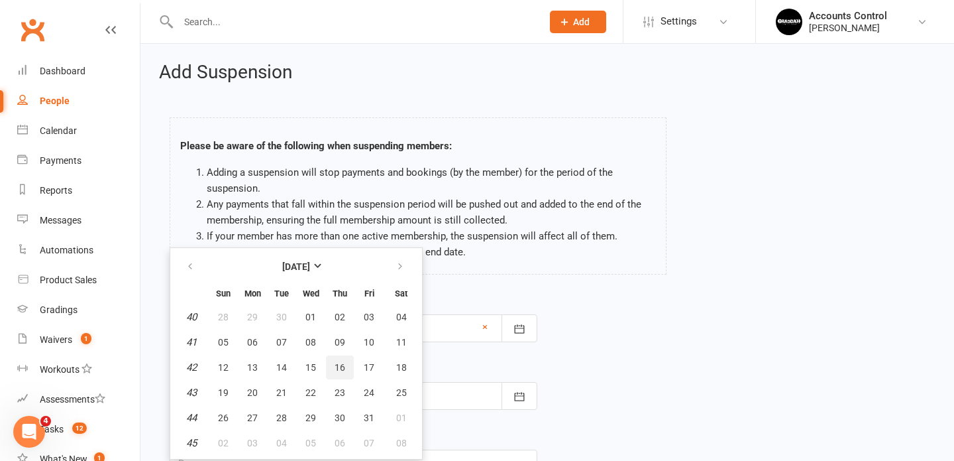
click at [343, 368] on span "16" at bounding box center [340, 367] width 11 height 11
type input "16 Oct 2025"
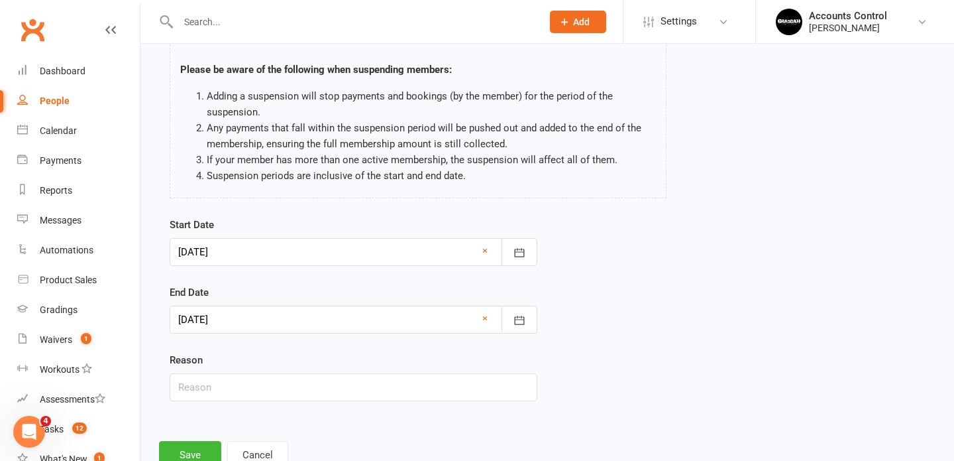
scroll to position [122, 0]
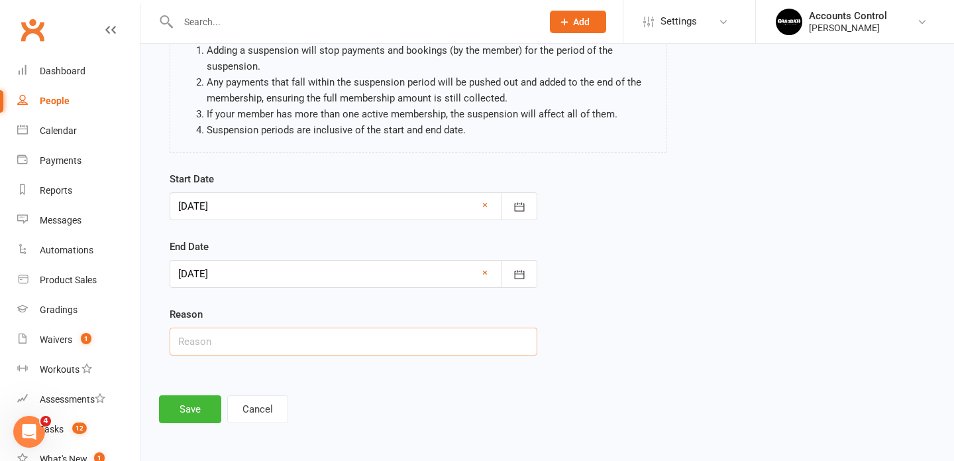
click at [223, 337] on input "text" at bounding box center [354, 341] width 368 height 28
type input "holidays"
click at [208, 404] on button "Save" at bounding box center [190, 409] width 62 height 28
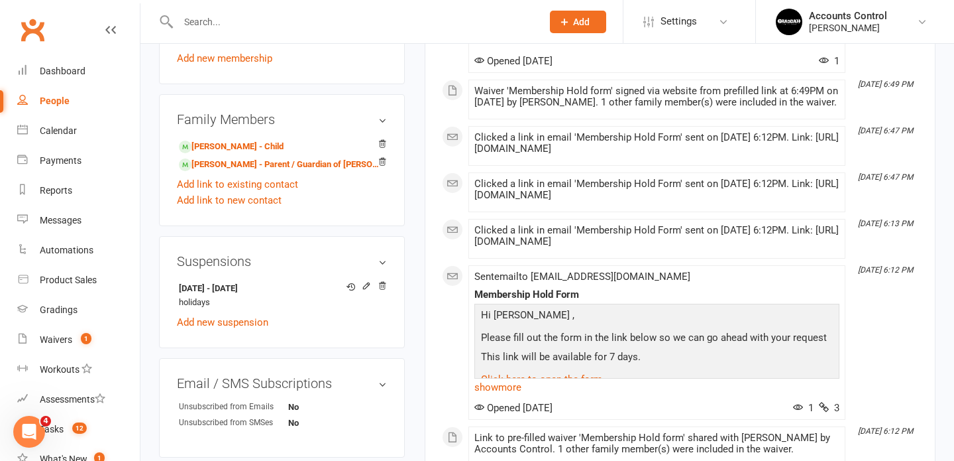
scroll to position [607, 0]
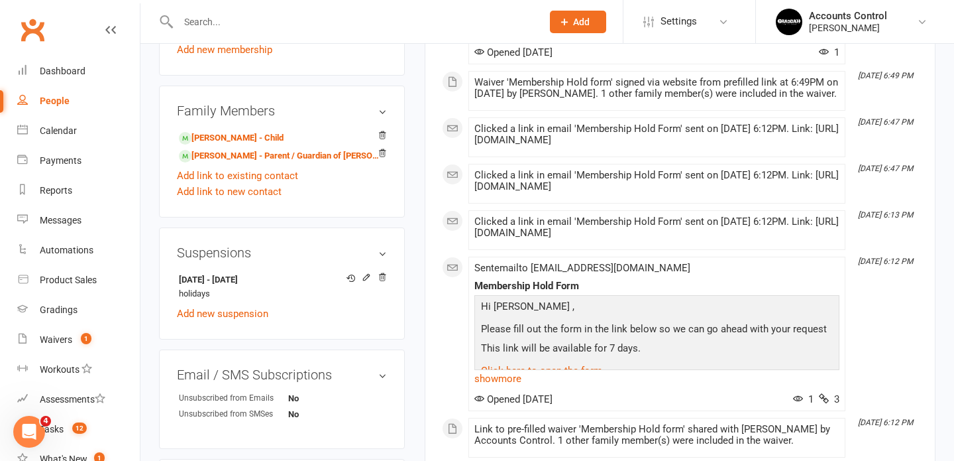
drag, startPoint x: 62, startPoint y: 325, endPoint x: 265, endPoint y: 3, distance: 381.0
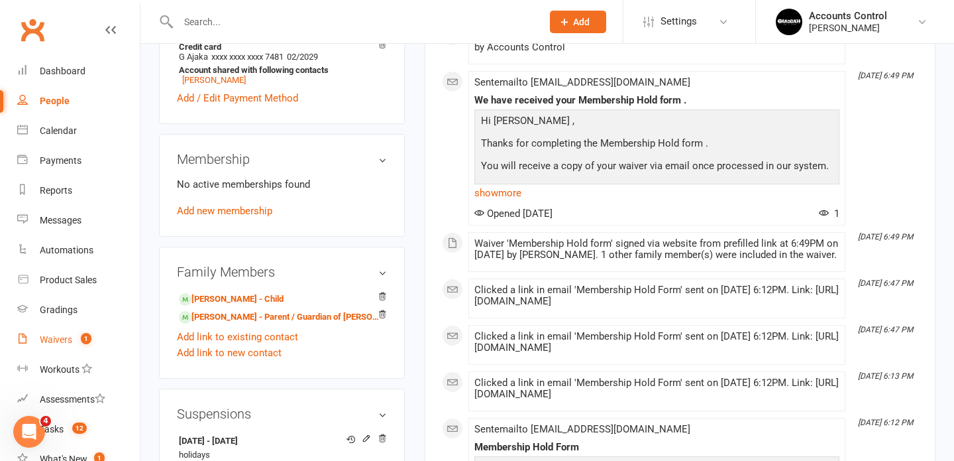
scroll to position [384, 0]
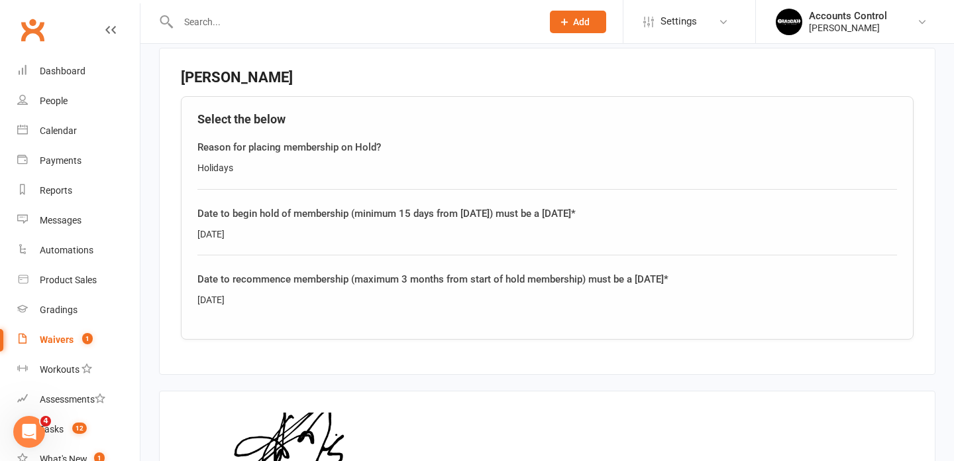
scroll to position [875, 0]
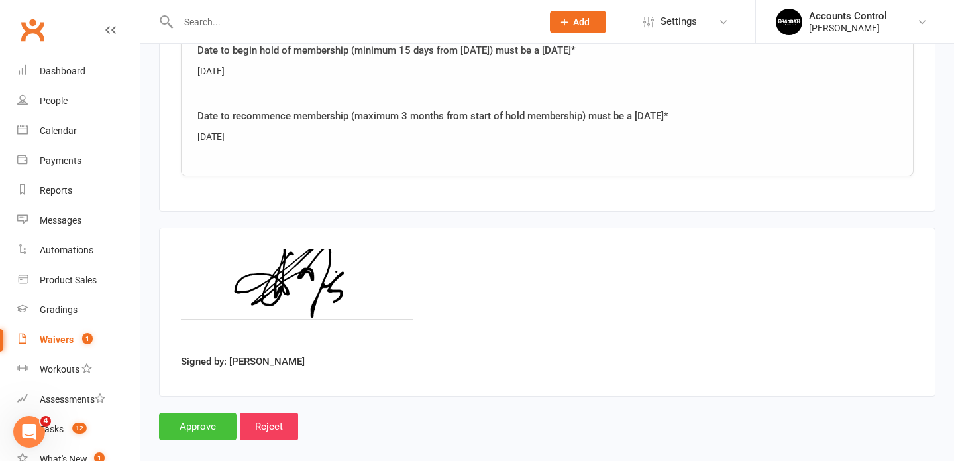
click at [202, 413] on input "Approve" at bounding box center [198, 426] width 78 height 28
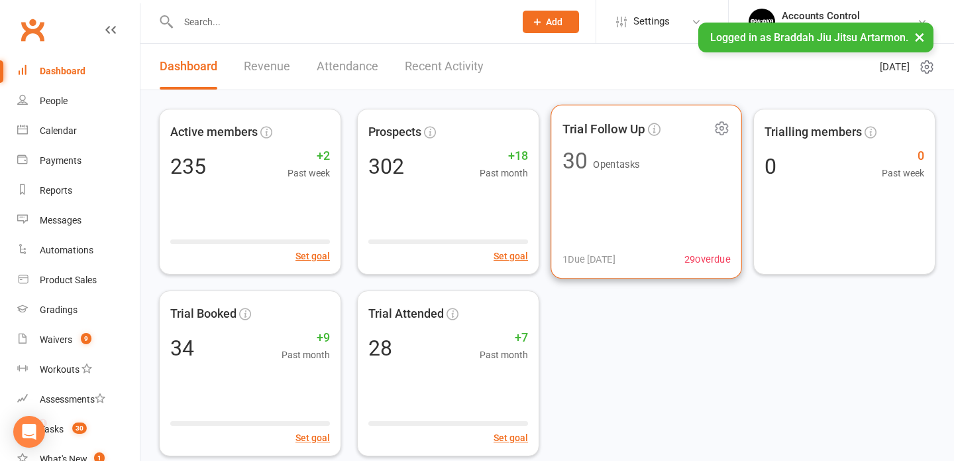
click at [627, 188] on div "Trial Follow Up 30 Open tasks 1 Due [DATE] 29 overdue" at bounding box center [647, 192] width 192 height 174
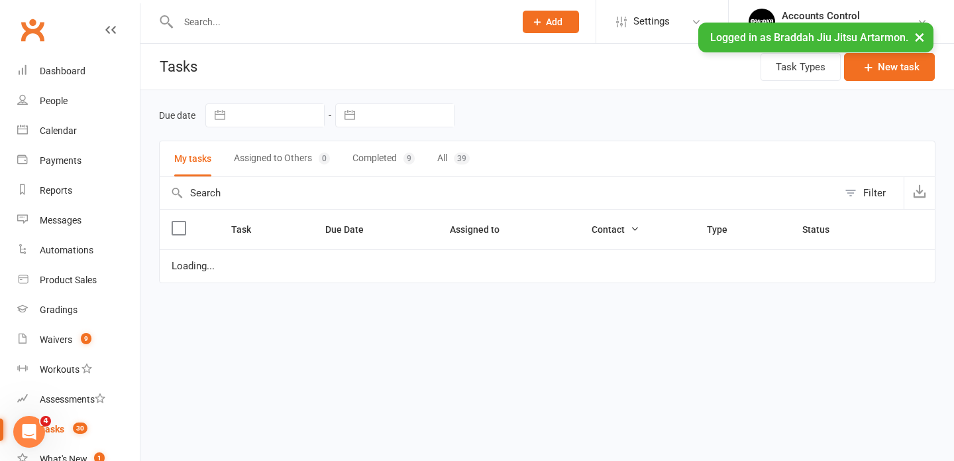
select select "started"
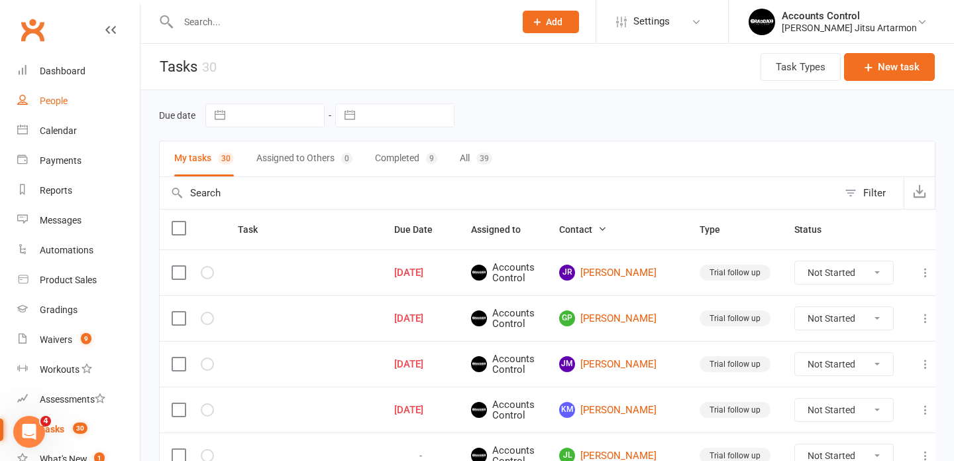
click at [43, 100] on div "People" at bounding box center [54, 100] width 28 height 11
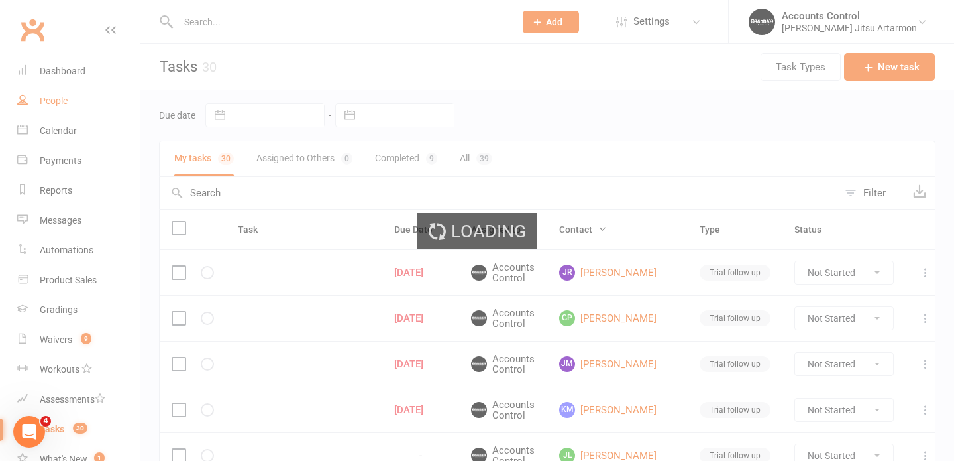
select select "100"
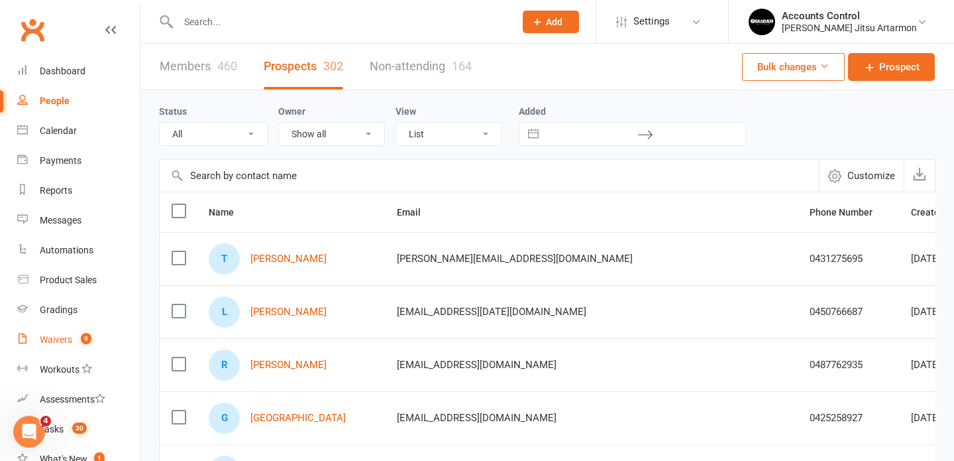
click at [50, 344] on div "Waivers" at bounding box center [56, 339] width 32 height 11
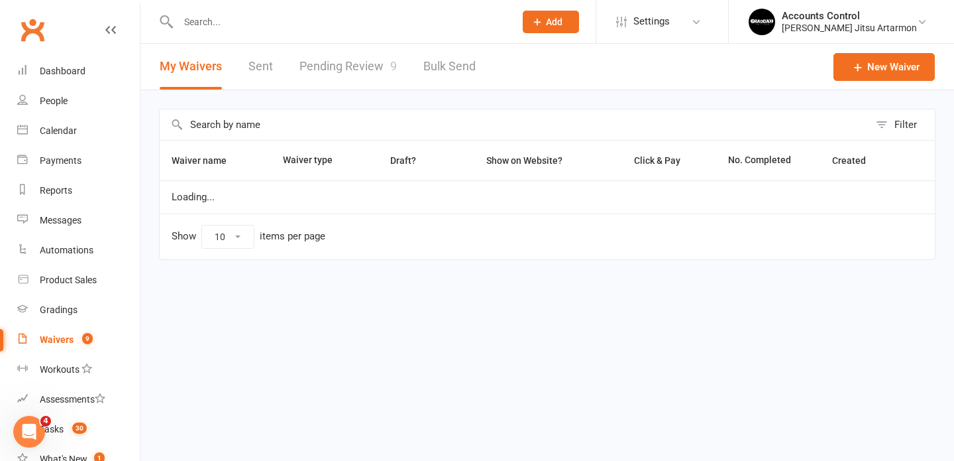
select select "50"
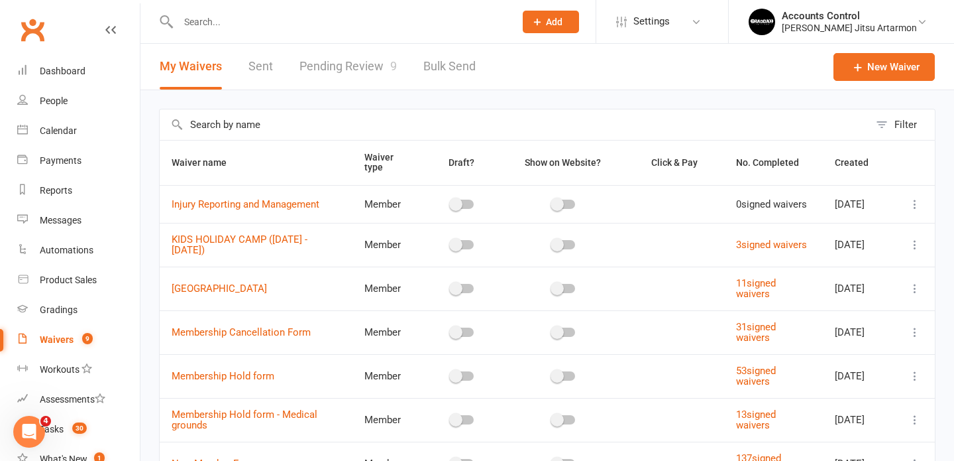
click at [355, 71] on link "Pending Review 9" at bounding box center [348, 67] width 97 height 46
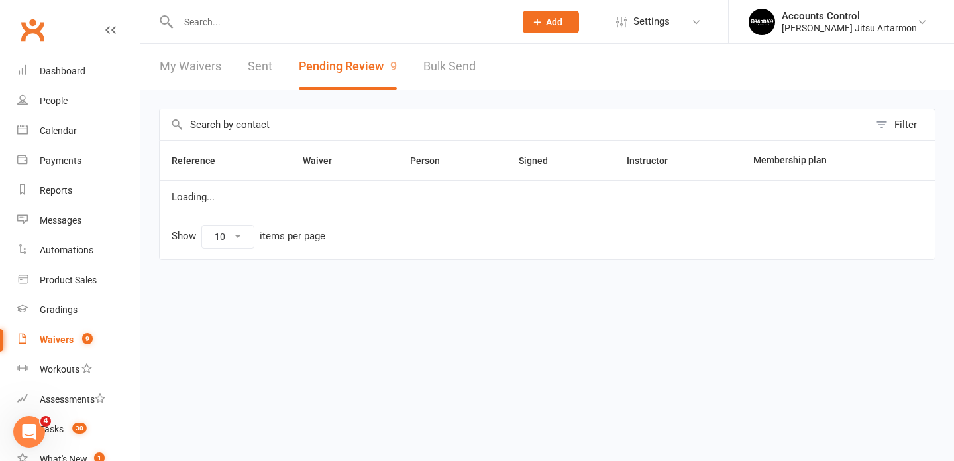
select select "50"
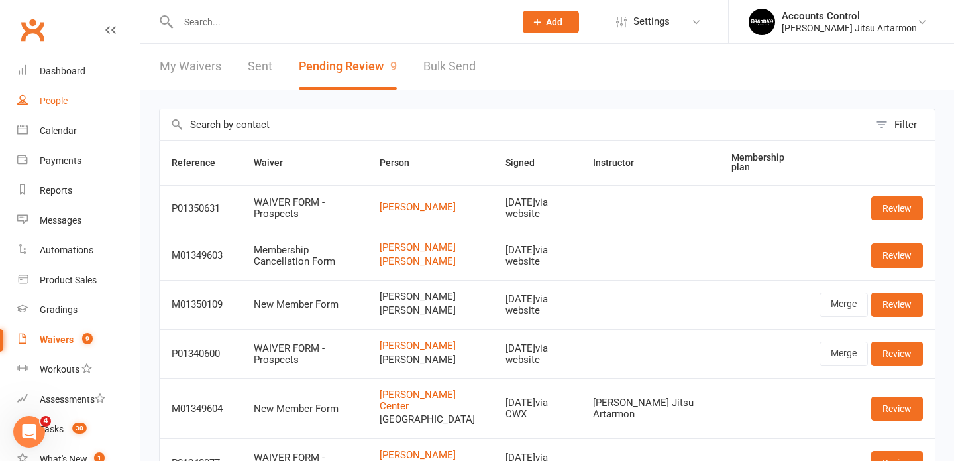
click at [60, 99] on div "People" at bounding box center [54, 100] width 28 height 11
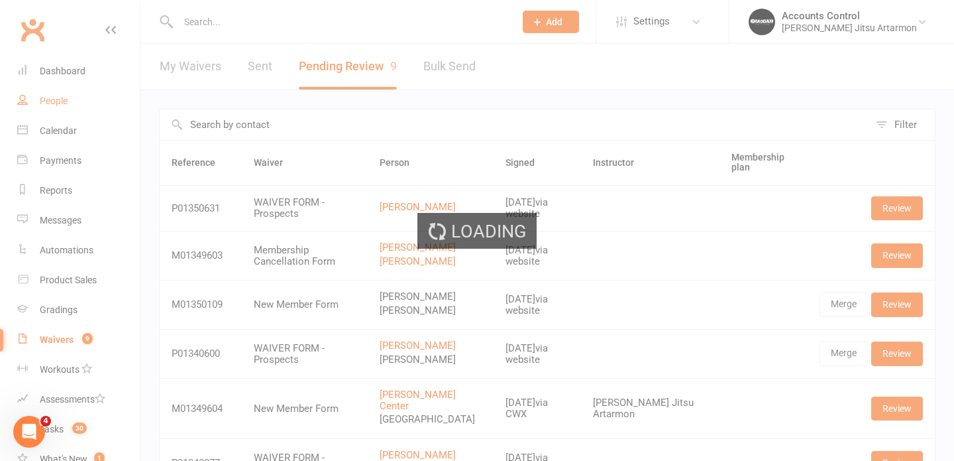
select select "100"
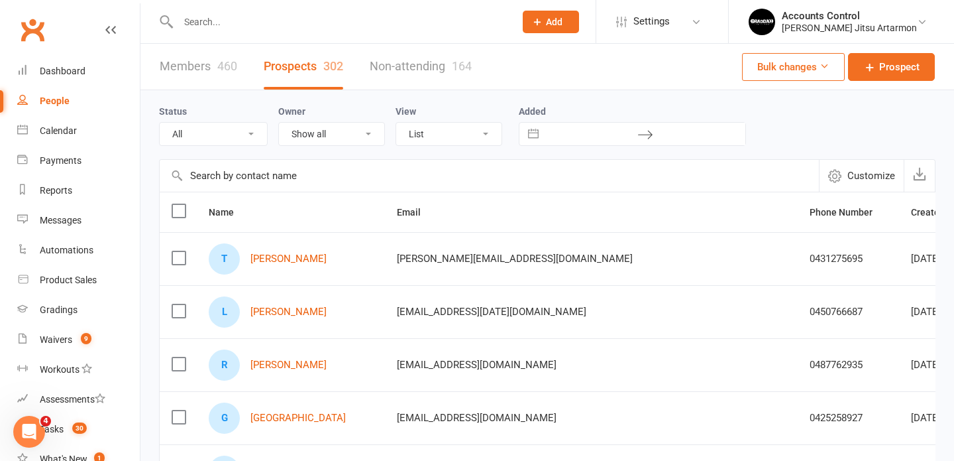
click at [64, 101] on div "People" at bounding box center [55, 100] width 30 height 11
click at [849, 29] on div "[PERSON_NAME] Jitsu Artarmon" at bounding box center [849, 28] width 135 height 12
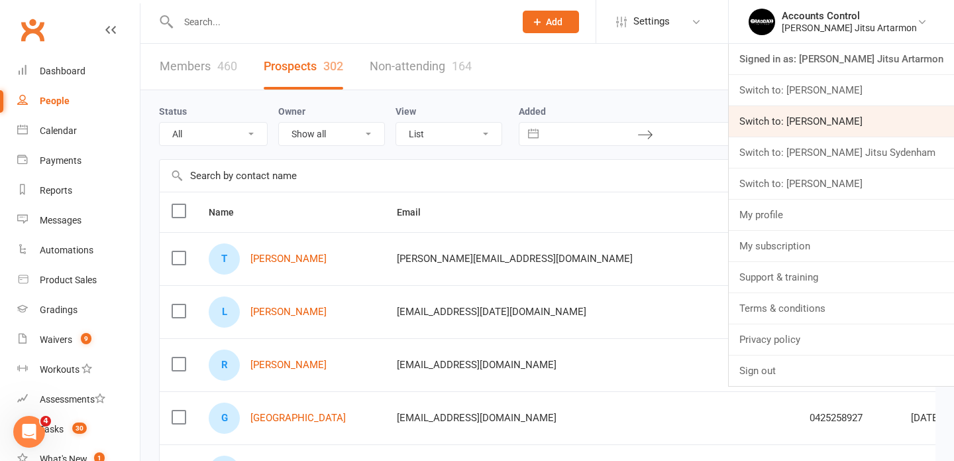
click at [878, 125] on link "Switch to: [PERSON_NAME]" at bounding box center [841, 121] width 225 height 30
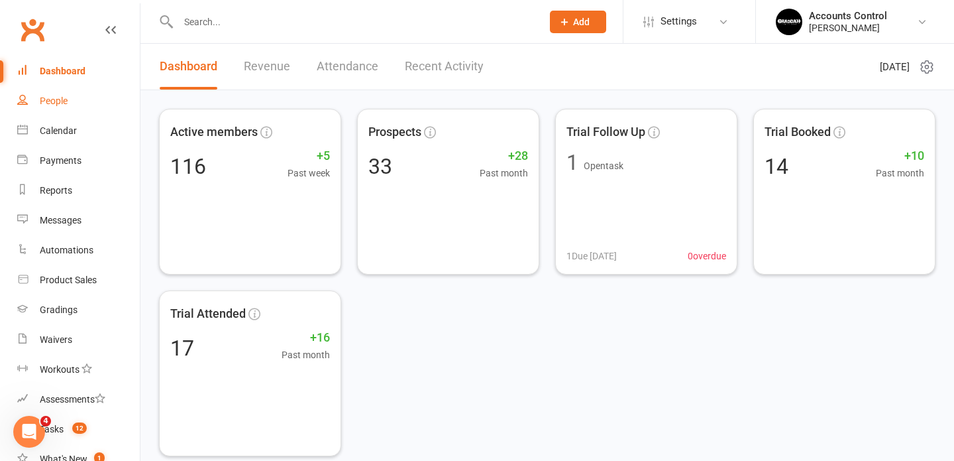
click at [50, 100] on div "People" at bounding box center [54, 100] width 28 height 11
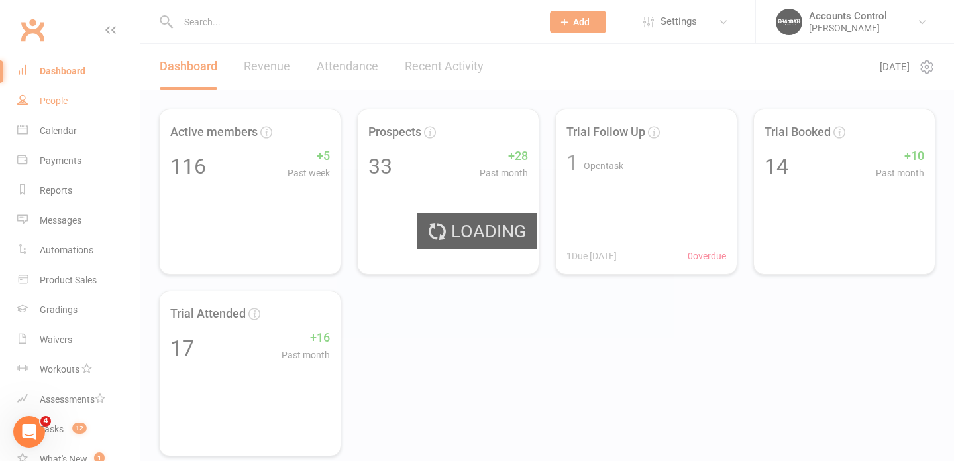
select select "100"
